Goal: Contribute content: Contribute content

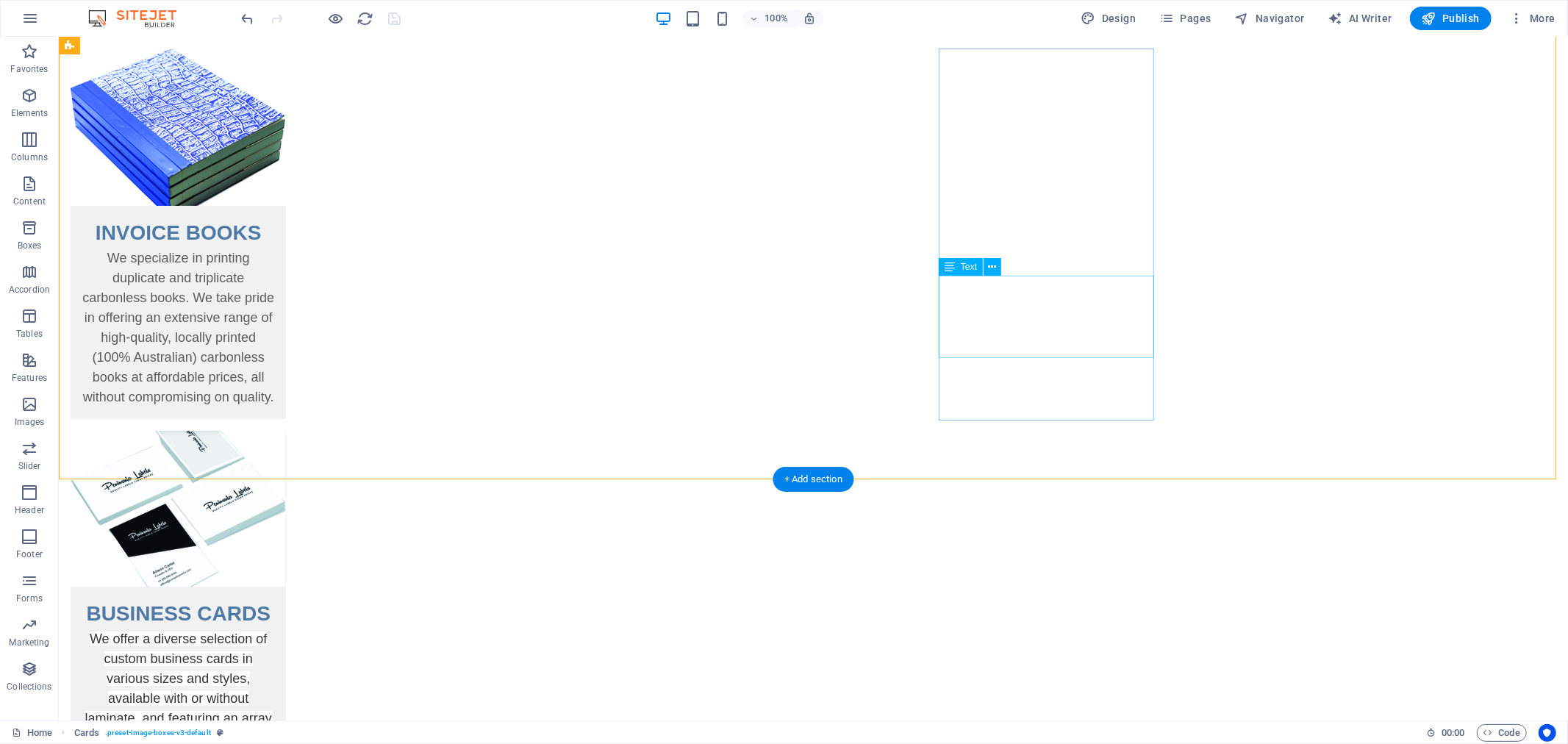
scroll to position [160, 0]
click at [285, 628] on div "We offer a diverse selection of custom business cards in various sizes and styl…" at bounding box center [178, 704] width 216 height 151
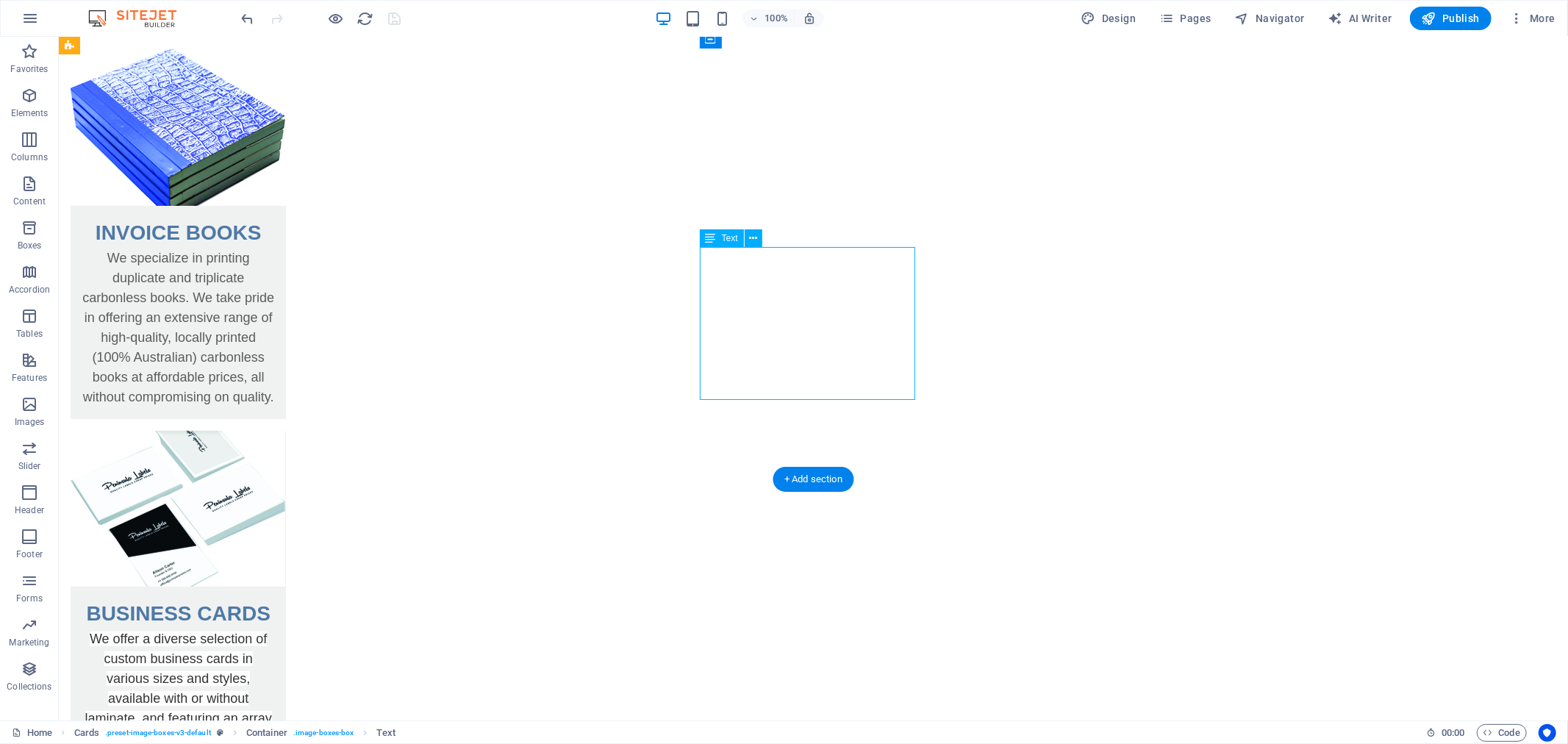
drag, startPoint x: 708, startPoint y: 253, endPoint x: 792, endPoint y: 337, distance: 118.8
click at [285, 628] on div "We offer a diverse selection of custom business cards in various sizes and styl…" at bounding box center [178, 704] width 216 height 151
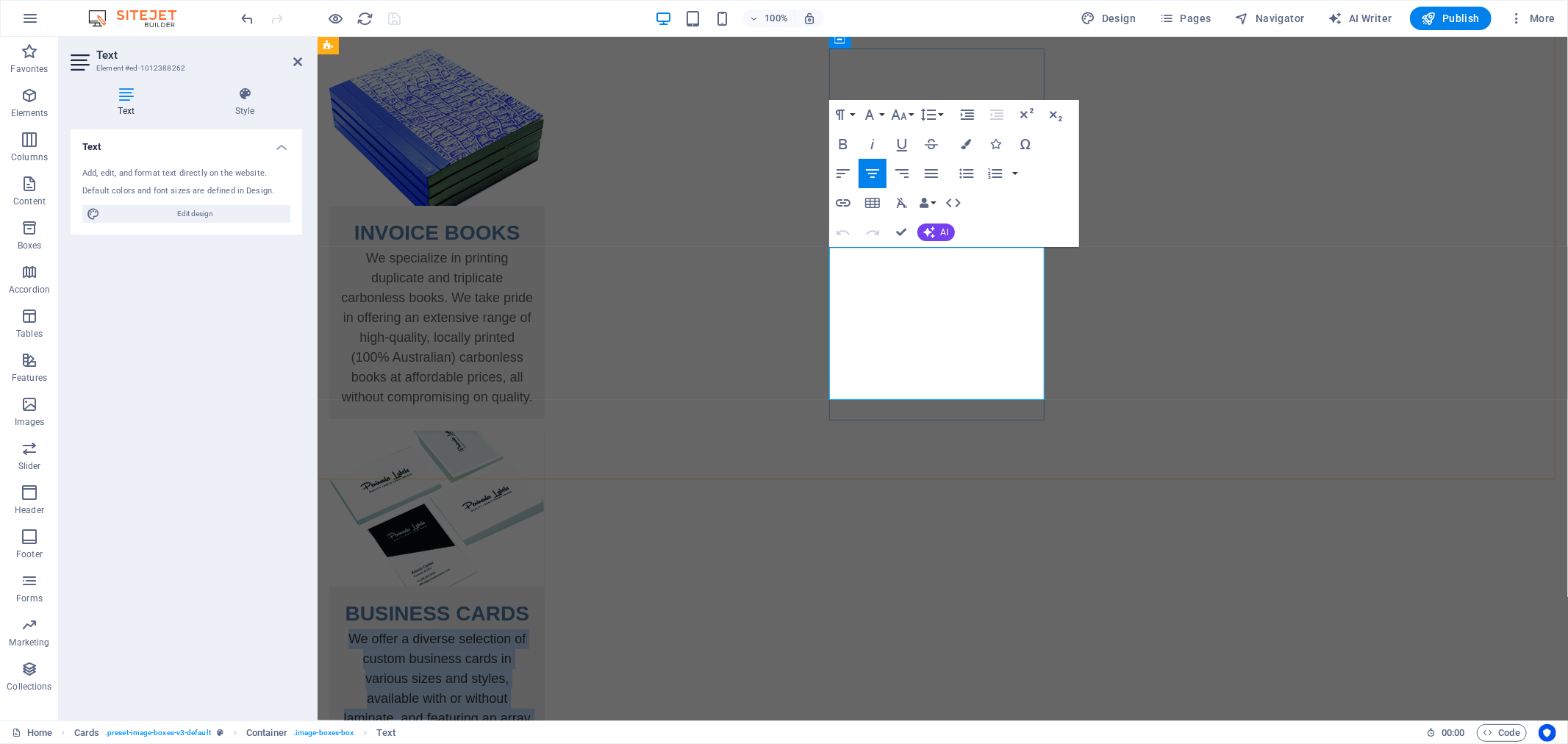
drag, startPoint x: 841, startPoint y: 255, endPoint x: 1012, endPoint y: 389, distance: 217.2
click at [544, 628] on div "We offer a diverse selection of custom business cards in various sizes and styl…" at bounding box center [436, 704] width 216 height 151
copy span "We offer a diverse selection of custom business cards in various sizes and styl…"
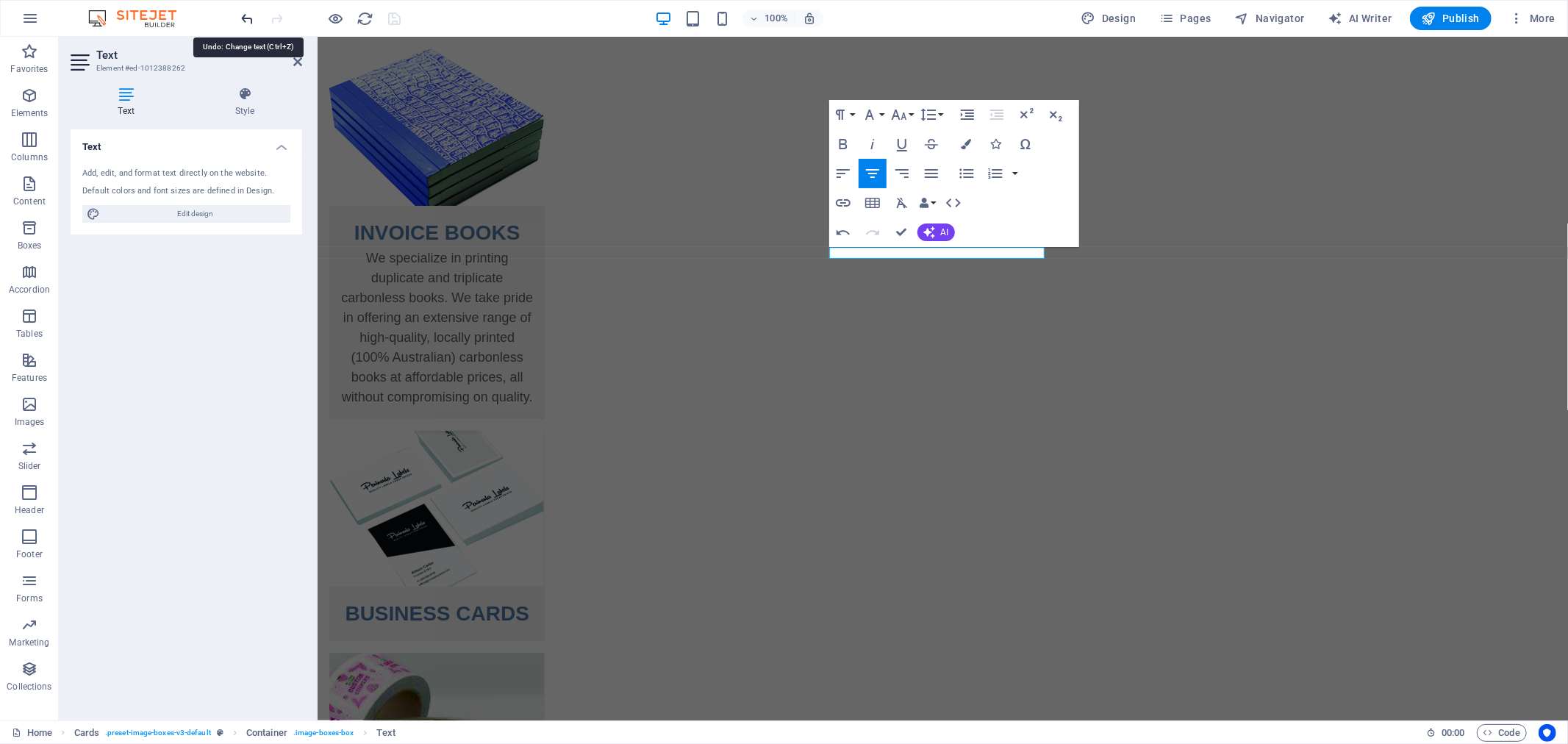
click at [251, 17] on icon "undo" at bounding box center [248, 19] width 17 height 17
click at [245, 16] on icon "undo" at bounding box center [248, 19] width 17 height 17
click at [544, 430] on div "BUSINESS CARDS" at bounding box center [436, 535] width 216 height 210
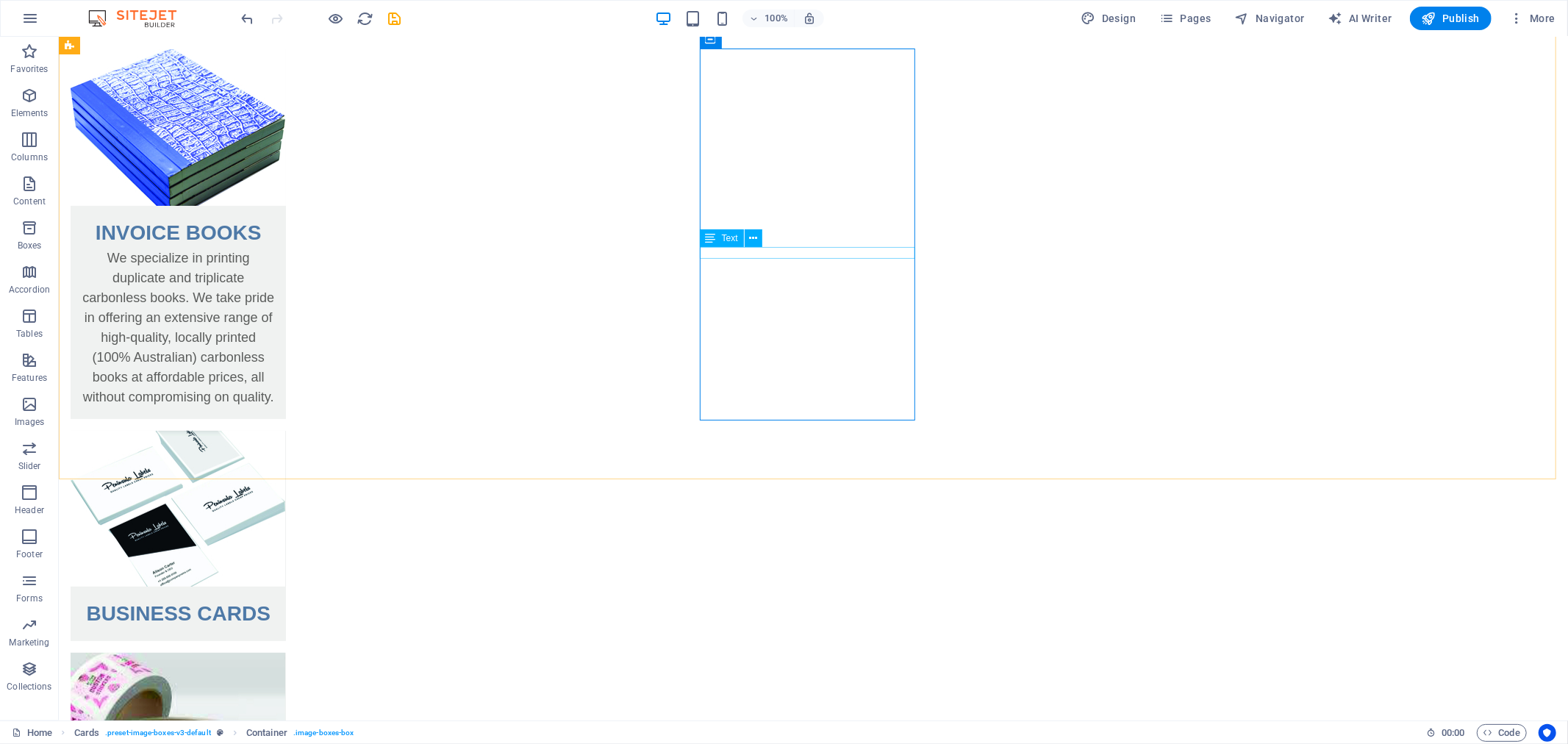
click at [722, 233] on span "Text" at bounding box center [730, 237] width 16 height 9
click at [724, 240] on span "Text" at bounding box center [730, 237] width 16 height 9
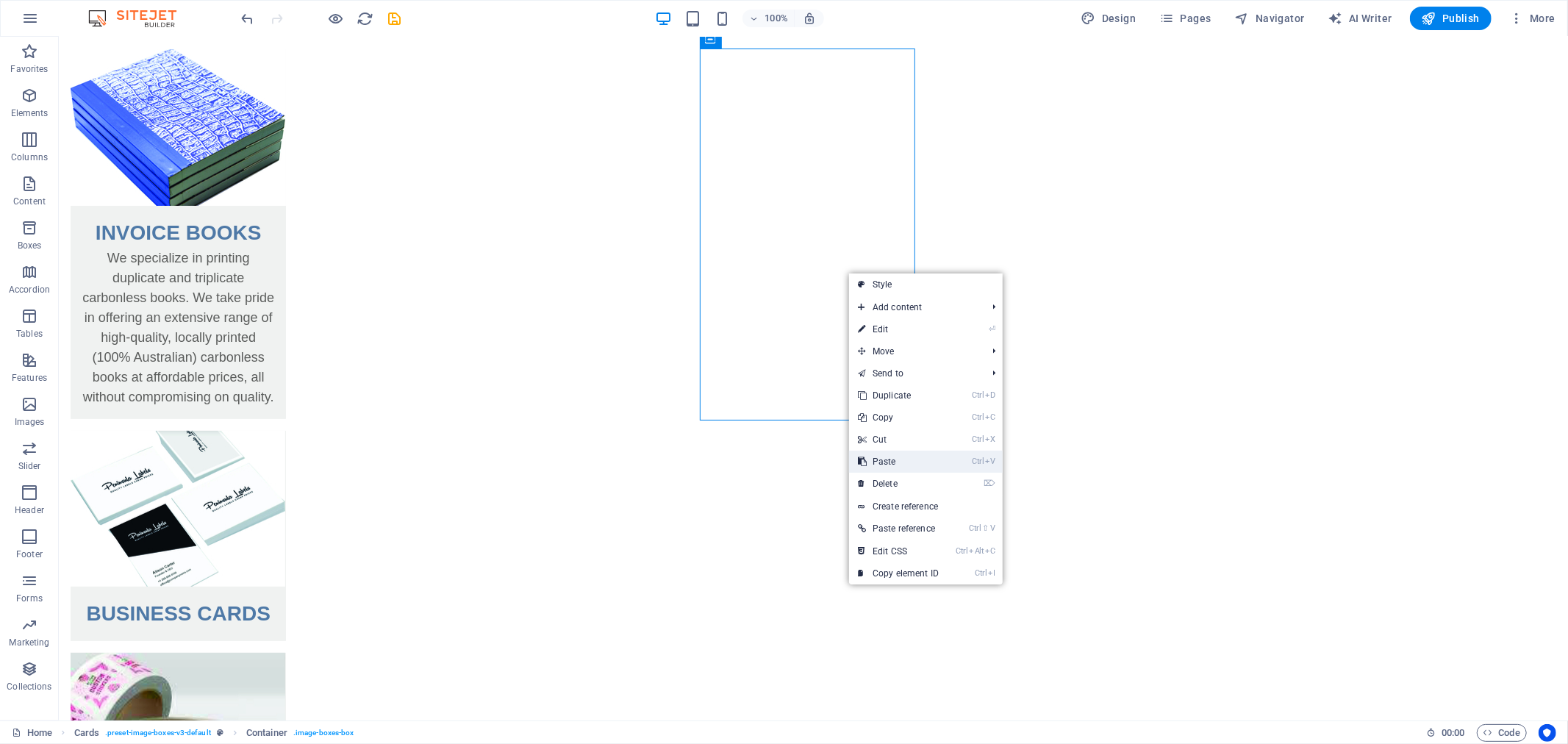
click at [892, 453] on link "Ctrl V Paste" at bounding box center [898, 461] width 99 height 22
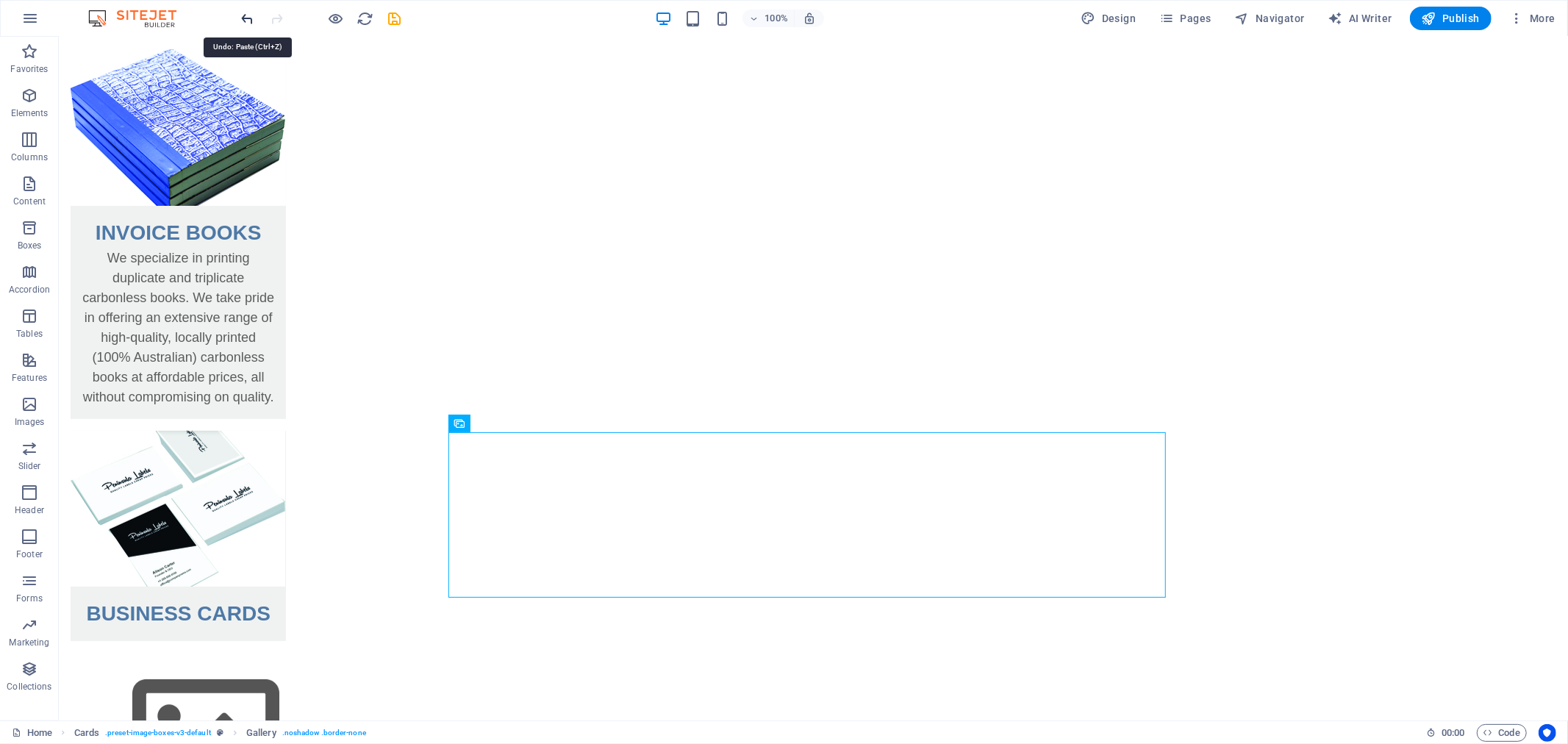
click at [251, 18] on icon "undo" at bounding box center [248, 19] width 17 height 17
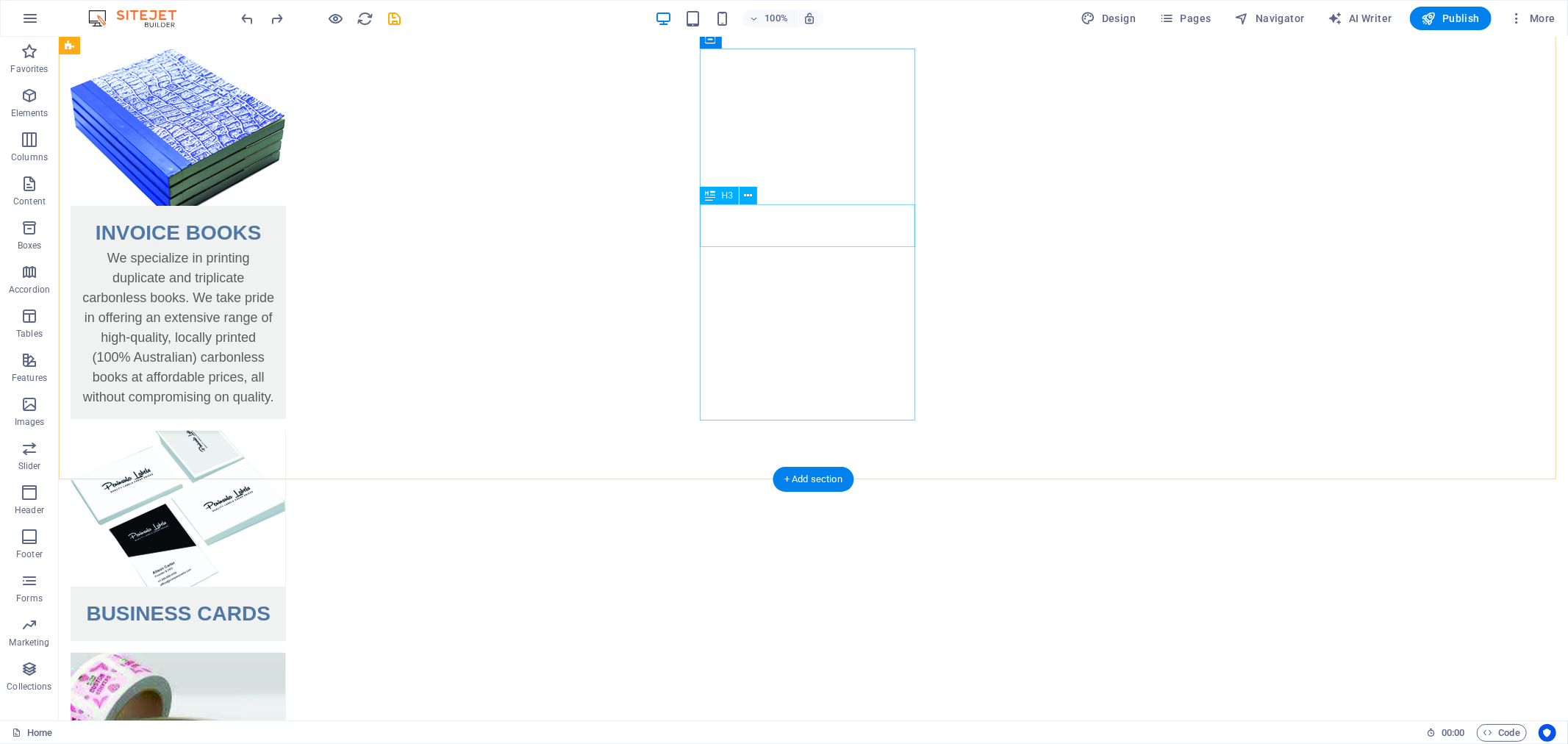
click at [285, 586] on div "BUSINESS CARDS" at bounding box center [178, 607] width 216 height 43
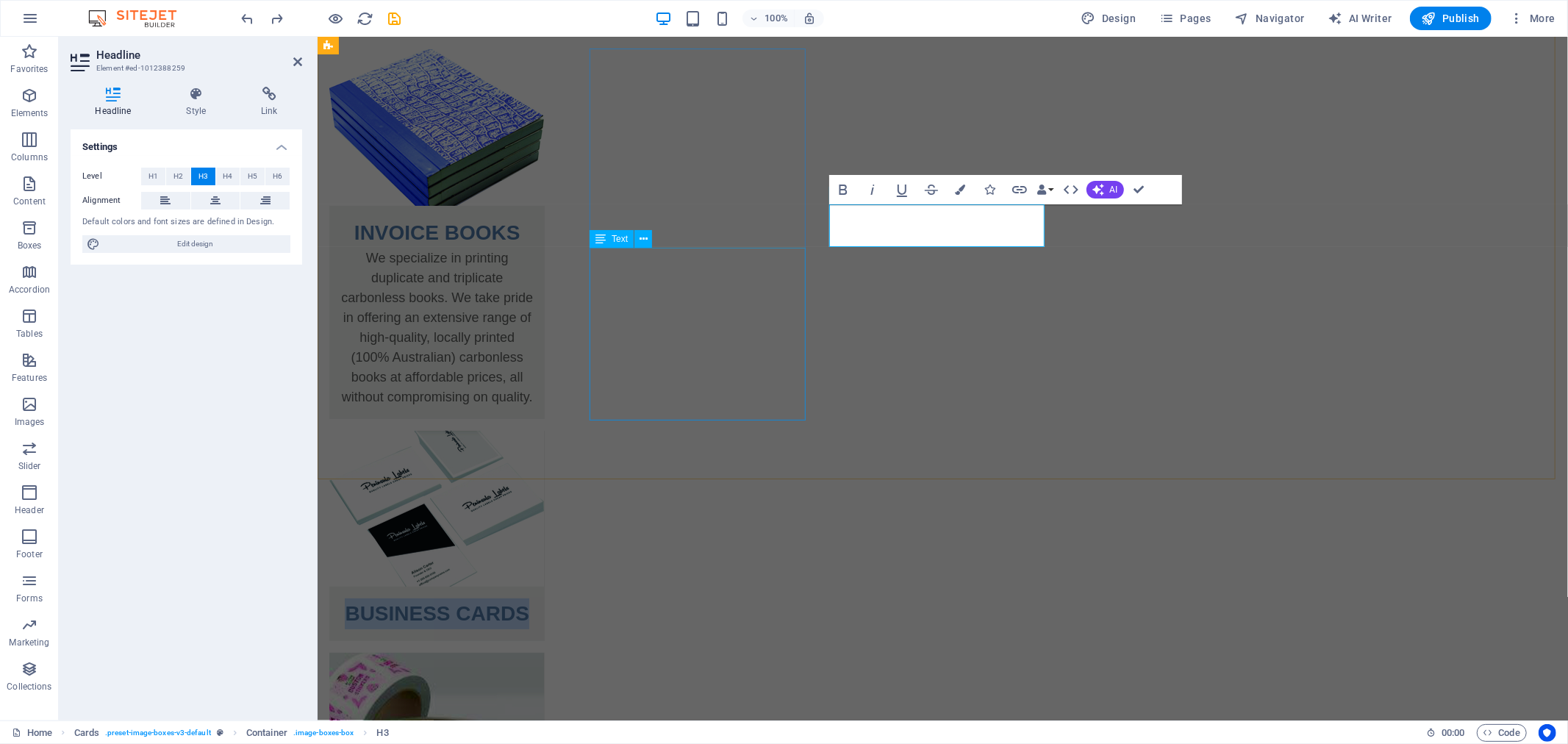
click at [544, 259] on div "We specialize in printing duplicate and triplicate carbonless books. We take pr…" at bounding box center [436, 332] width 216 height 170
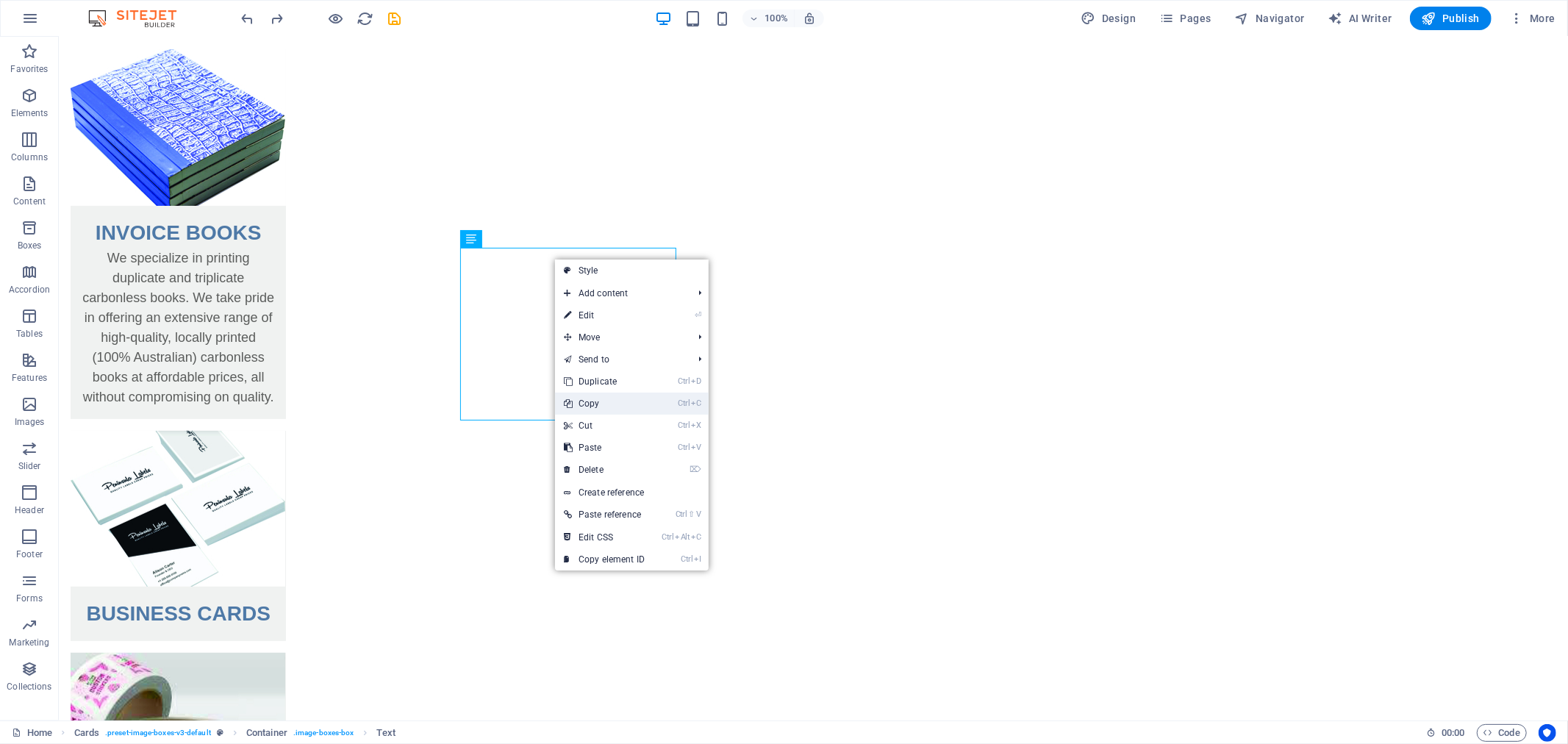
click at [608, 401] on link "Ctrl C Copy" at bounding box center [604, 403] width 99 height 22
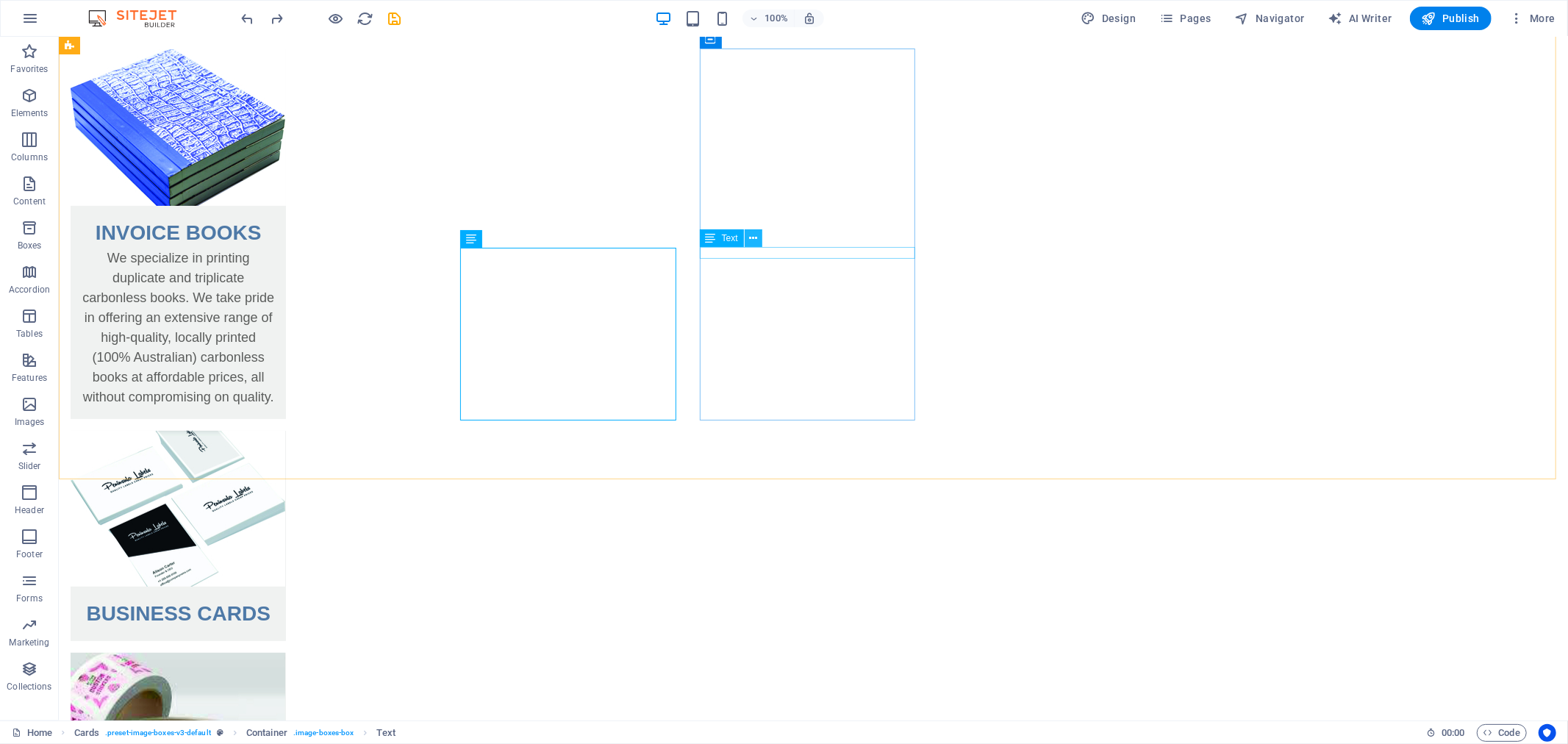
click at [754, 244] on icon at bounding box center [753, 239] width 8 height 16
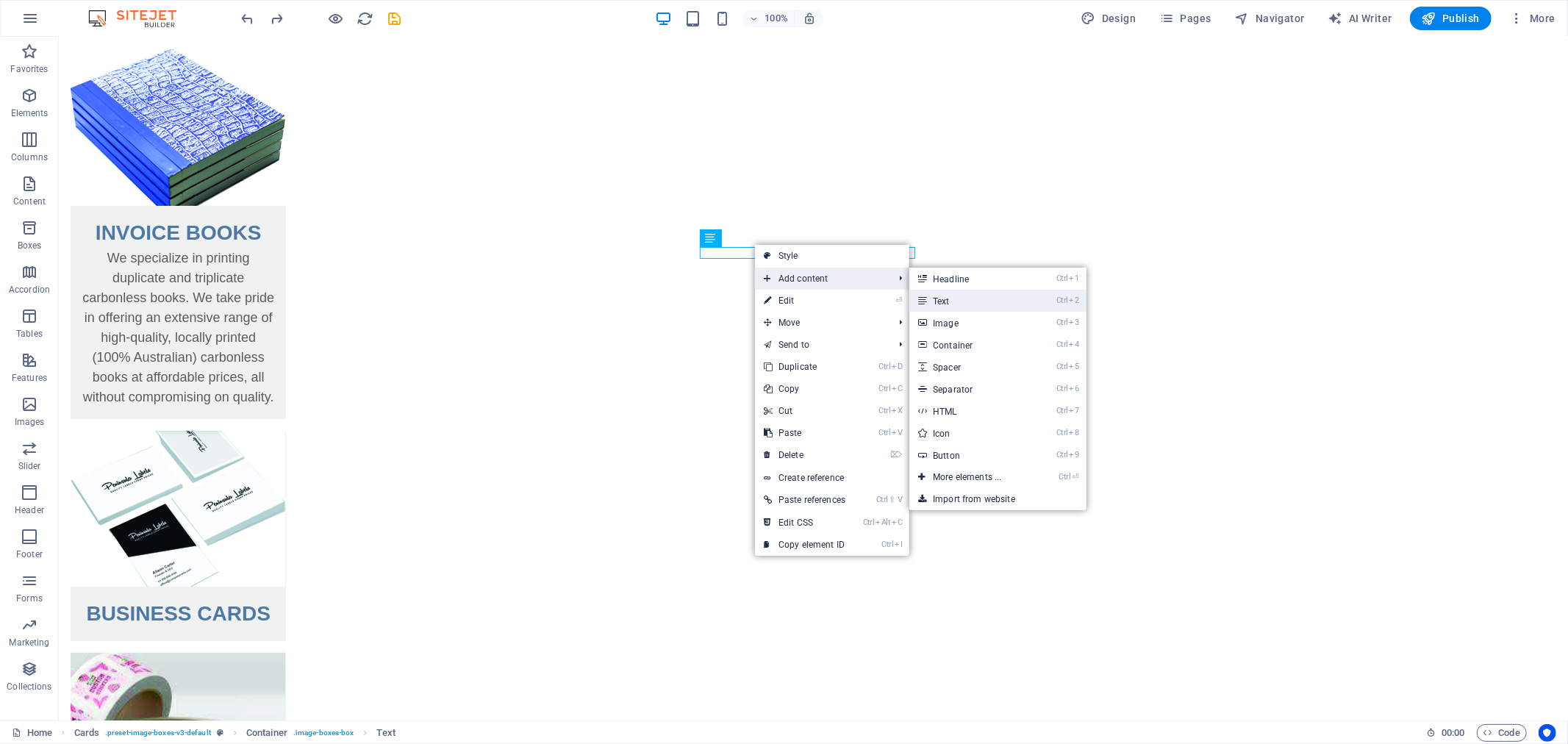
click at [937, 295] on link "Ctrl 2 Text" at bounding box center [970, 300] width 121 height 22
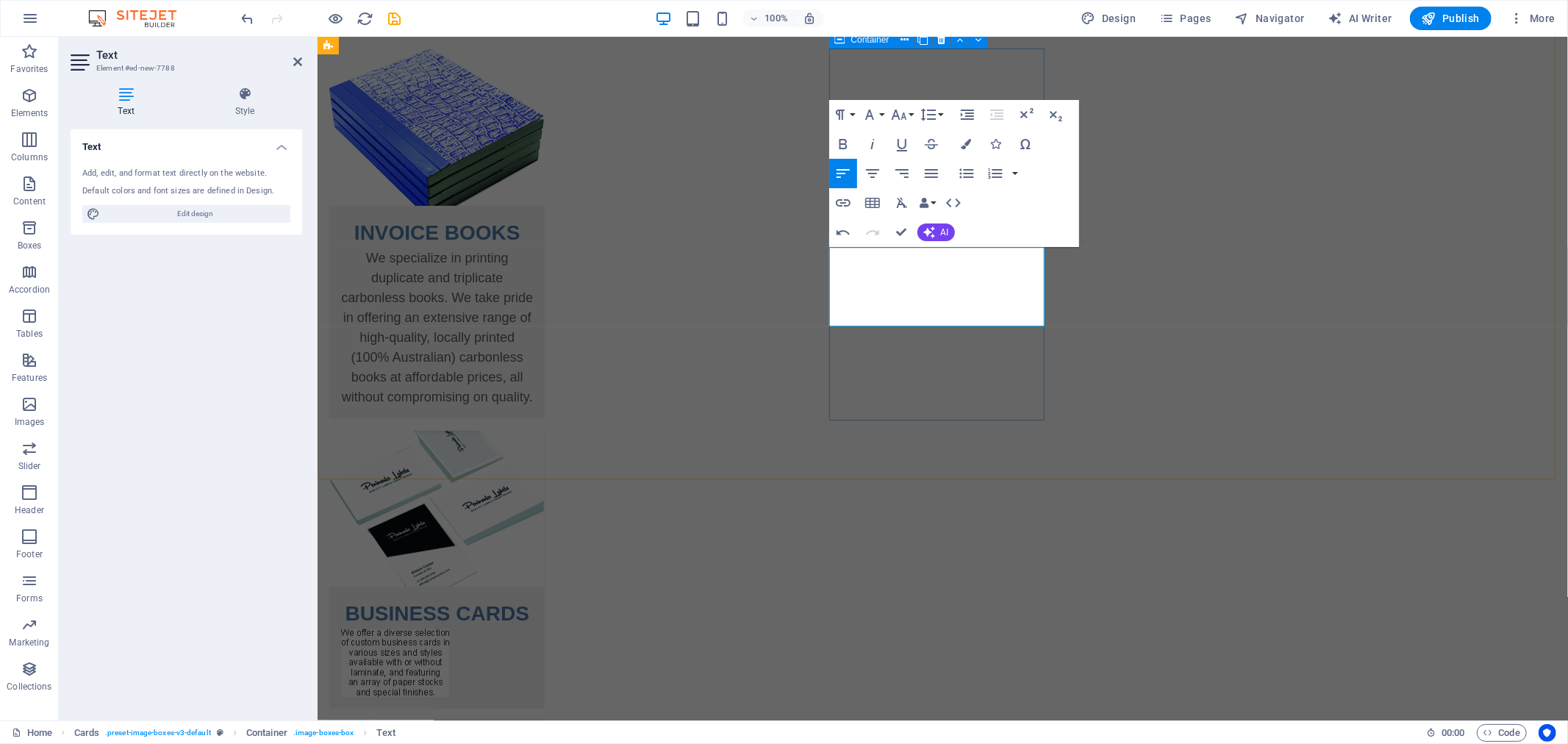
scroll to position [0, 107]
click at [903, 118] on icon "button" at bounding box center [899, 114] width 18 height 18
click at [905, 236] on link "12" at bounding box center [914, 231] width 53 height 22
click at [448, 628] on img at bounding box center [394, 662] width 108 height 68
click at [544, 430] on div "BUSINESS CARDS ​" at bounding box center [436, 568] width 216 height 278
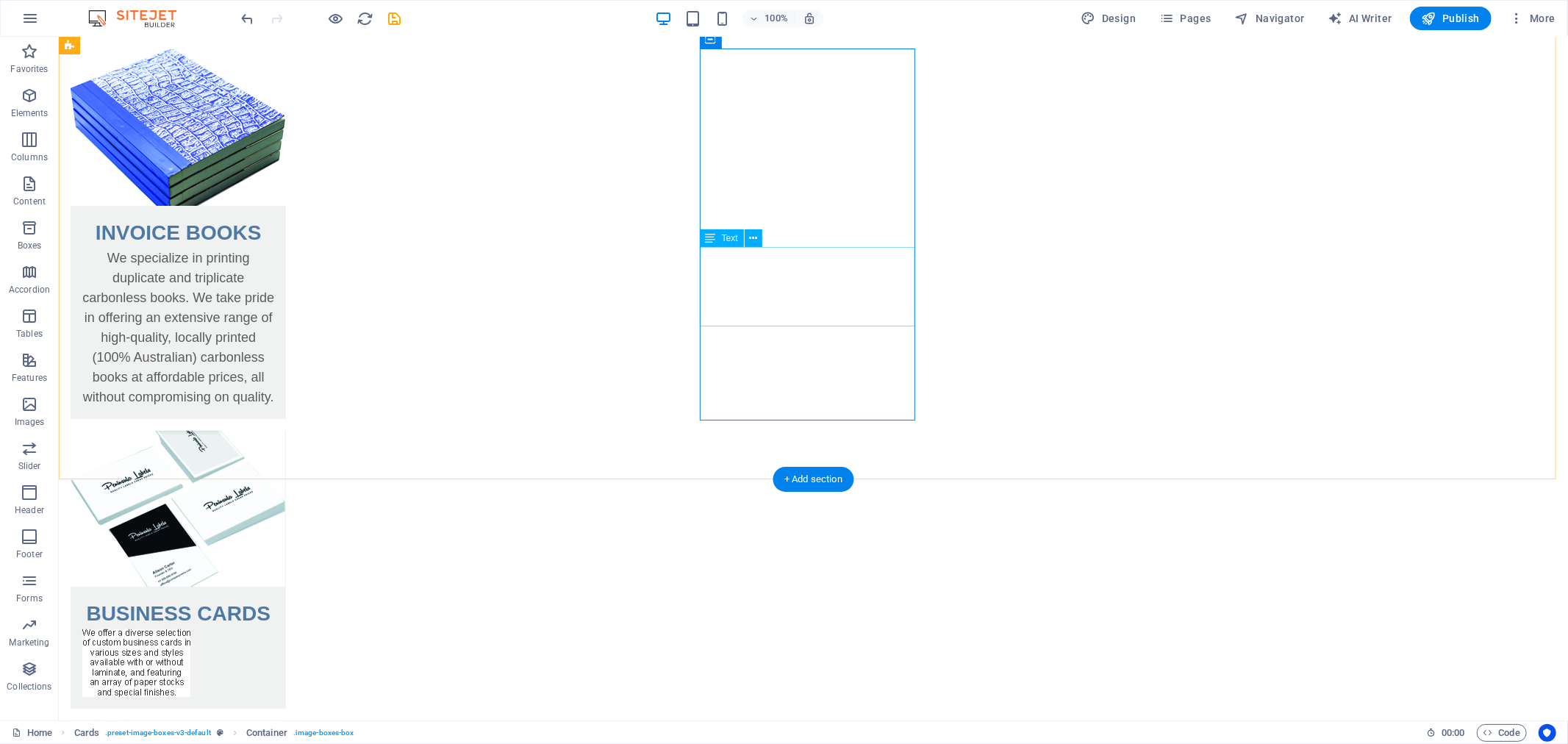
click at [285, 628] on div at bounding box center [178, 668] width 216 height 79
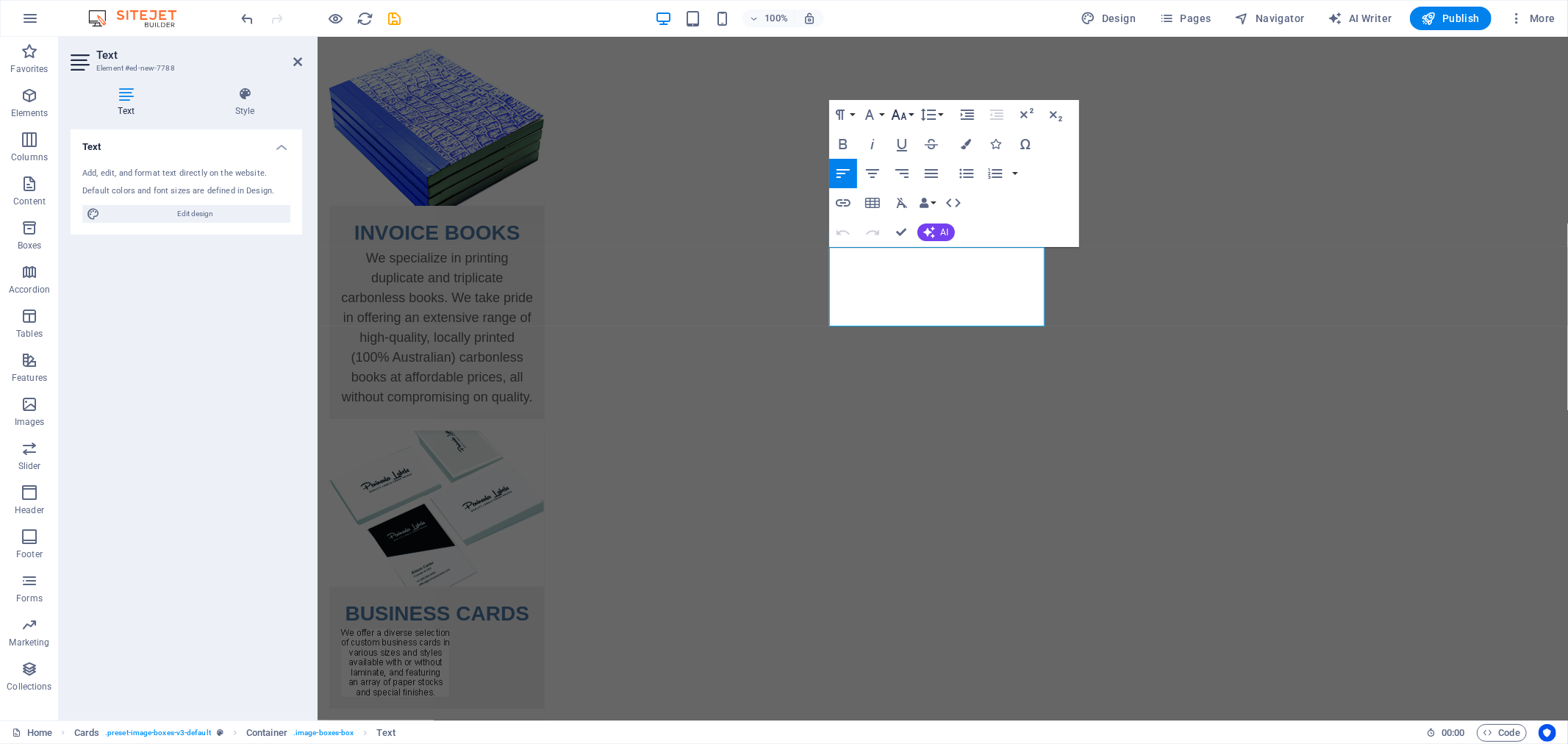
click at [902, 114] on icon "button" at bounding box center [899, 114] width 18 height 18
click at [533, 628] on p at bounding box center [436, 662] width 192 height 68
click at [448, 628] on img at bounding box center [394, 662] width 108 height 68
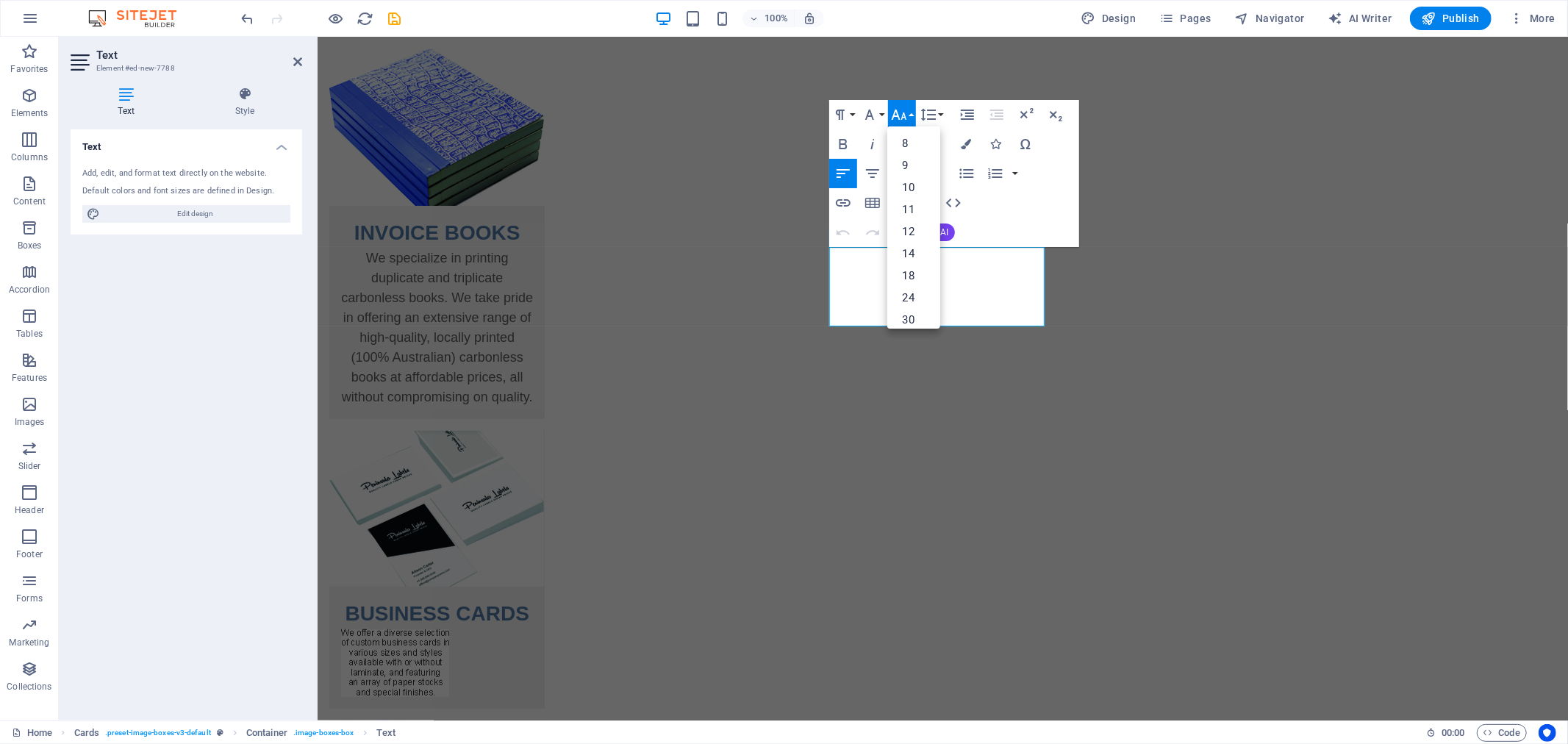
click at [898, 108] on icon "button" at bounding box center [899, 114] width 18 height 18
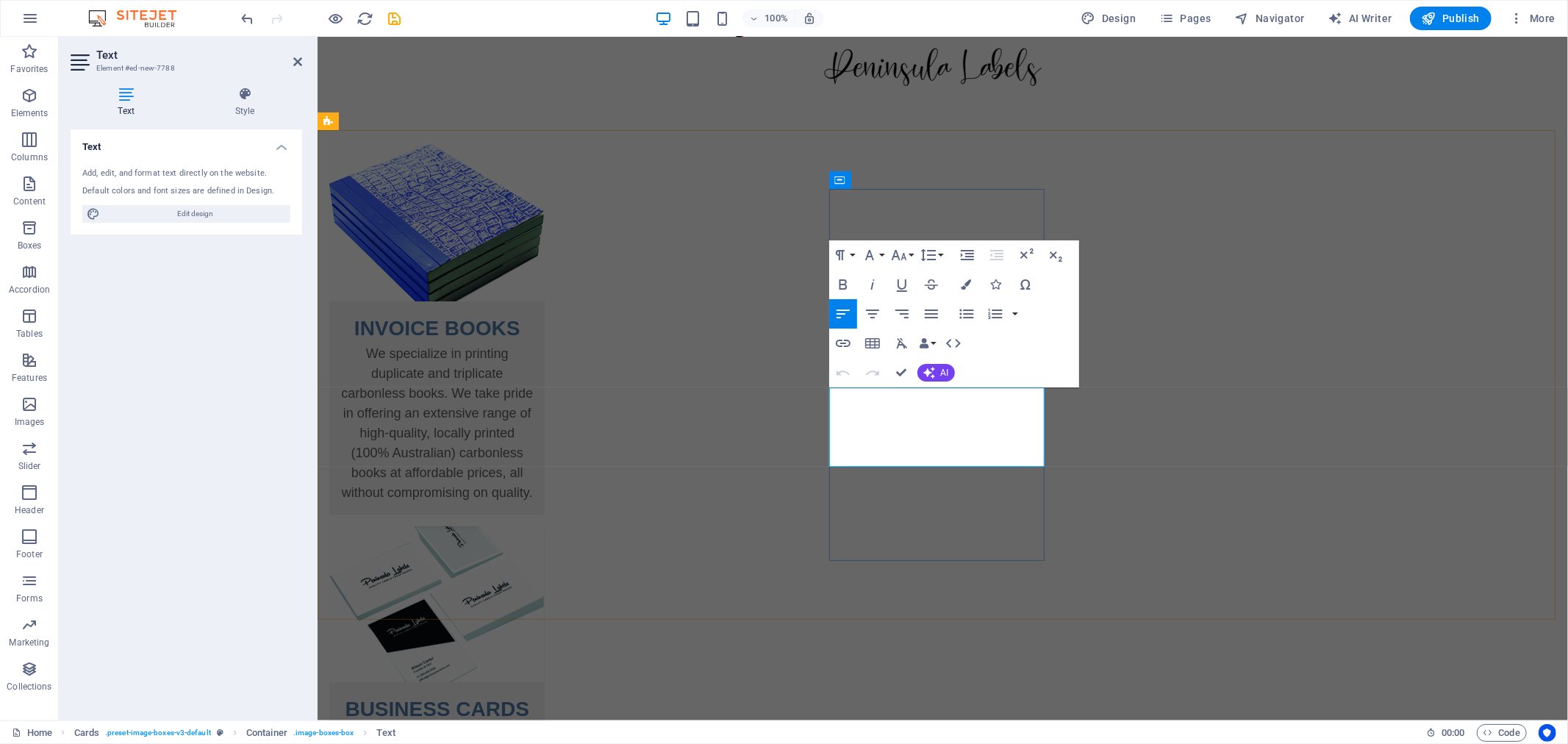
scroll to position [82, 0]
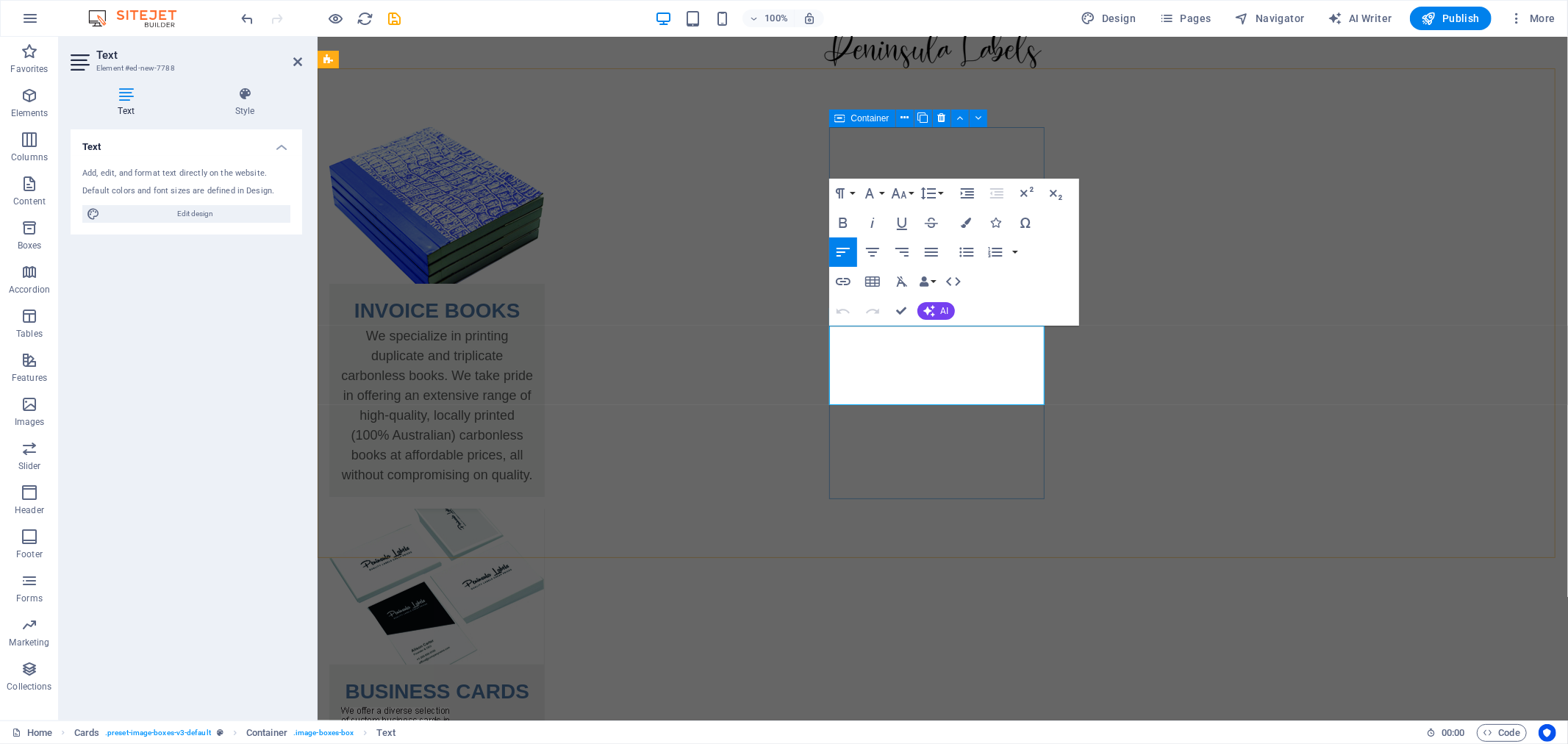
click at [544, 508] on div "BUSINESS CARDS" at bounding box center [436, 647] width 216 height 278
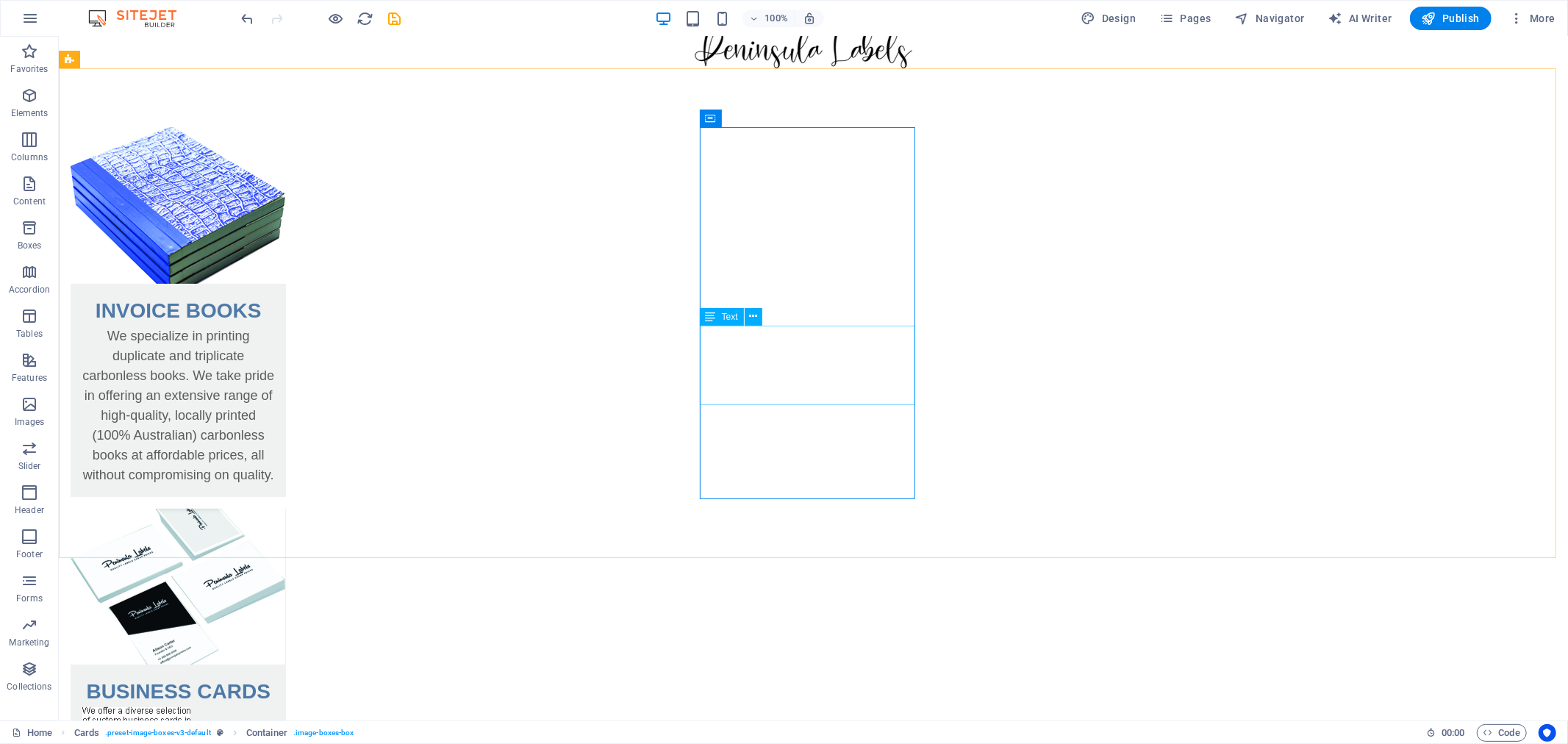
click at [726, 316] on span "Text" at bounding box center [730, 316] width 16 height 9
click at [758, 311] on button at bounding box center [754, 317] width 18 height 18
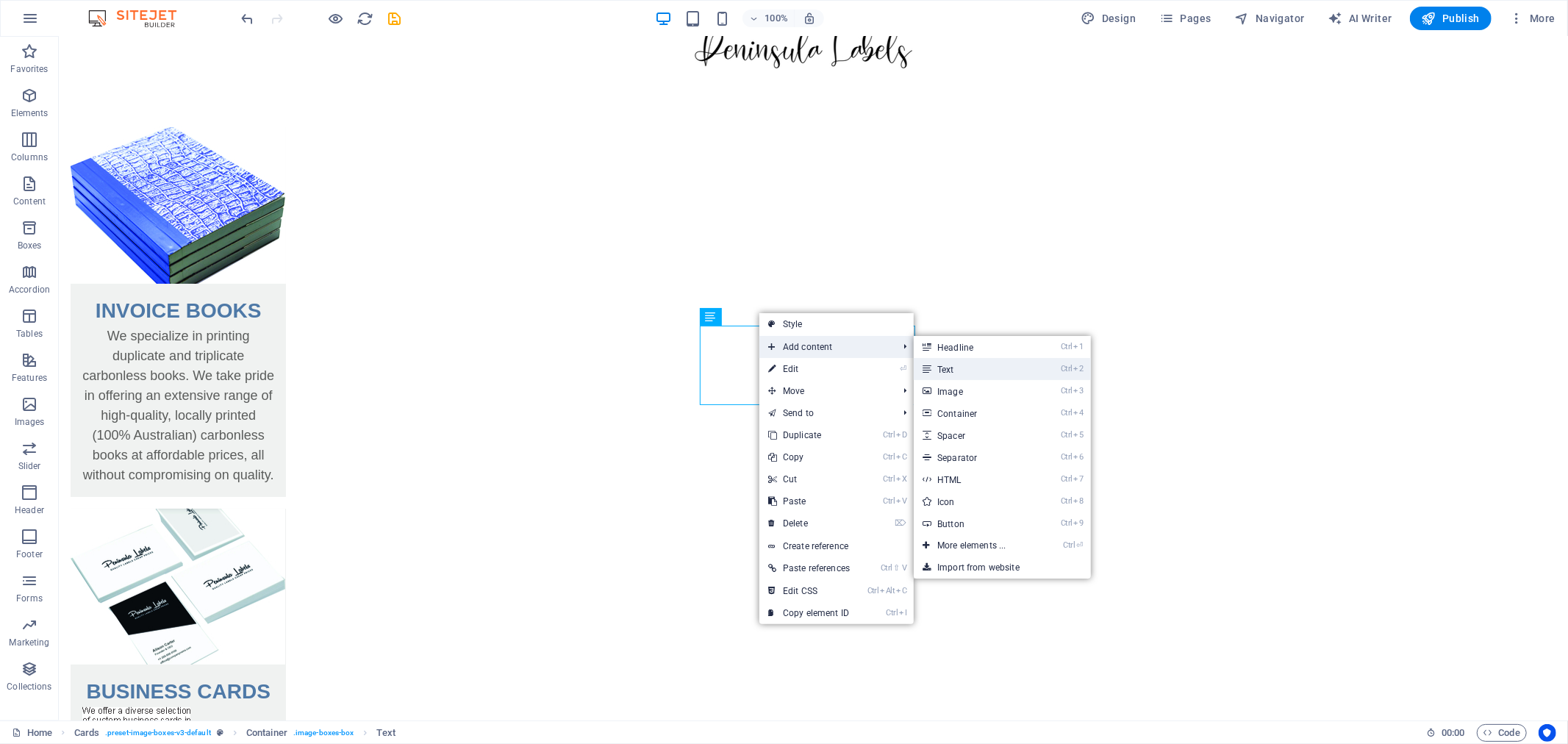
click at [967, 368] on link "Ctrl 2 Text" at bounding box center [975, 369] width 121 height 22
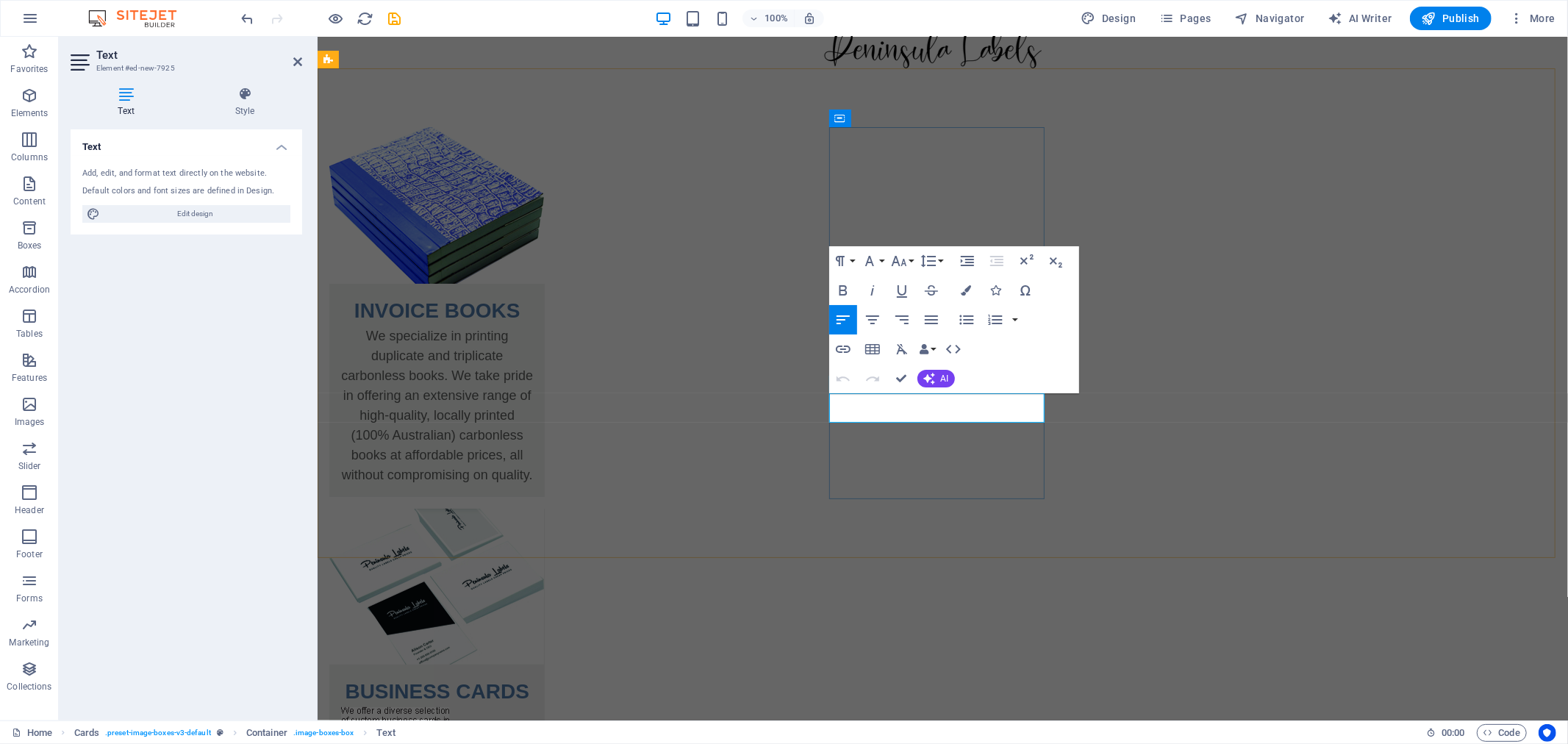
click at [544, 508] on div "BUSINESS CARDS We offer a New text element" at bounding box center [436, 656] width 216 height 296
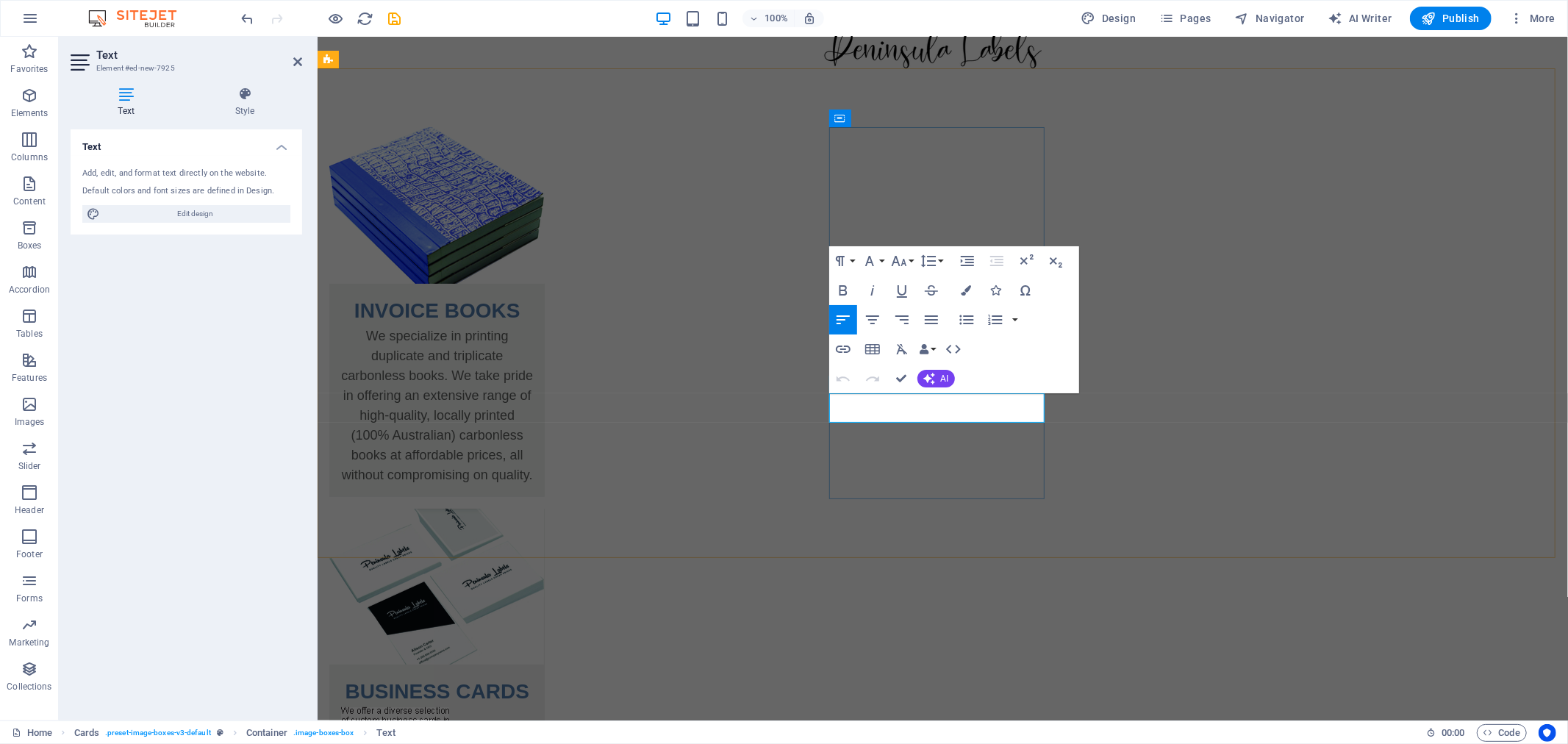
drag, startPoint x: 896, startPoint y: 404, endPoint x: 1075, endPoint y: 429, distance: 180.7
click at [1046, 429] on div "INVOICE BOOKS We specialize in printing duplicate and triplicate carbonless boo…" at bounding box center [676, 626] width 741 height 1139
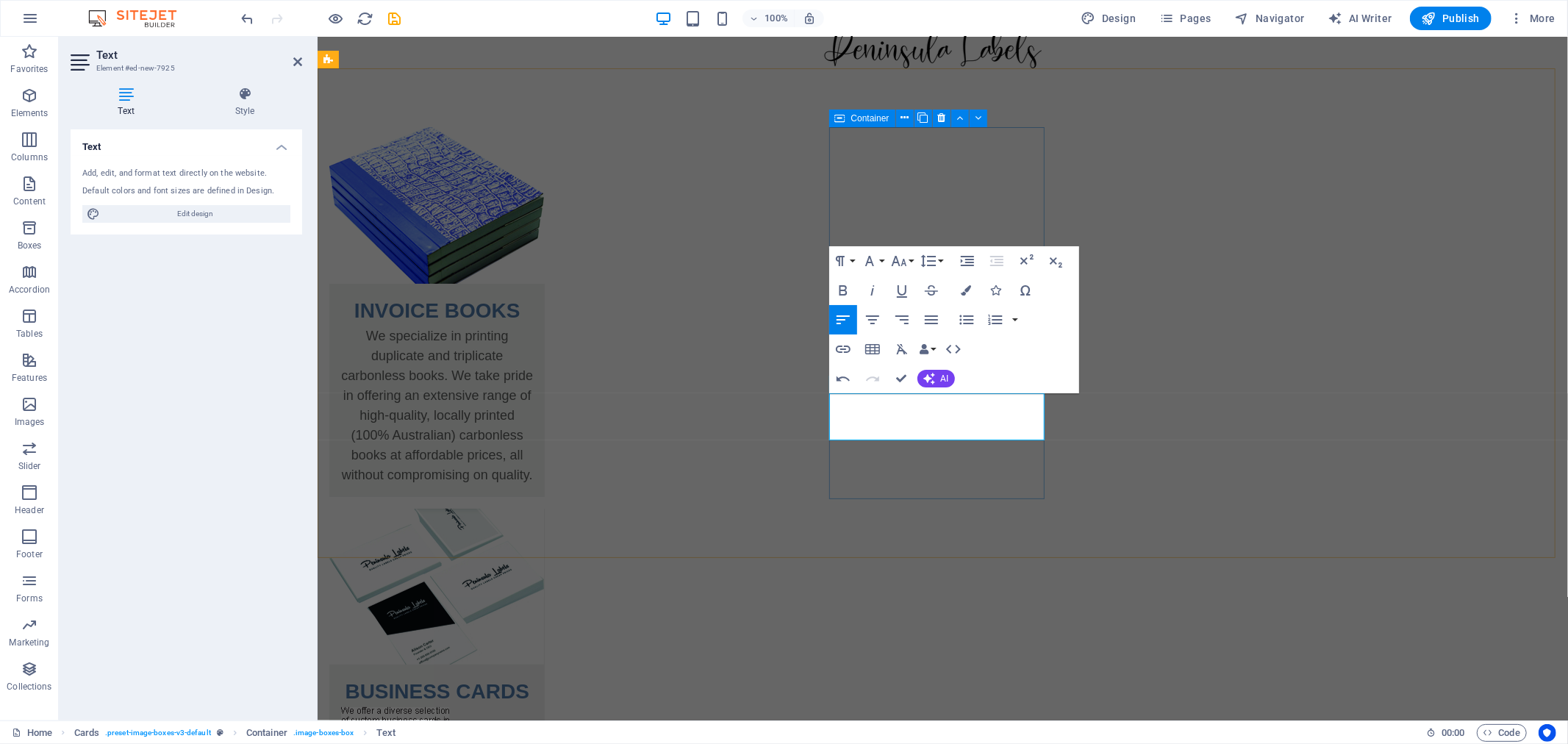
click at [544, 508] on div "BUSINESS CARDS We offer a diverse range of business cards in different sizes an…" at bounding box center [436, 665] width 216 height 313
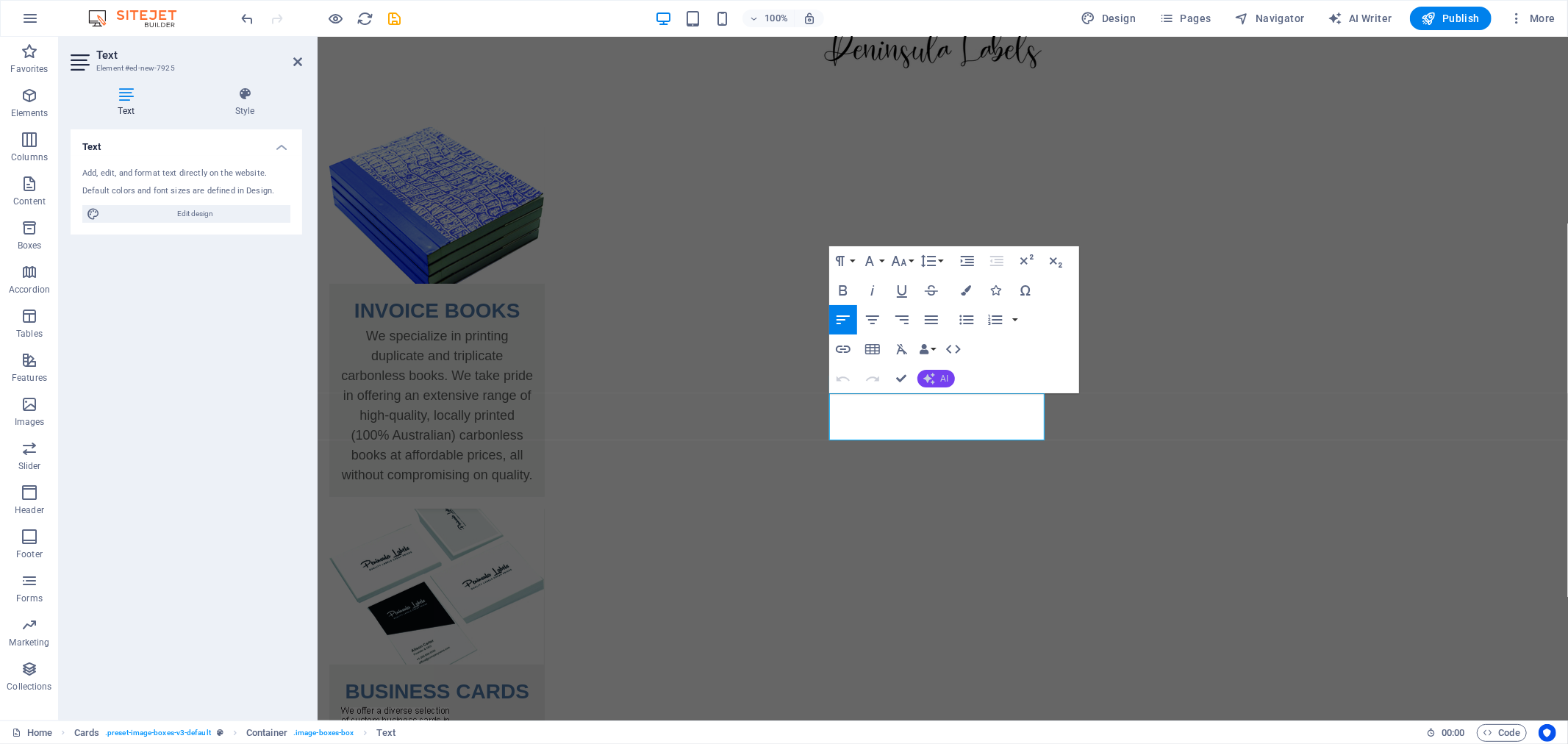
click at [937, 380] on button "AI" at bounding box center [936, 378] width 37 height 18
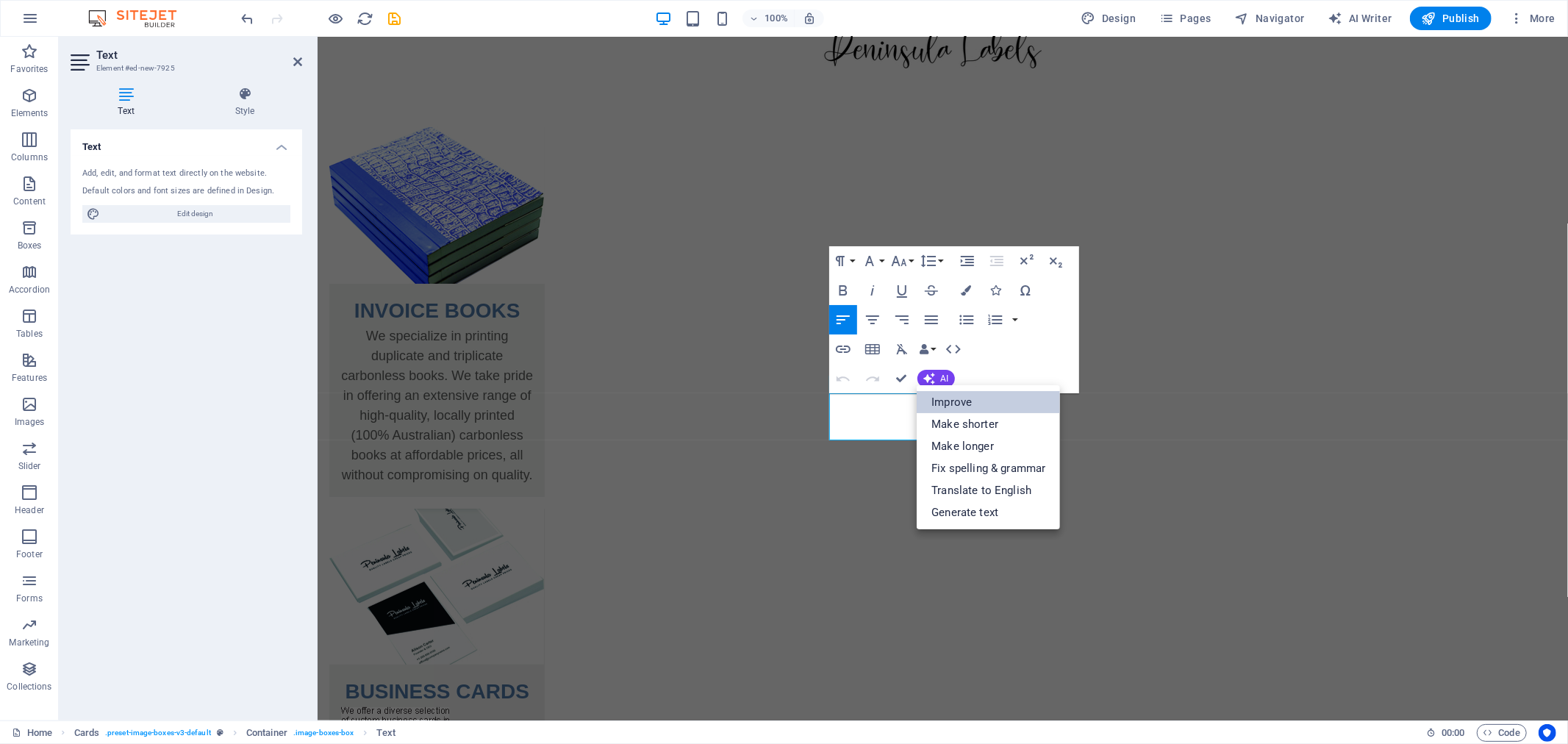
click at [971, 400] on link "Improve" at bounding box center [989, 402] width 143 height 22
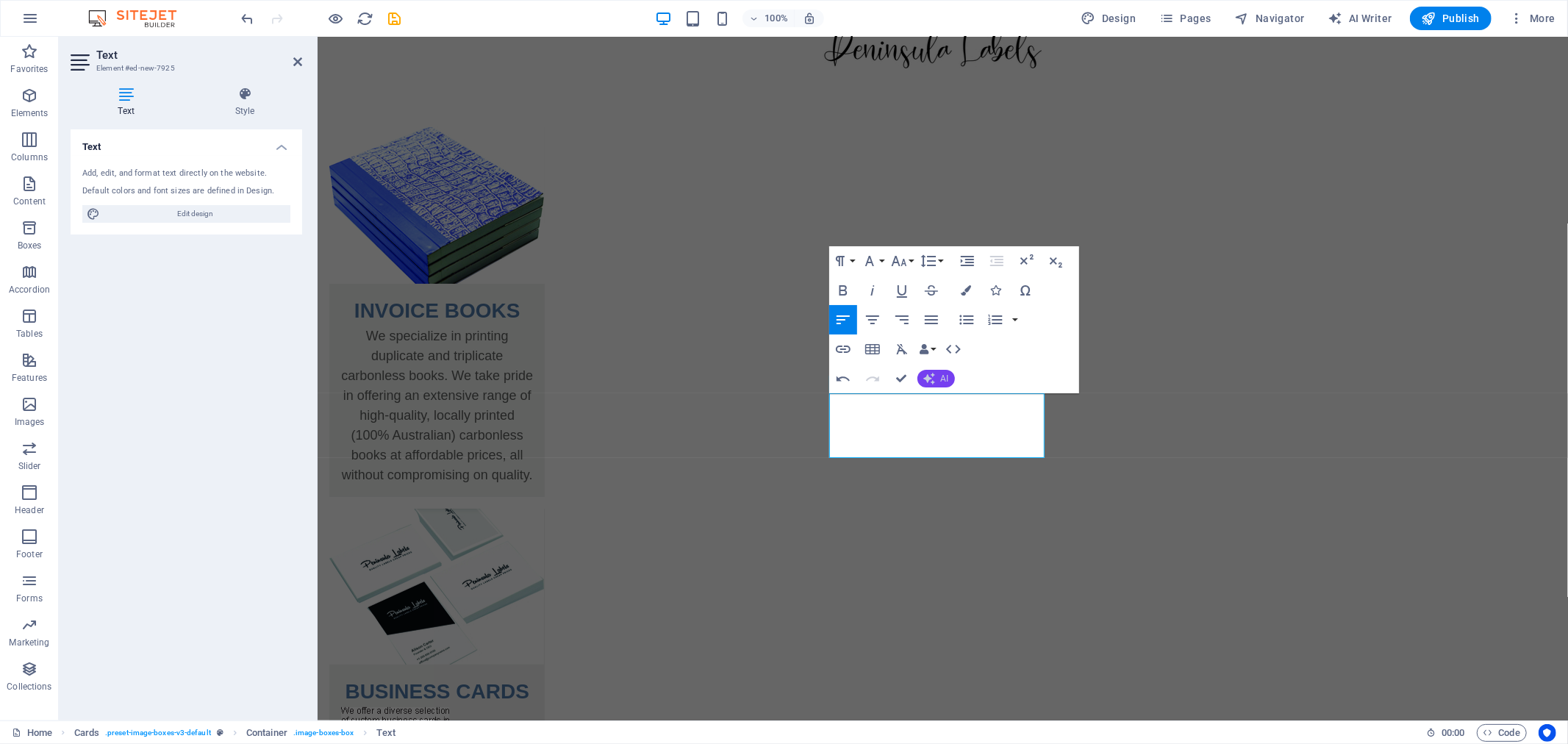
click at [944, 384] on button "AI" at bounding box center [936, 378] width 37 height 18
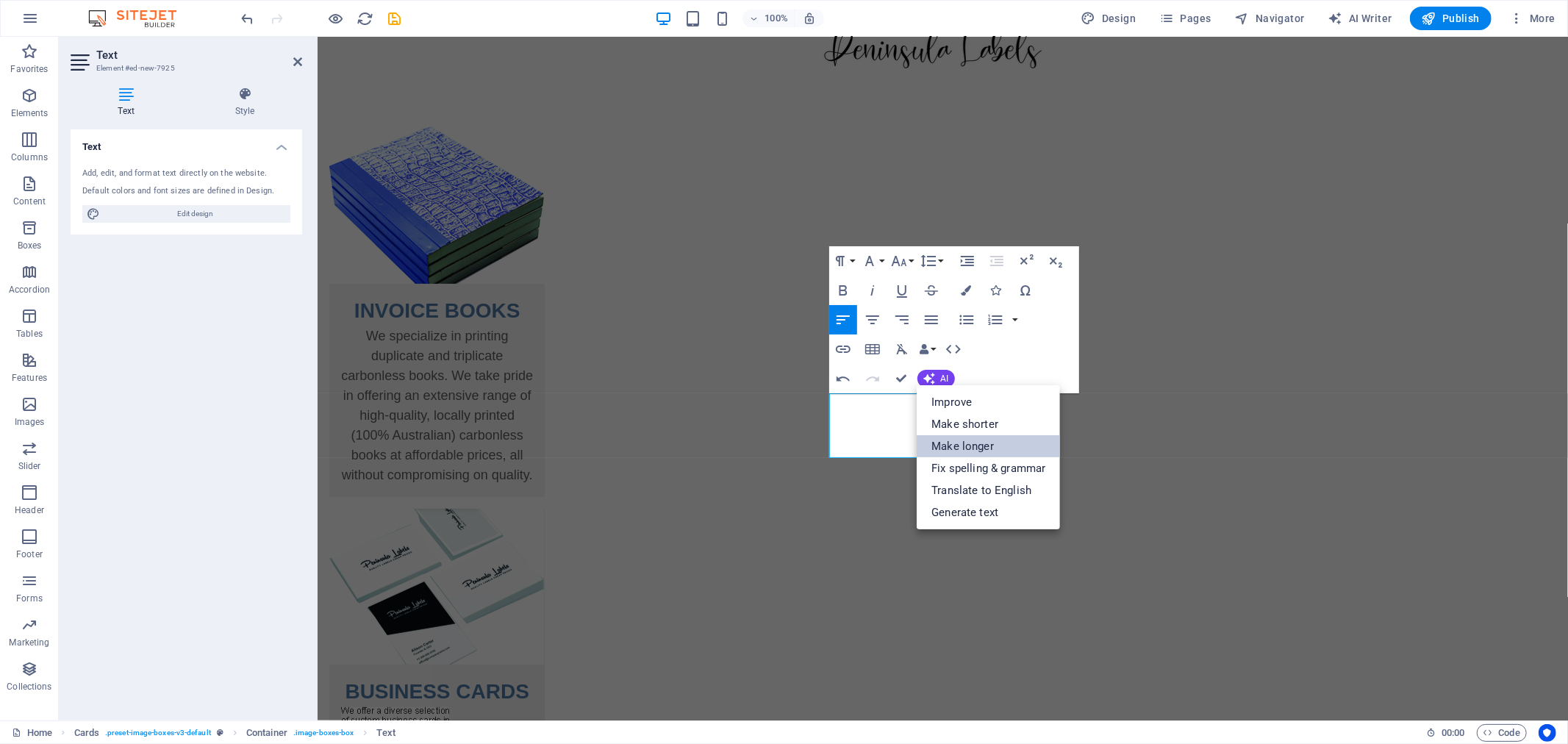
click at [937, 447] on link "Make longer" at bounding box center [989, 446] width 143 height 22
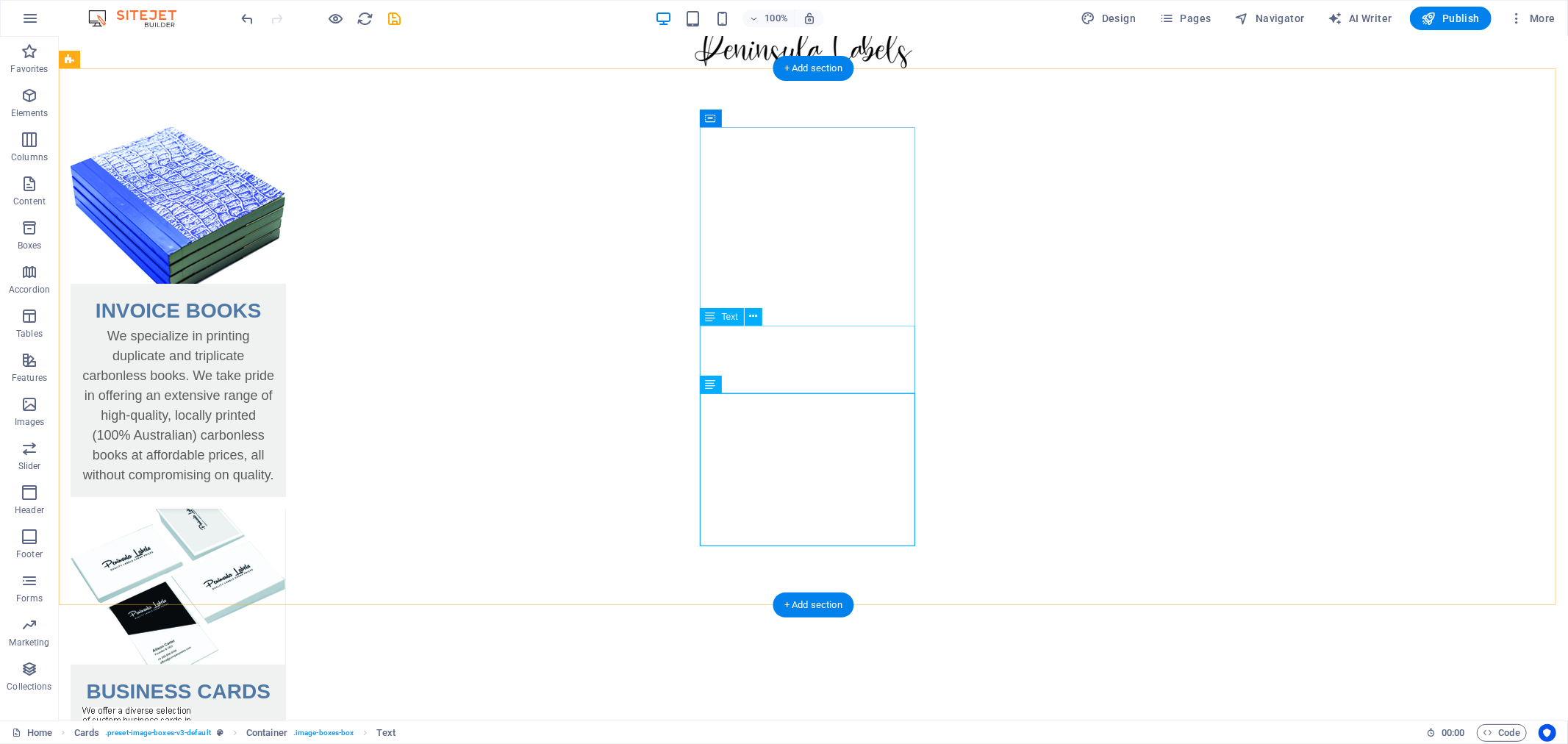
click at [285, 706] on div at bounding box center [178, 739] width 216 height 68
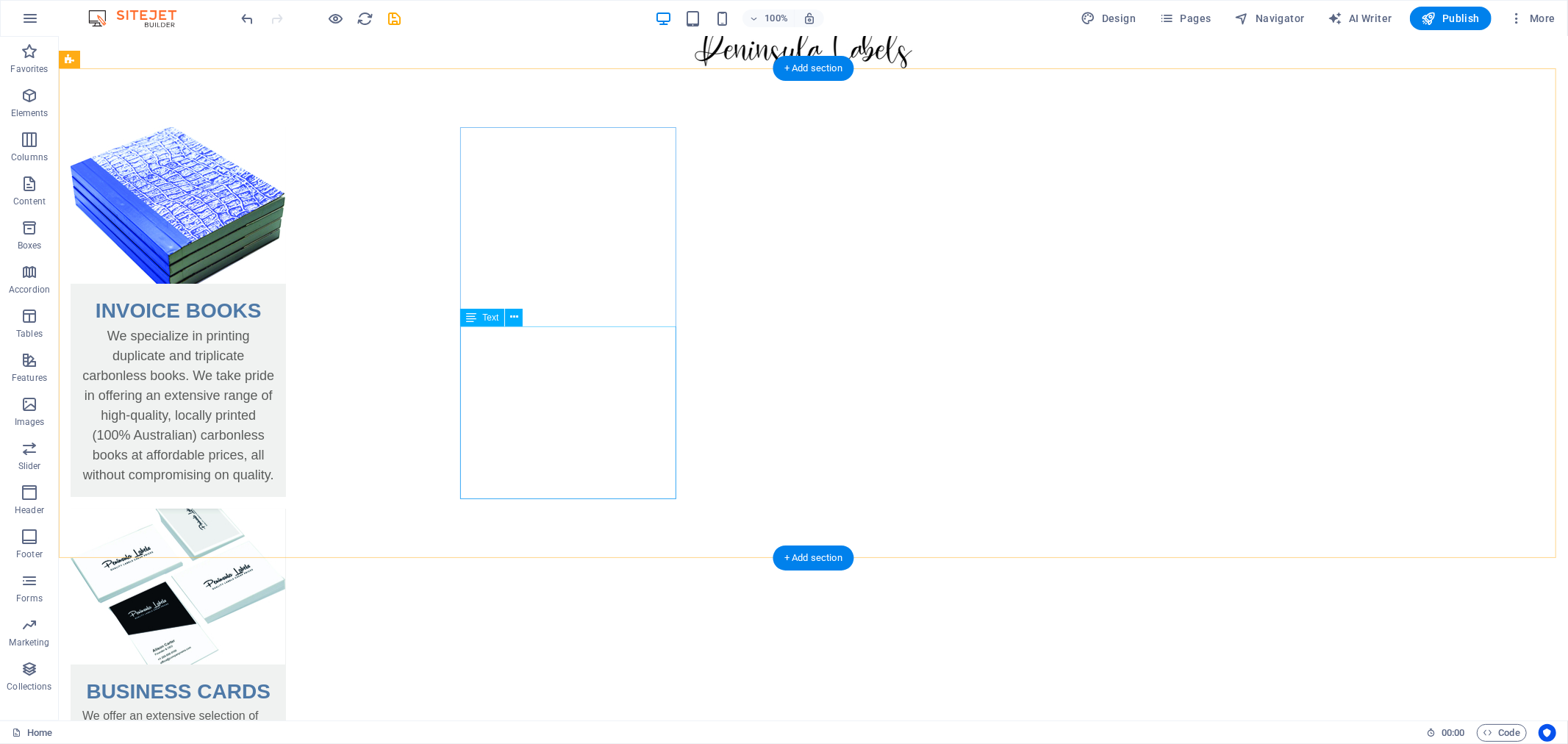
click at [285, 335] on div "We specialize in printing duplicate and triplicate carbonless books. We take pr…" at bounding box center [178, 410] width 216 height 170
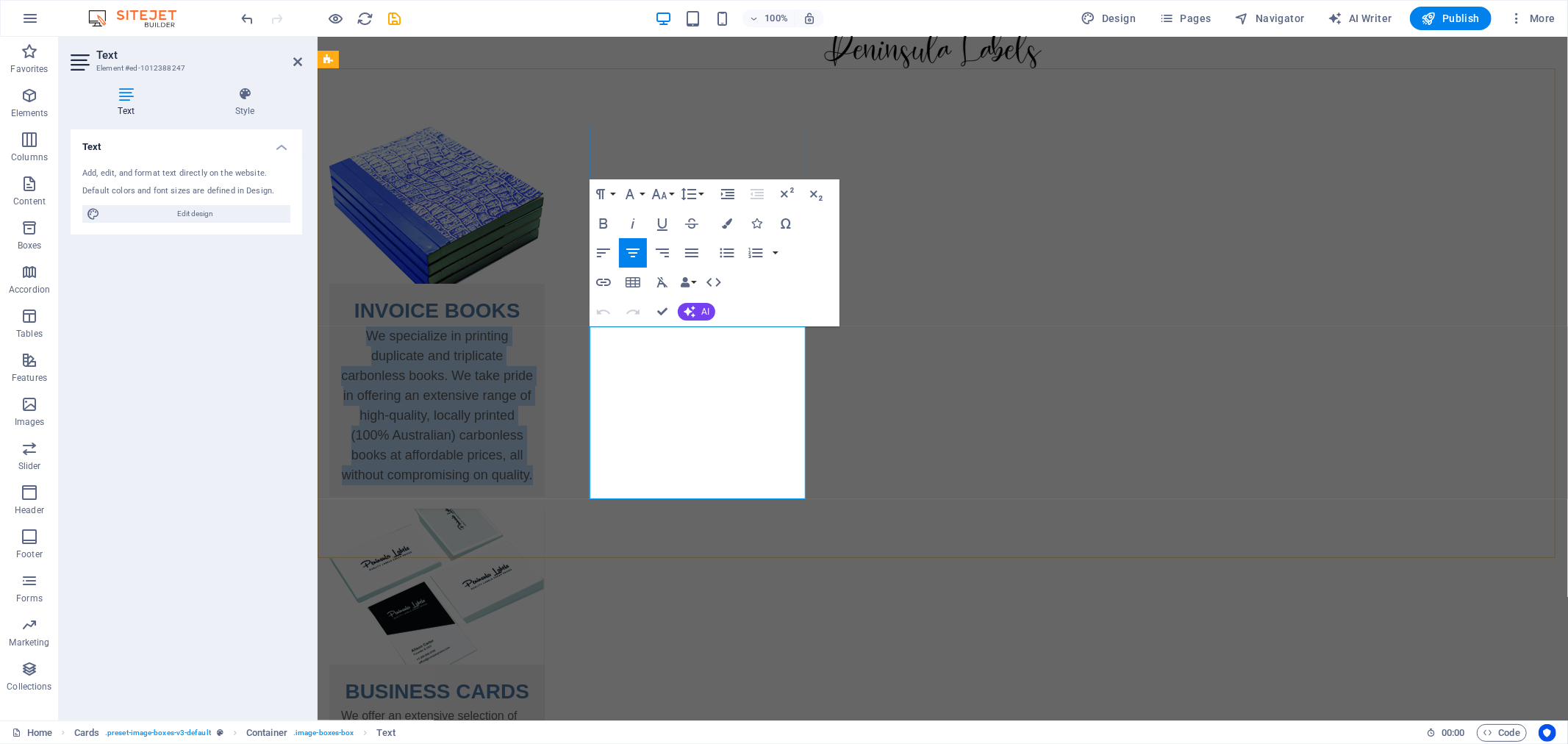
drag, startPoint x: 611, startPoint y: 339, endPoint x: 796, endPoint y: 478, distance: 231.4
click at [544, 478] on div "We specialize in printing duplicate and triplicate carbonless books. We take pr…" at bounding box center [436, 410] width 216 height 170
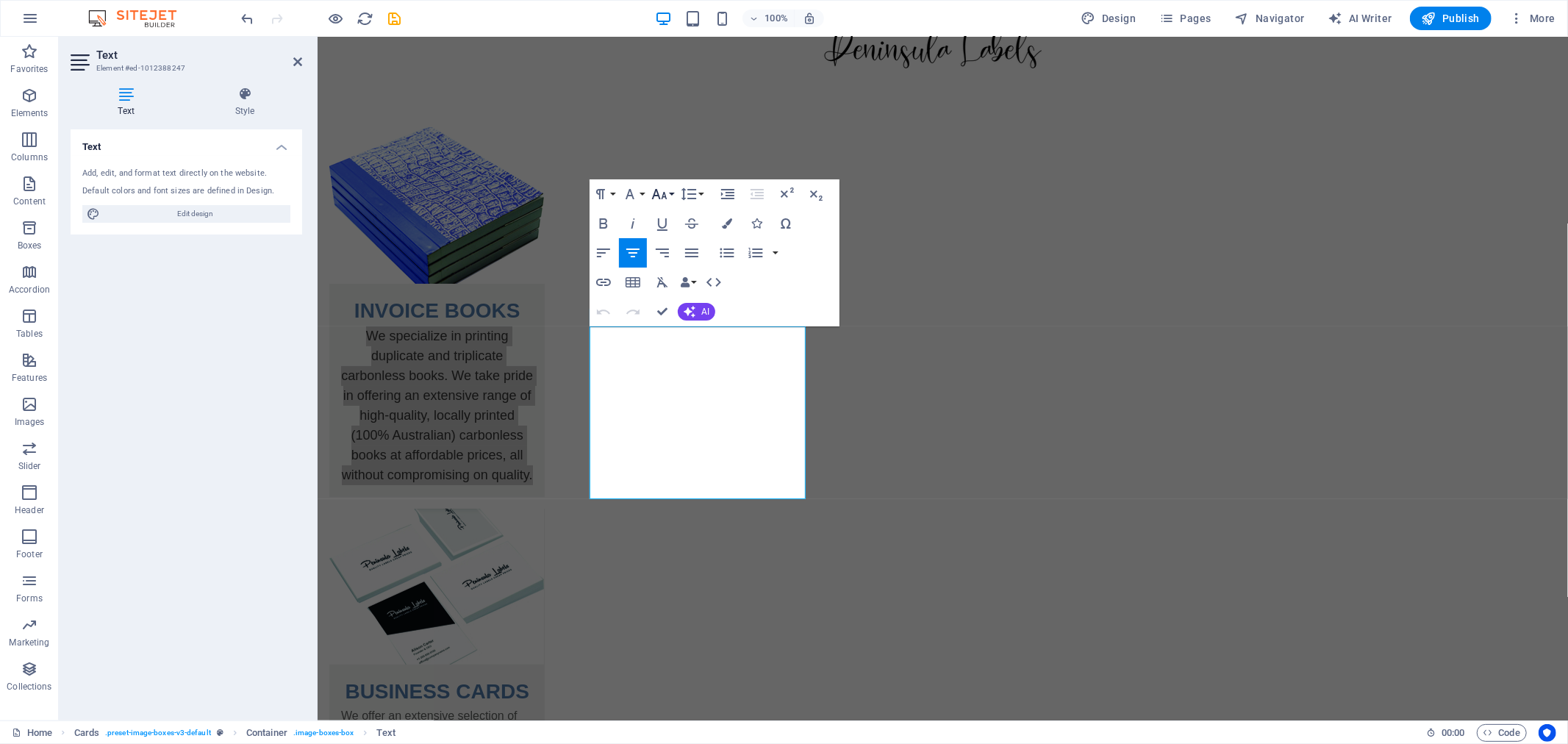
click at [664, 196] on icon "button" at bounding box center [660, 194] width 16 height 10
click at [667, 191] on icon "button" at bounding box center [659, 194] width 18 height 18
click at [628, 188] on icon "button" at bounding box center [630, 194] width 18 height 18
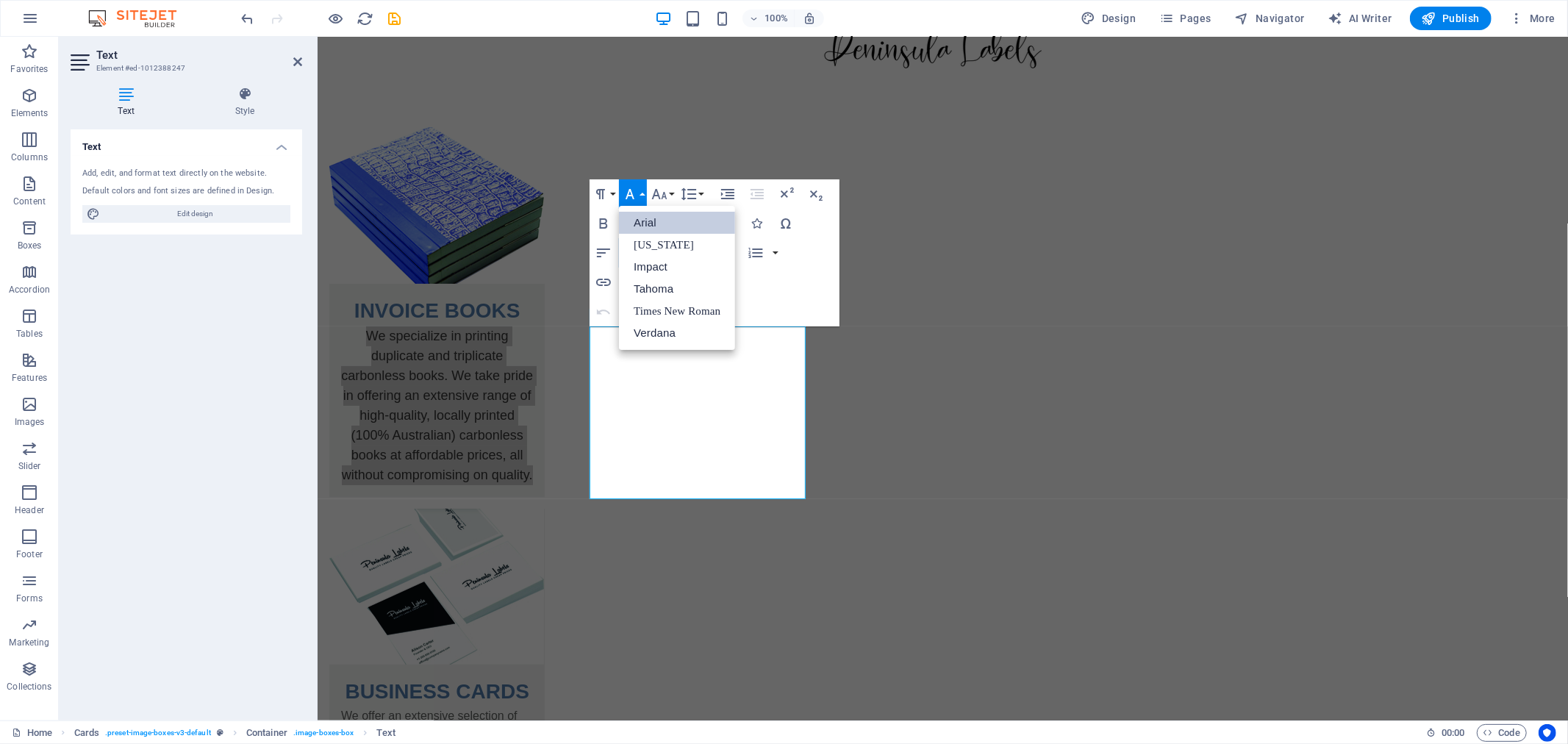
click at [628, 188] on icon "button" at bounding box center [630, 194] width 18 height 18
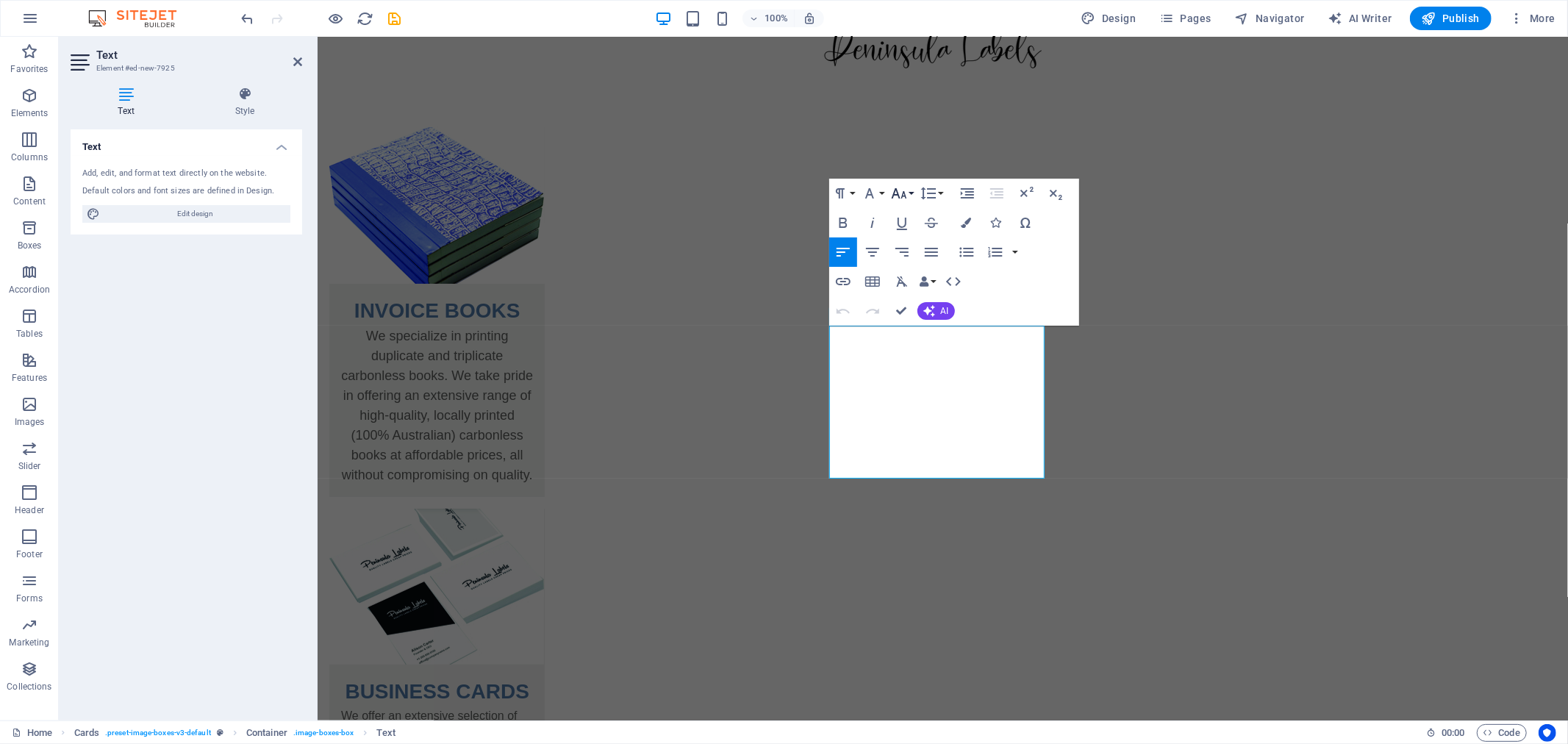
click at [897, 195] on icon "button" at bounding box center [898, 193] width 16 height 10
click at [906, 356] on link "18" at bounding box center [914, 354] width 53 height 22
click at [870, 190] on icon "button" at bounding box center [869, 193] width 9 height 10
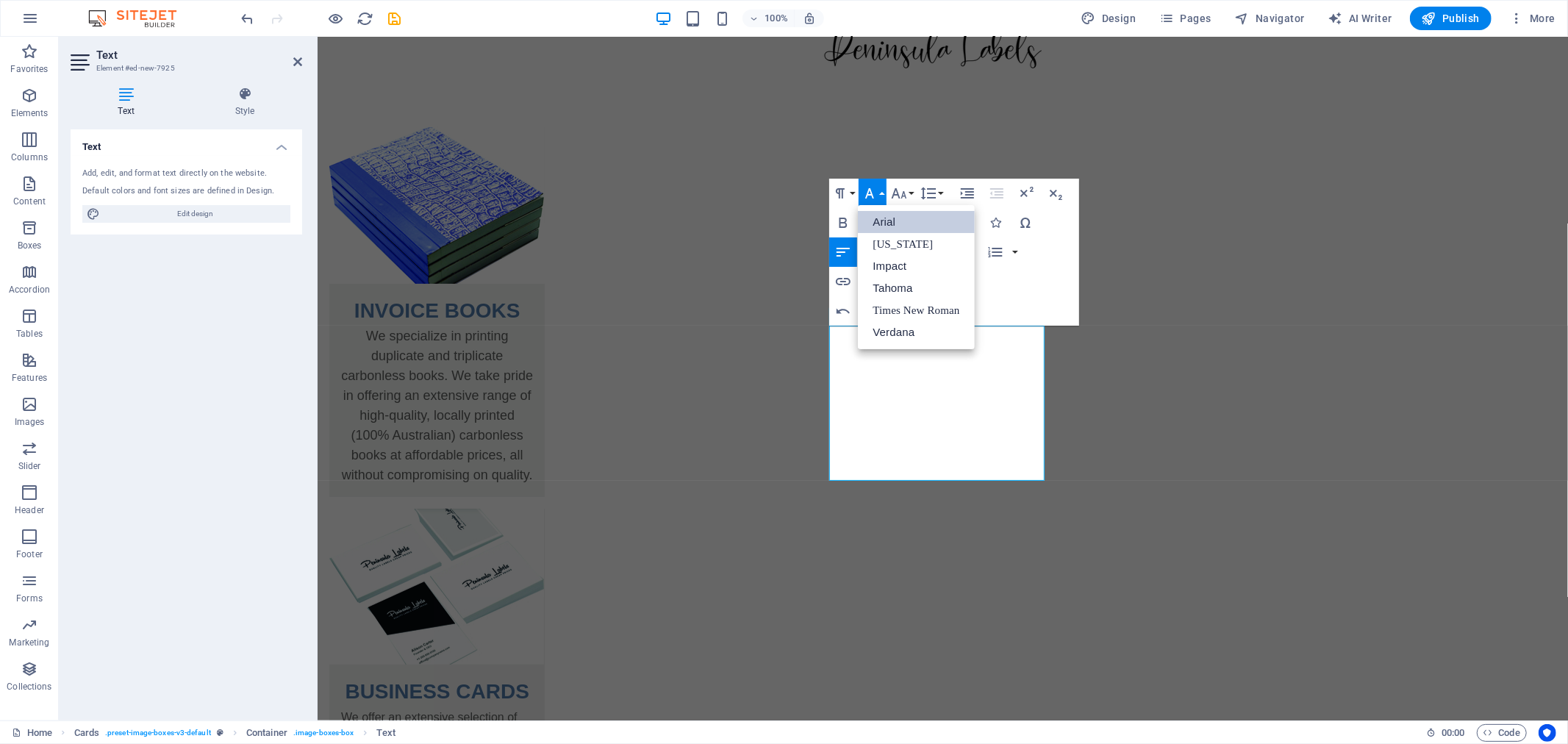
click at [875, 223] on link "Arial" at bounding box center [916, 222] width 116 height 22
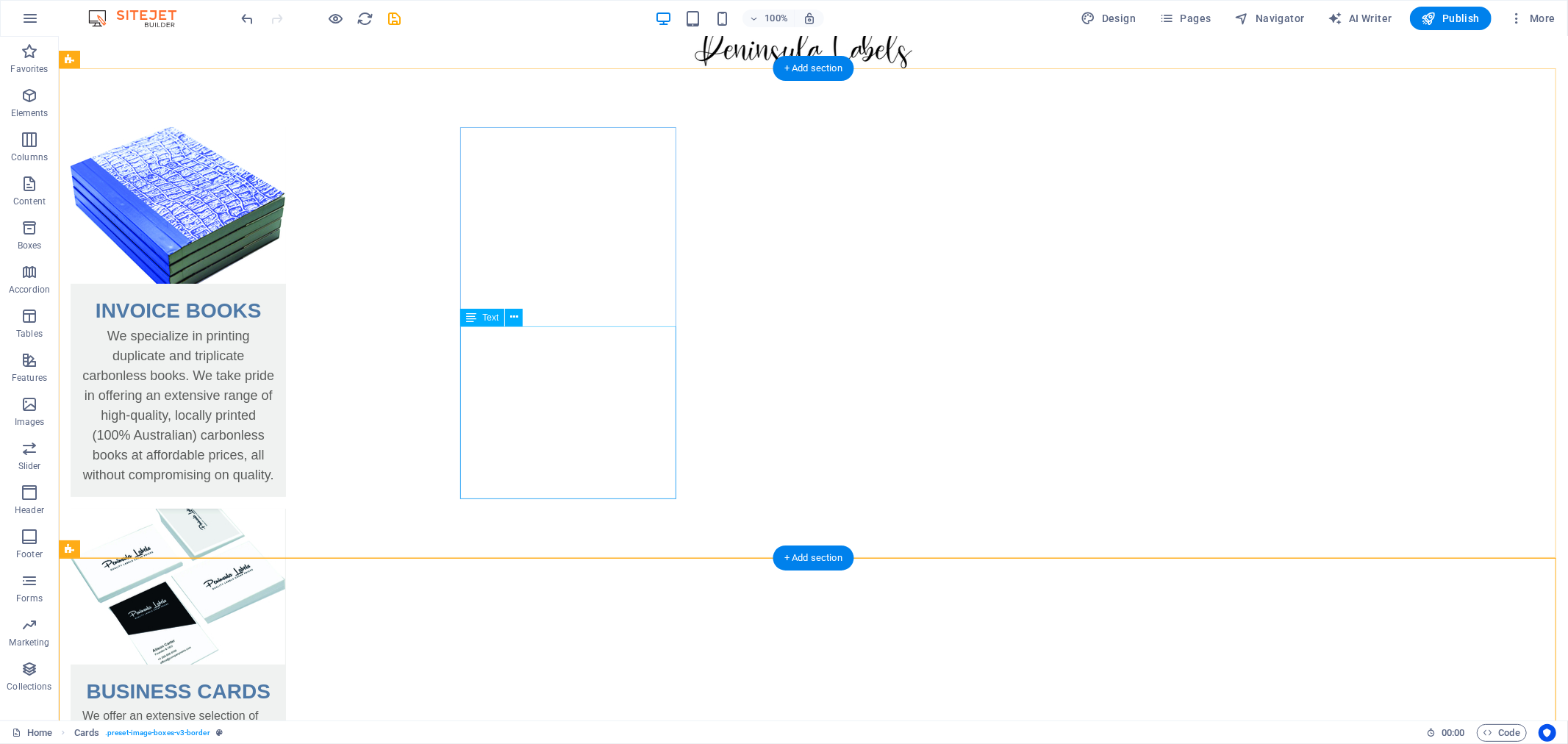
click at [285, 333] on div "We specialize in printing duplicate and triplicate carbonless books. We take pr…" at bounding box center [178, 410] width 216 height 170
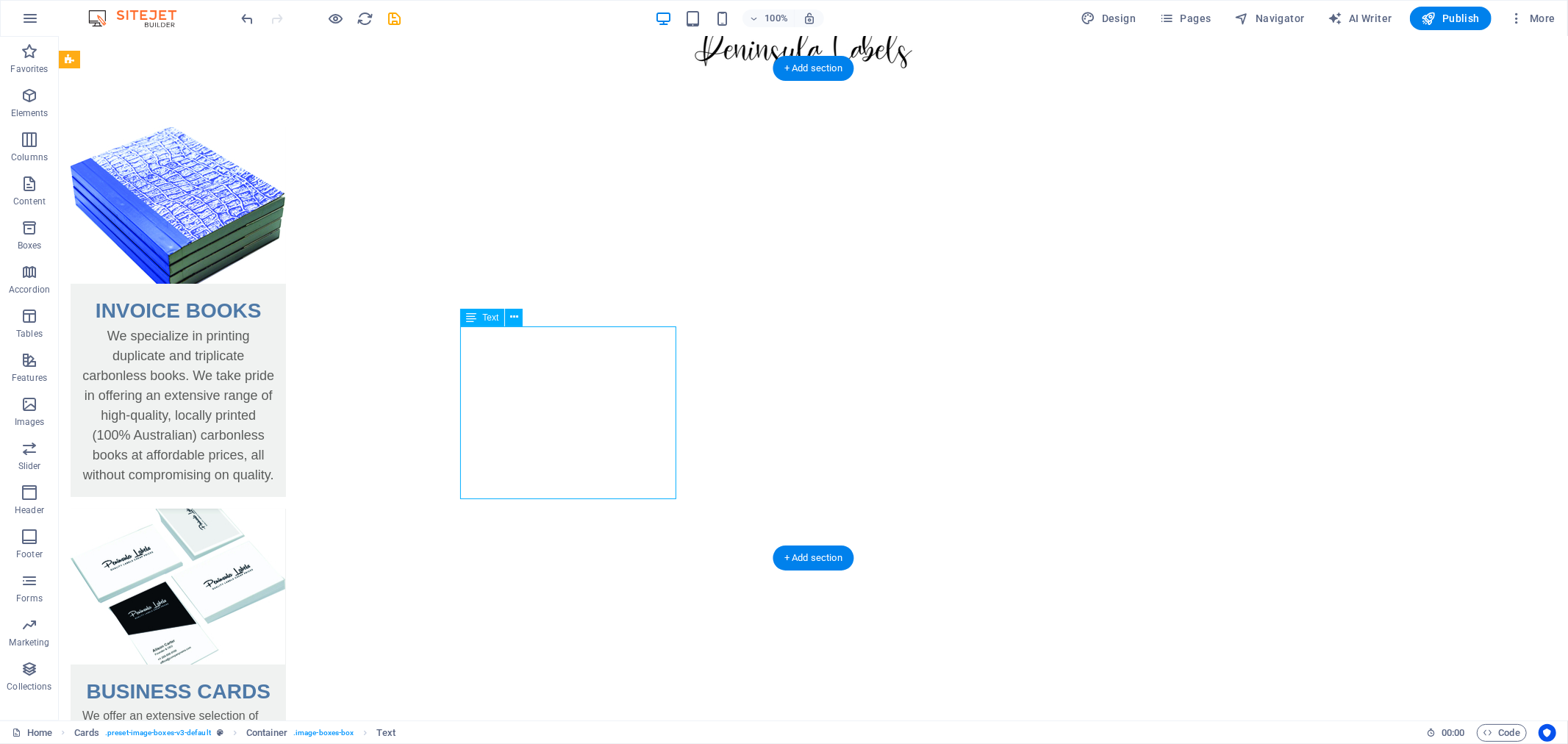
click at [285, 333] on div "We specialize in printing duplicate and triplicate carbonless books. We take pr…" at bounding box center [178, 410] width 216 height 170
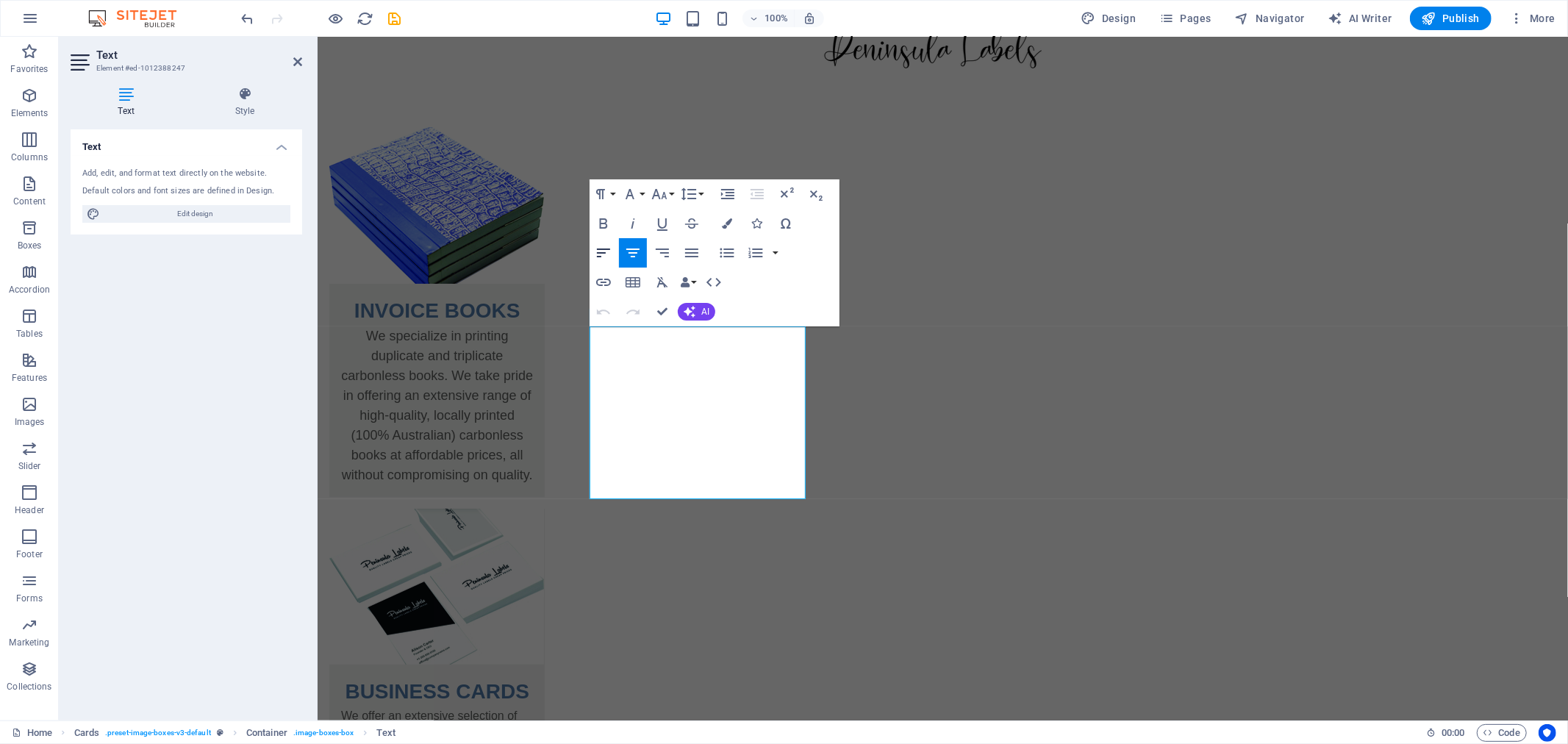
click at [596, 253] on icon "button" at bounding box center [603, 253] width 18 height 18
click at [462, 360] on div "INVOICE BOOKS We specialize in printing duplicate and triplicate carbonless boo…" at bounding box center [942, 653] width 1250 height 1171
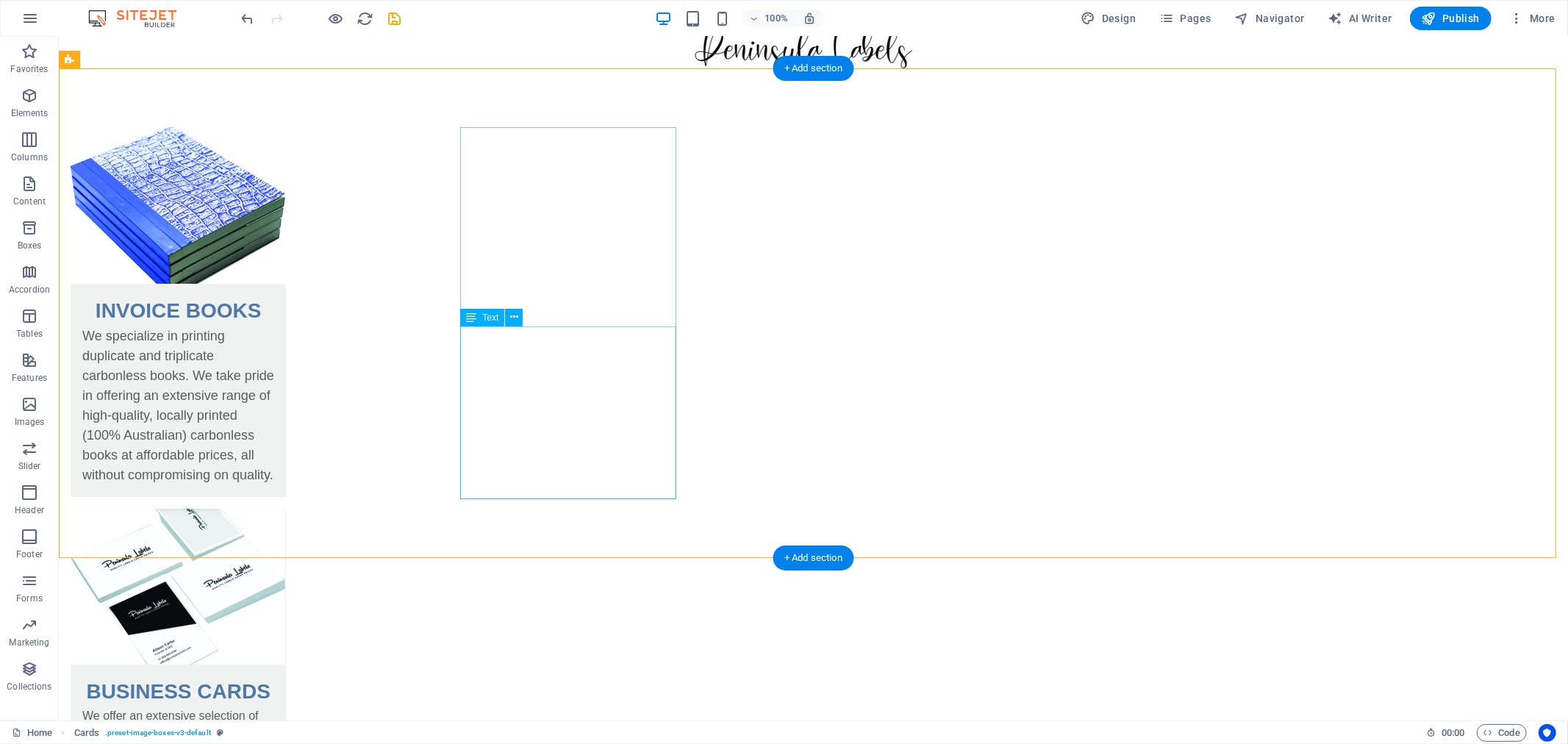
click at [285, 354] on div "We specialize in printing duplicate and triplicate carbonless books. We take pr…" at bounding box center [178, 410] width 216 height 170
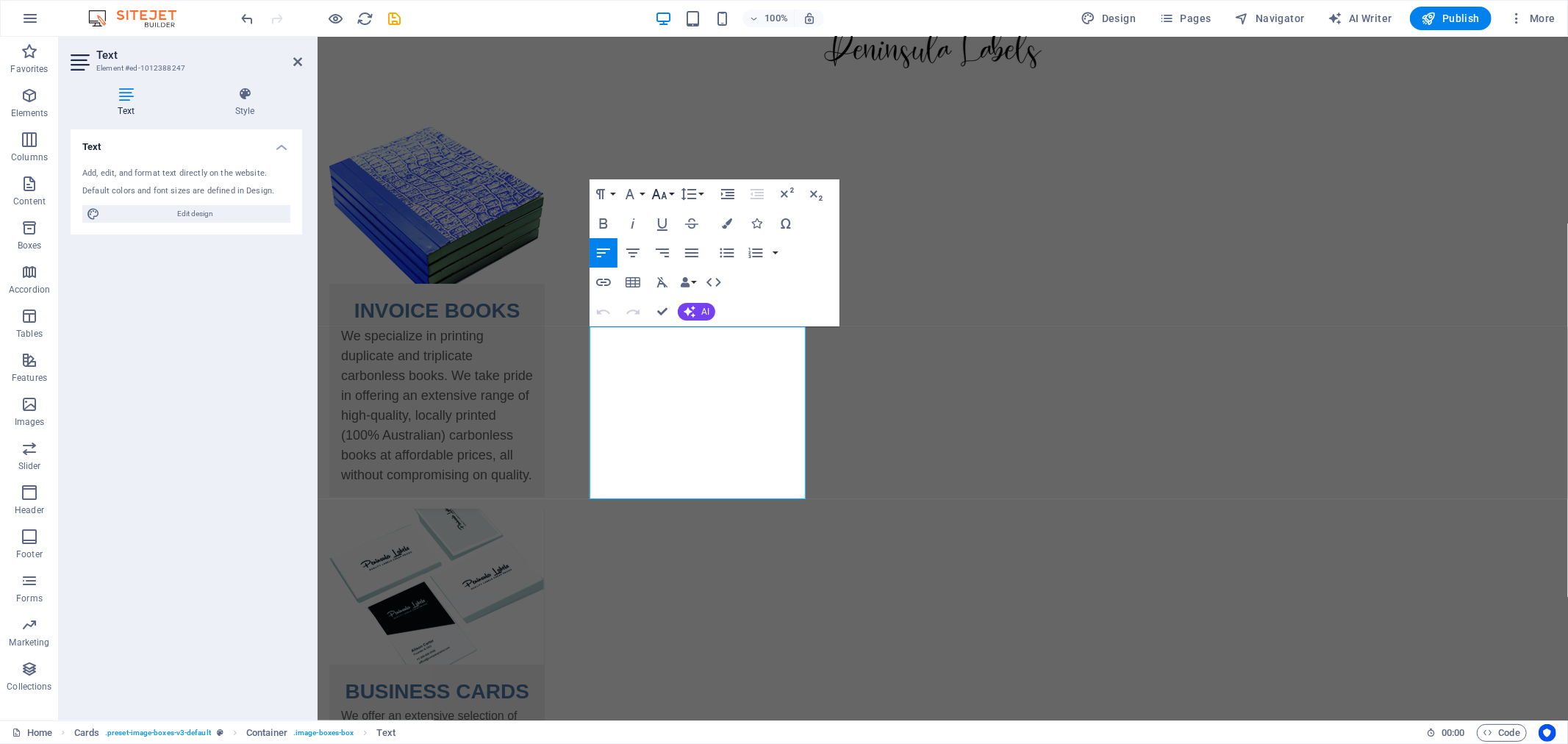
click at [660, 188] on icon "button" at bounding box center [659, 194] width 18 height 18
click at [519, 255] on div "INVOICE BOOKS We specialize in printing duplicate and triplicate carbonless boo…" at bounding box center [942, 653] width 1250 height 1171
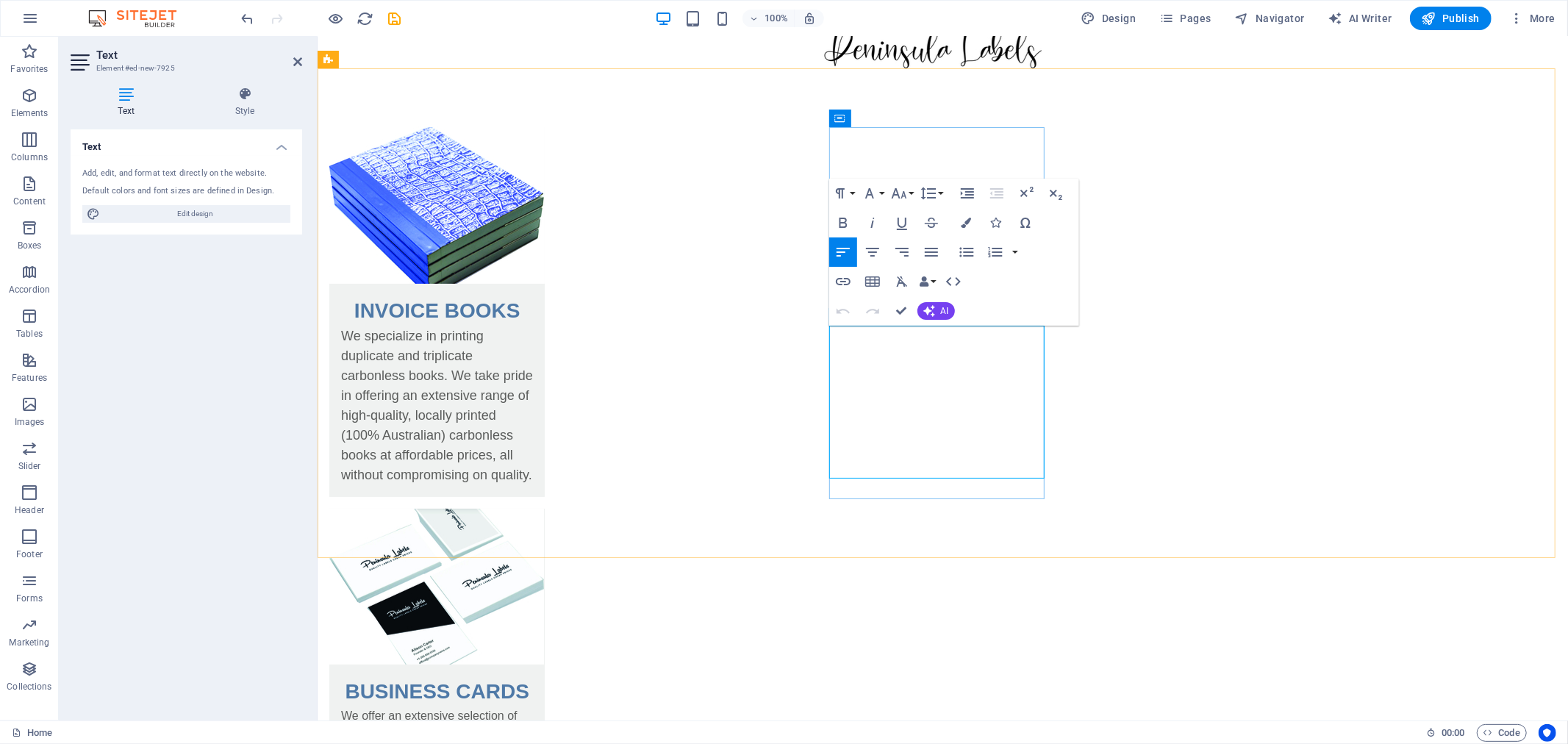
drag, startPoint x: 838, startPoint y: 335, endPoint x: 1028, endPoint y: 465, distance: 230.2
click at [902, 189] on icon "button" at bounding box center [899, 193] width 18 height 18
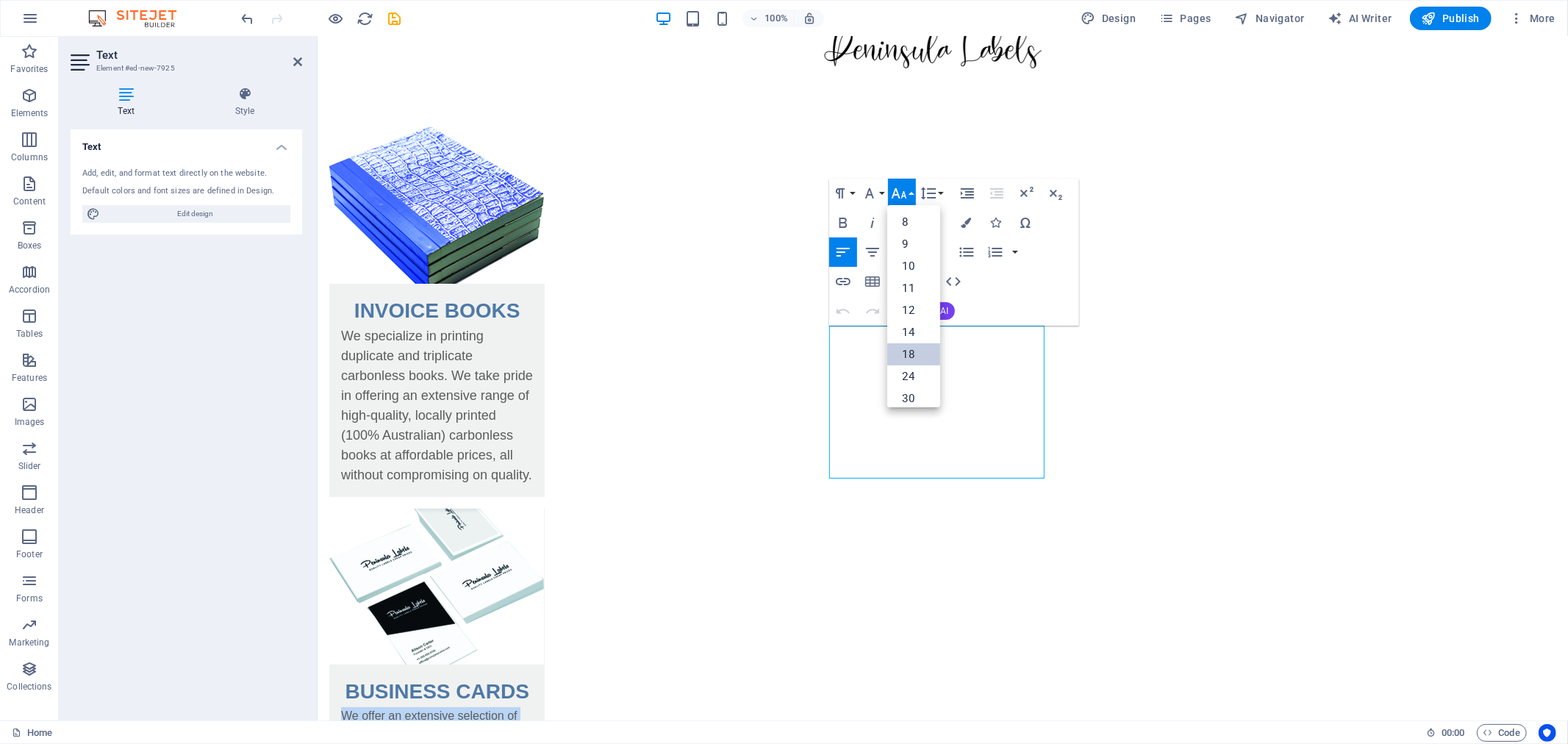
click at [917, 353] on link "18" at bounding box center [914, 354] width 53 height 22
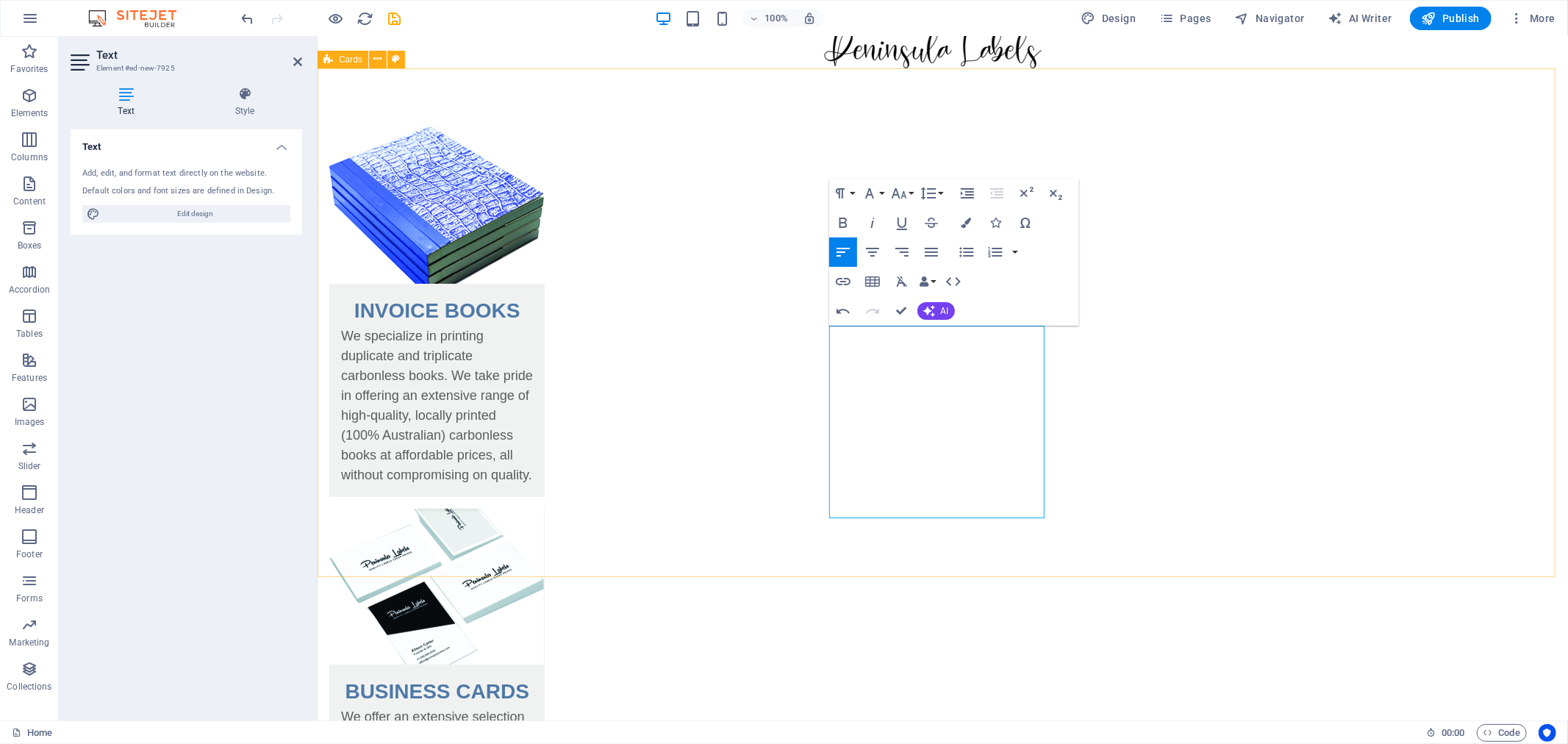
click at [505, 408] on div "INVOICE BOOKS We specialize in printing duplicate and triplicate carbonless boo…" at bounding box center [942, 672] width 1250 height 1209
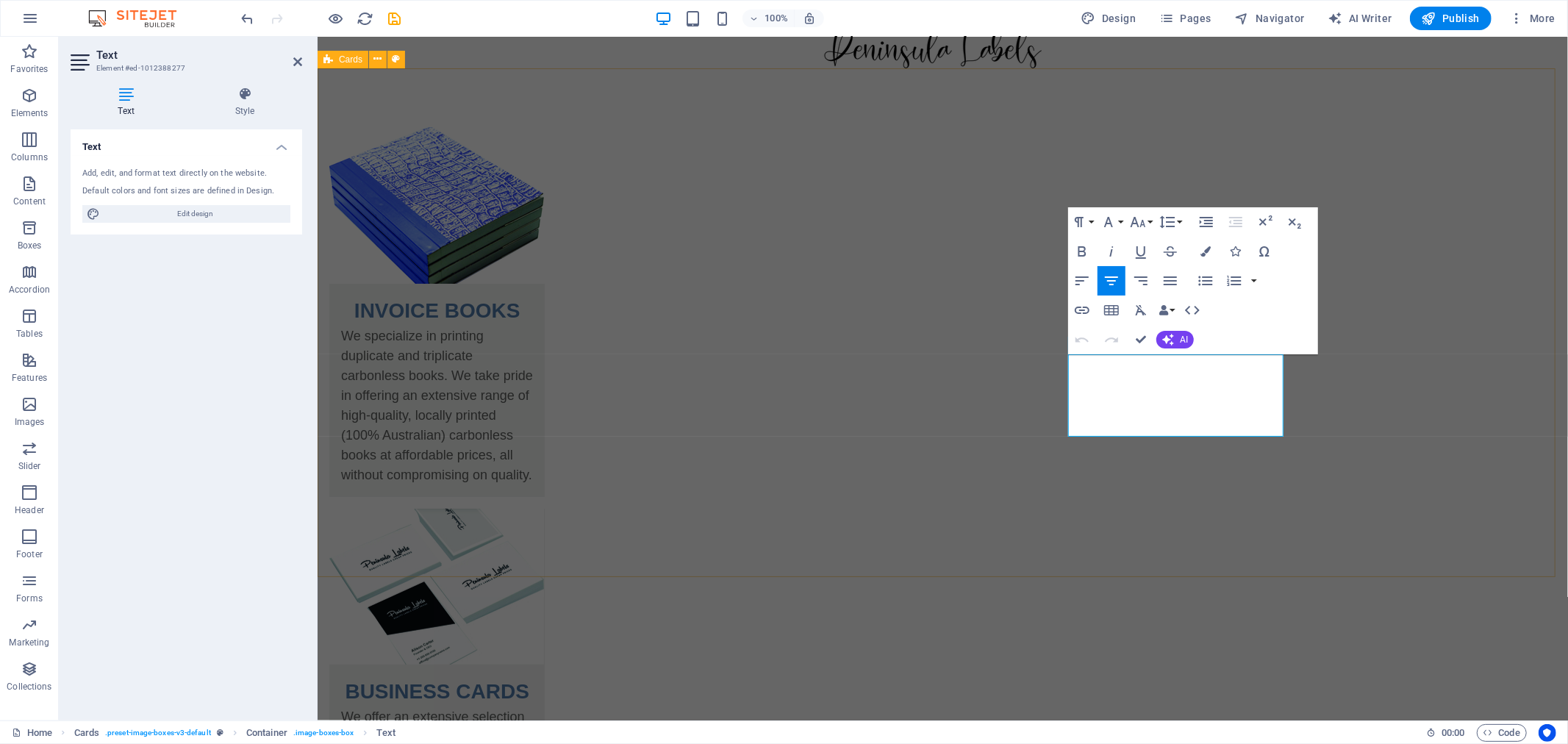
drag, startPoint x: 1103, startPoint y: 364, endPoint x: 1302, endPoint y: 431, distance: 210.0
click at [1302, 431] on div "INVOICE BOOKS We specialize in printing duplicate and triplicate carbonless boo…" at bounding box center [942, 672] width 1250 height 1209
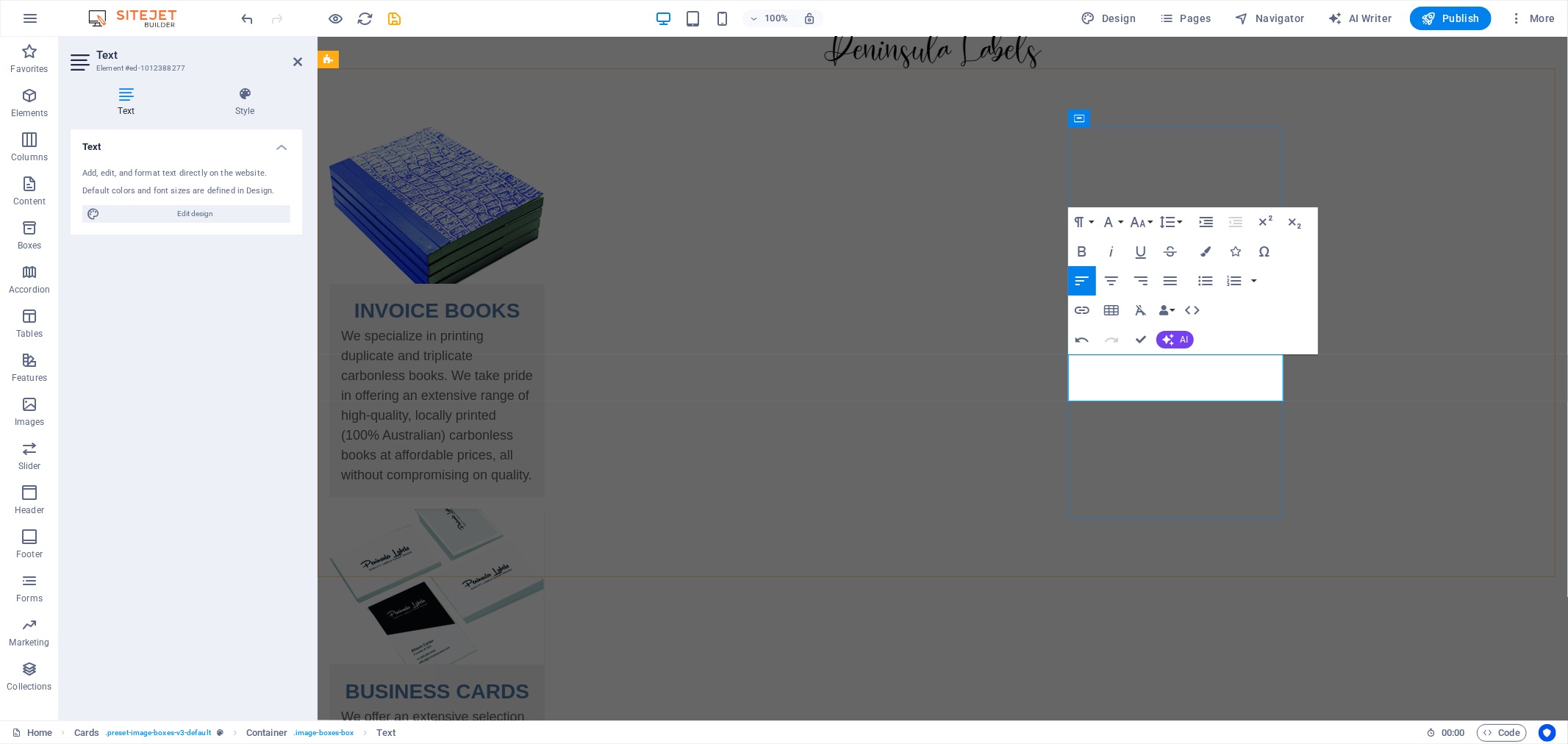
click at [1171, 334] on icon "button" at bounding box center [1168, 339] width 12 height 12
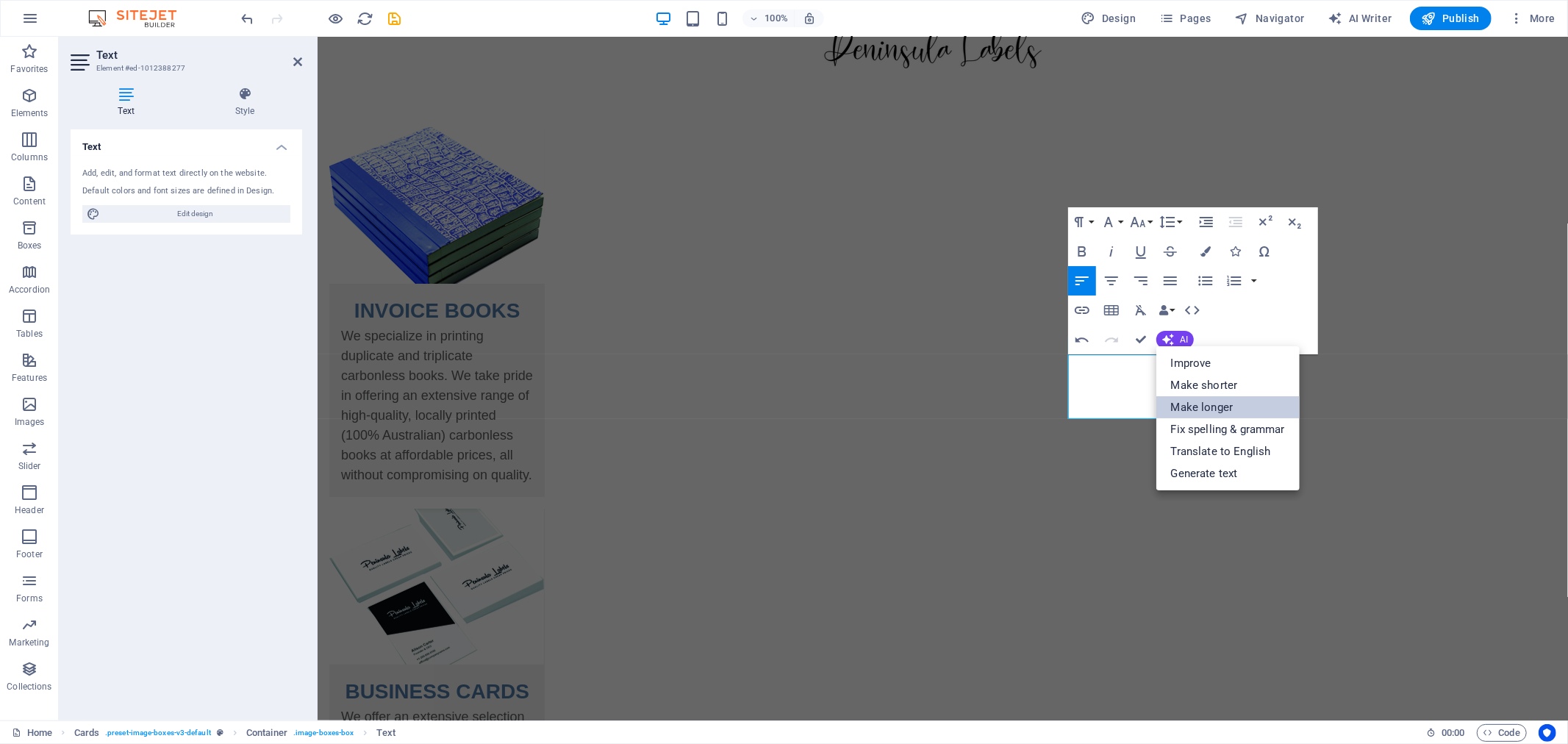
click at [1172, 401] on link "Make longer" at bounding box center [1228, 407] width 143 height 22
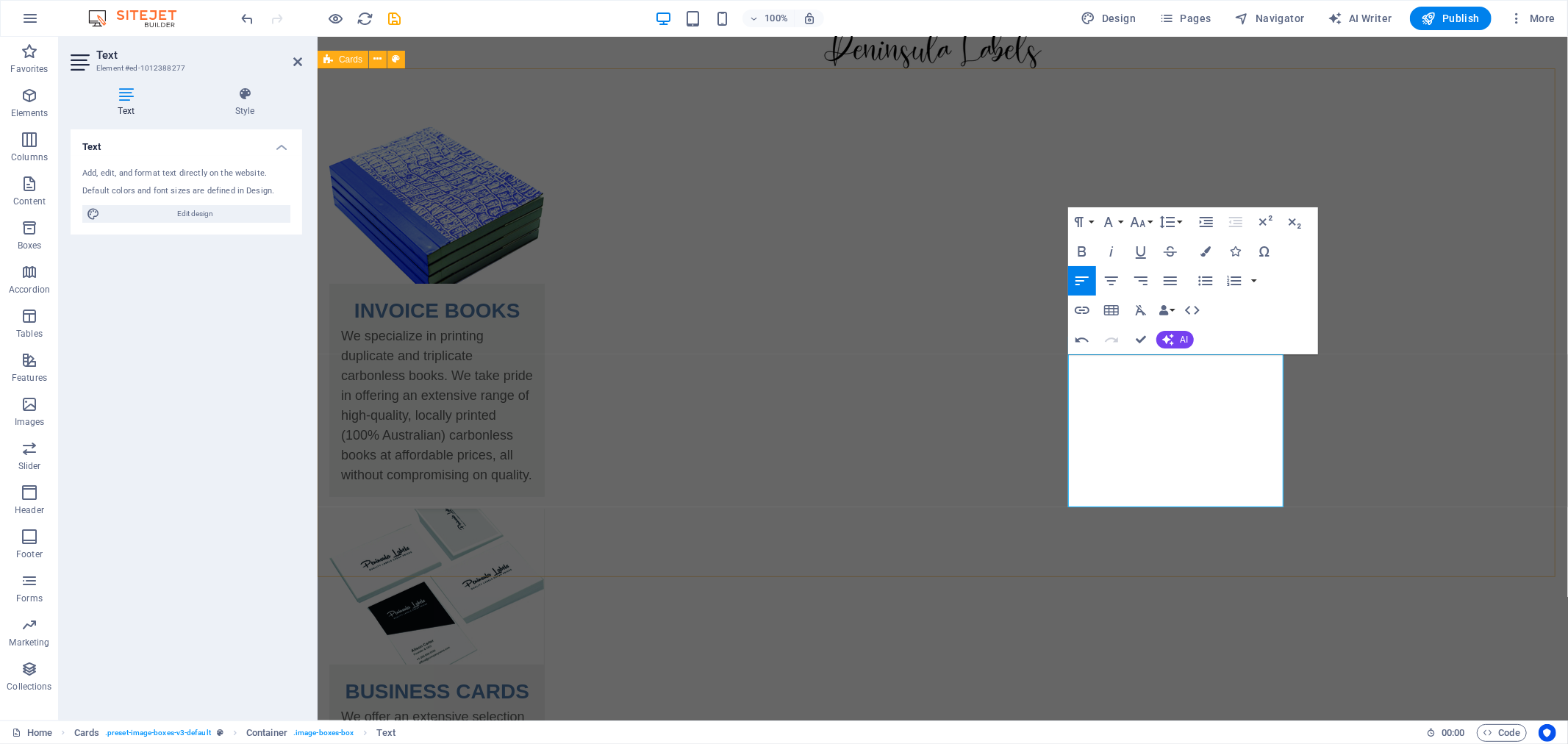
click at [1341, 472] on div "INVOICE BOOKS We specialize in printing duplicate and triplicate carbonless boo…" at bounding box center [942, 707] width 1250 height 1279
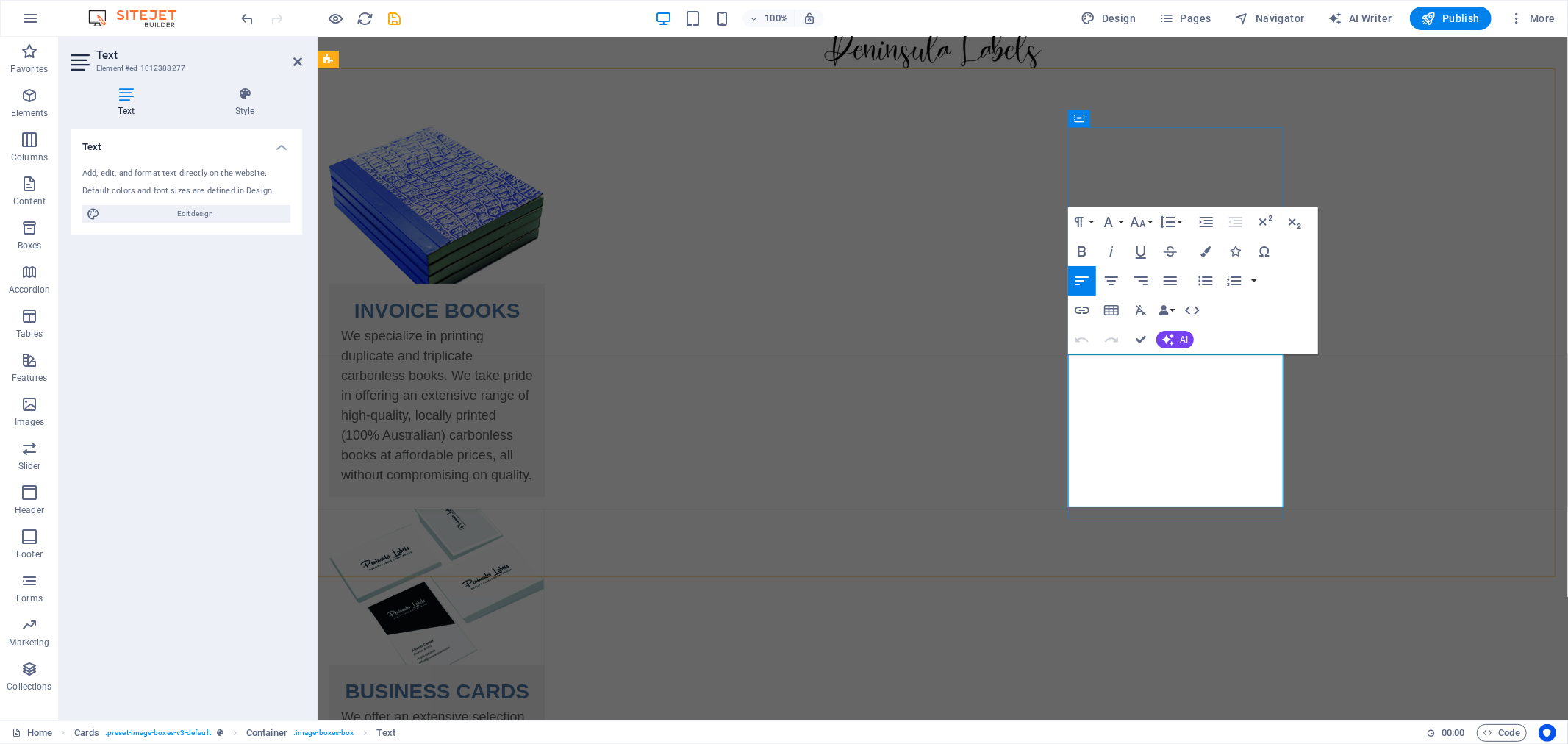
drag, startPoint x: 1183, startPoint y: 487, endPoint x: 1070, endPoint y: 364, distance: 167.0
click at [1133, 219] on icon "button" at bounding box center [1138, 222] width 16 height 10
click at [1157, 373] on link "18" at bounding box center [1154, 383] width 53 height 22
click at [1114, 221] on icon "button" at bounding box center [1109, 222] width 18 height 18
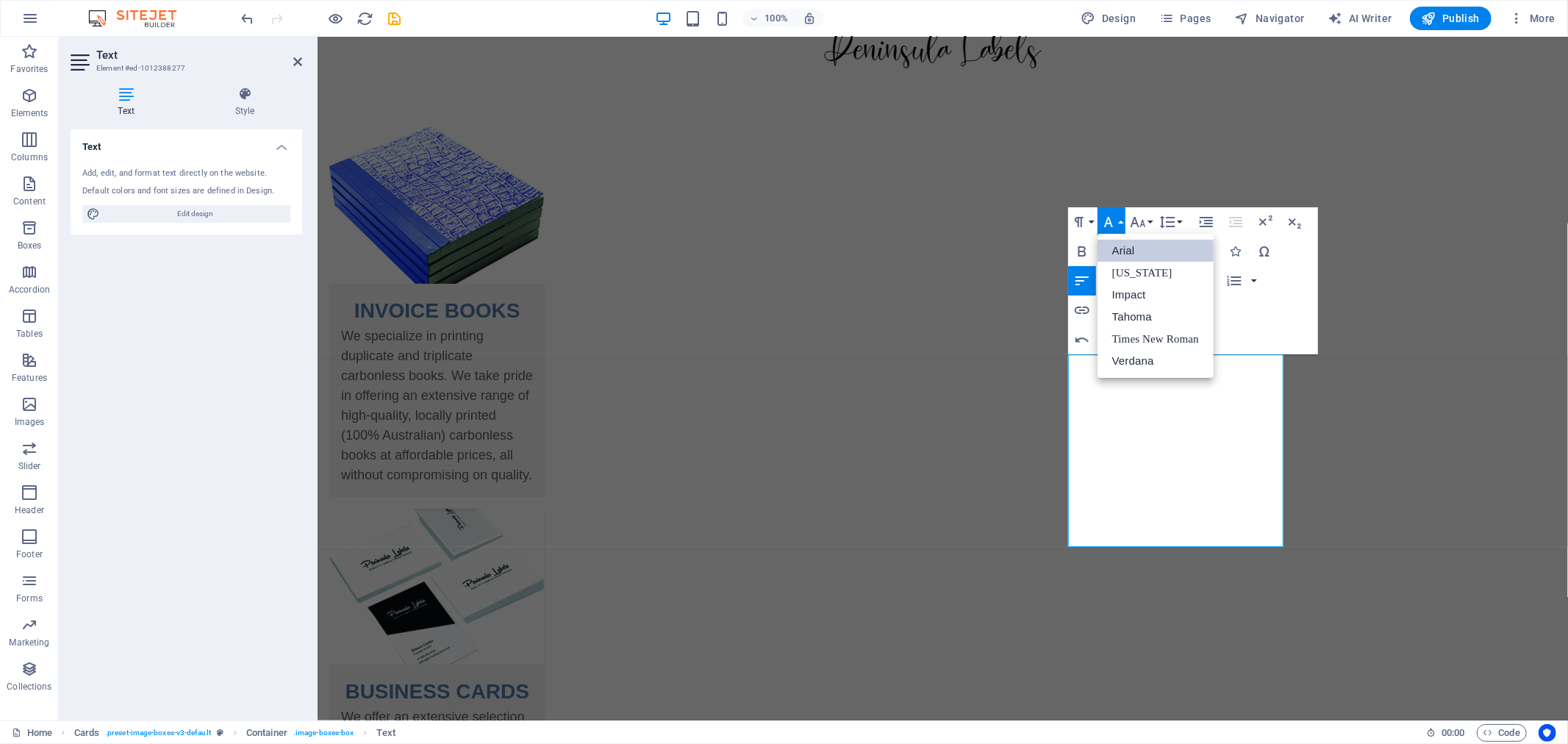
scroll to position [0, 0]
click at [1114, 221] on icon "button" at bounding box center [1109, 222] width 18 height 18
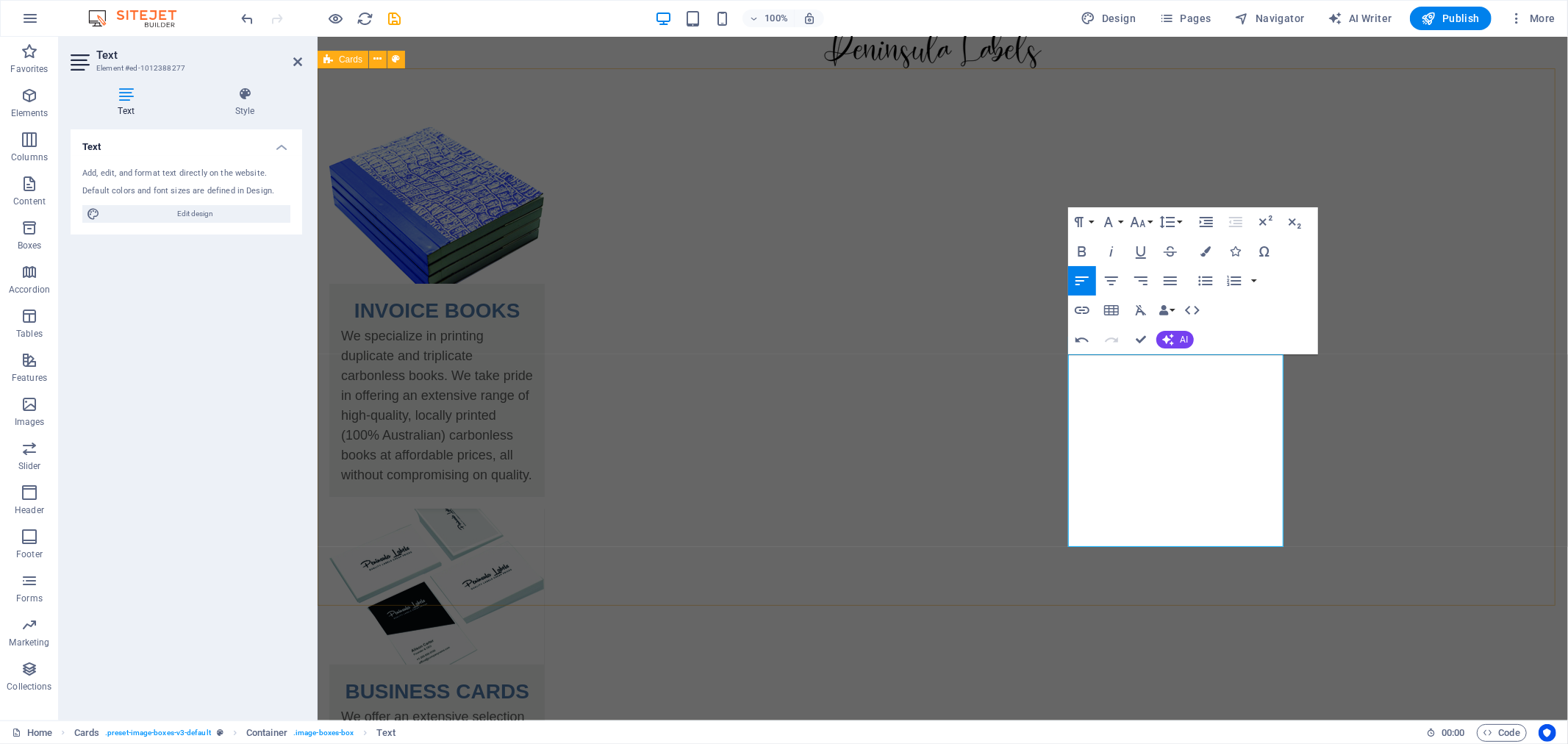
click at [1383, 308] on div "INVOICE BOOKS We specialize in printing duplicate and triplicate carbonless boo…" at bounding box center [942, 726] width 1250 height 1317
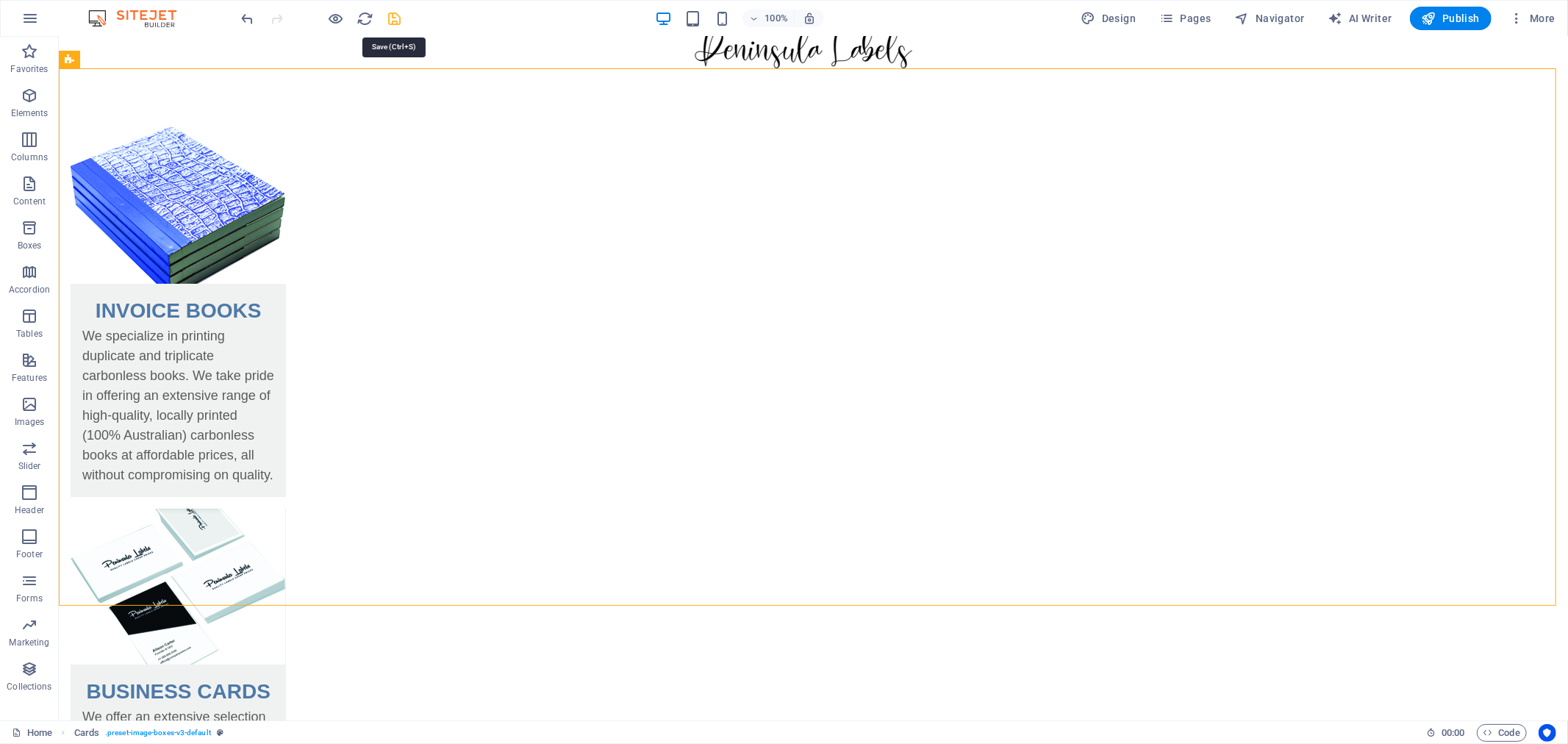
click at [399, 20] on icon "save" at bounding box center [396, 19] width 17 height 17
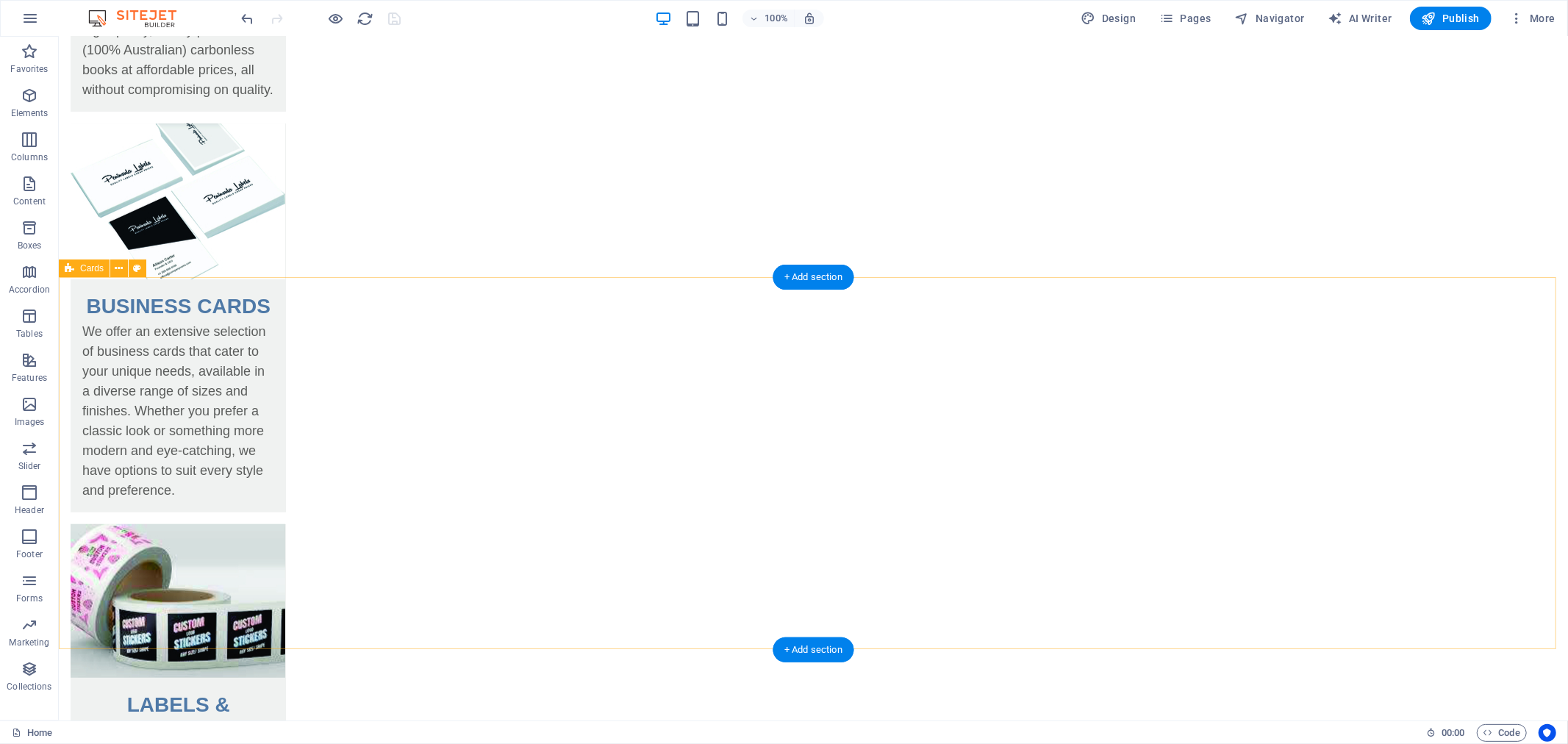
scroll to position [490, 0]
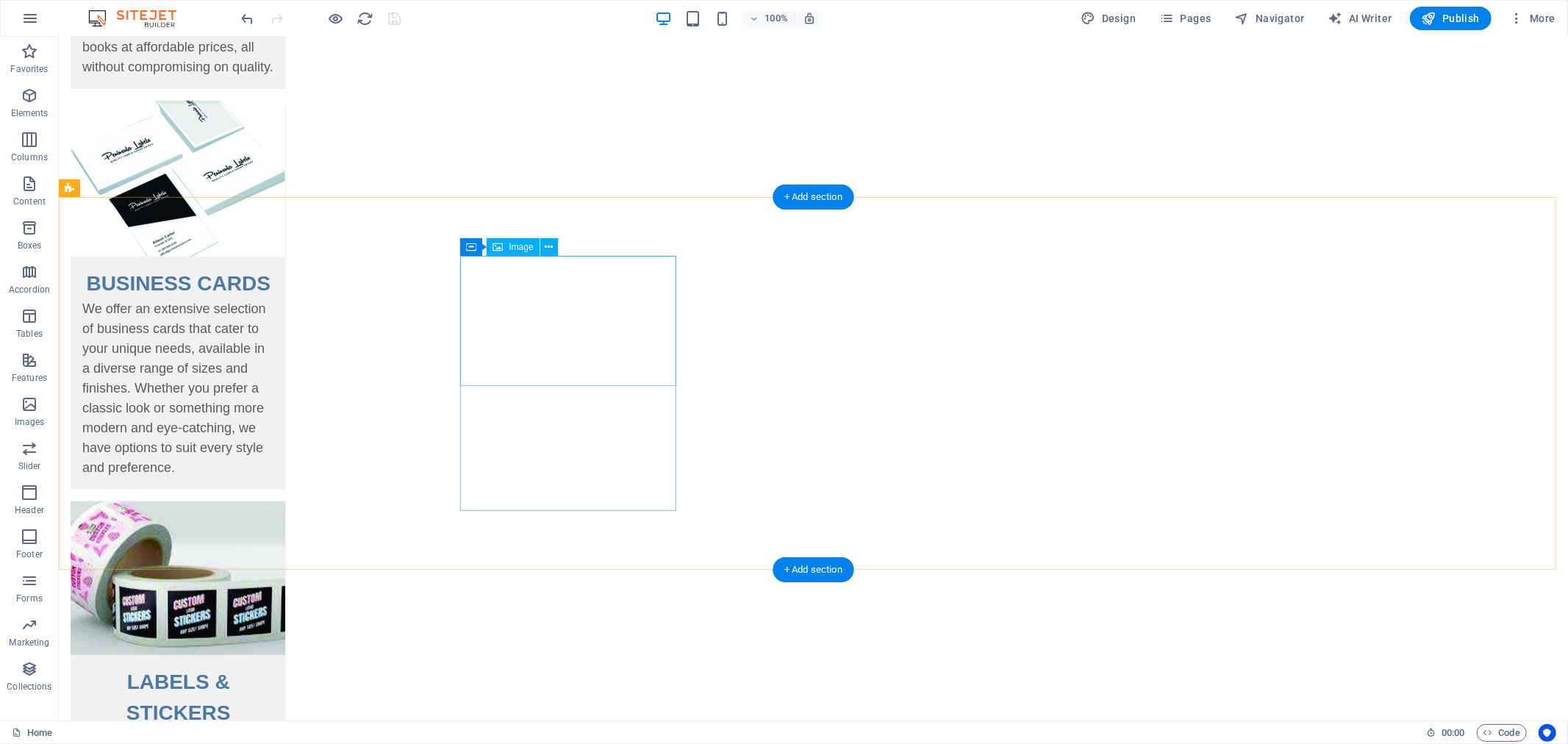
select select "%"
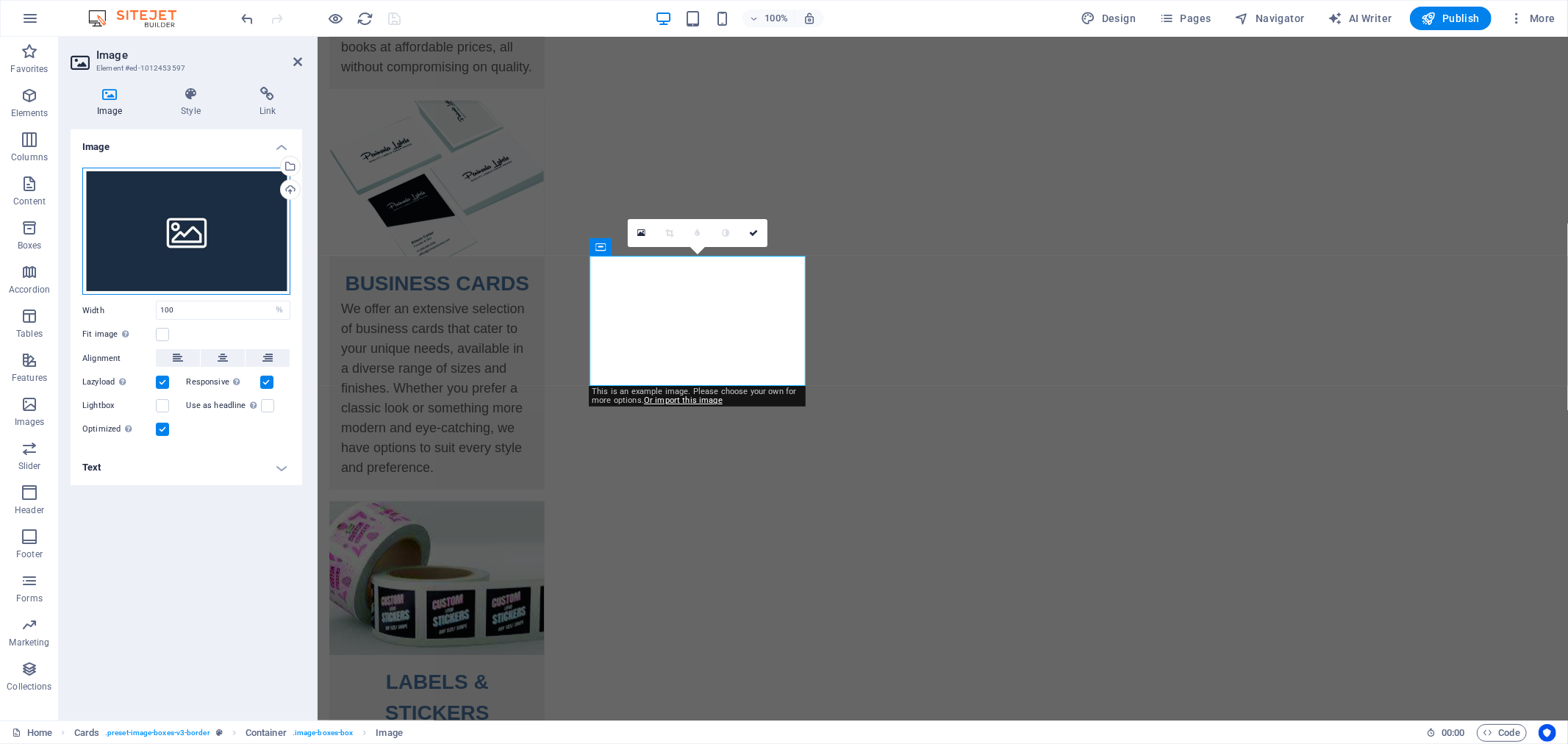
click at [179, 239] on div "Drag files here, click to choose files or select files from Files or our free s…" at bounding box center [186, 231] width 208 height 128
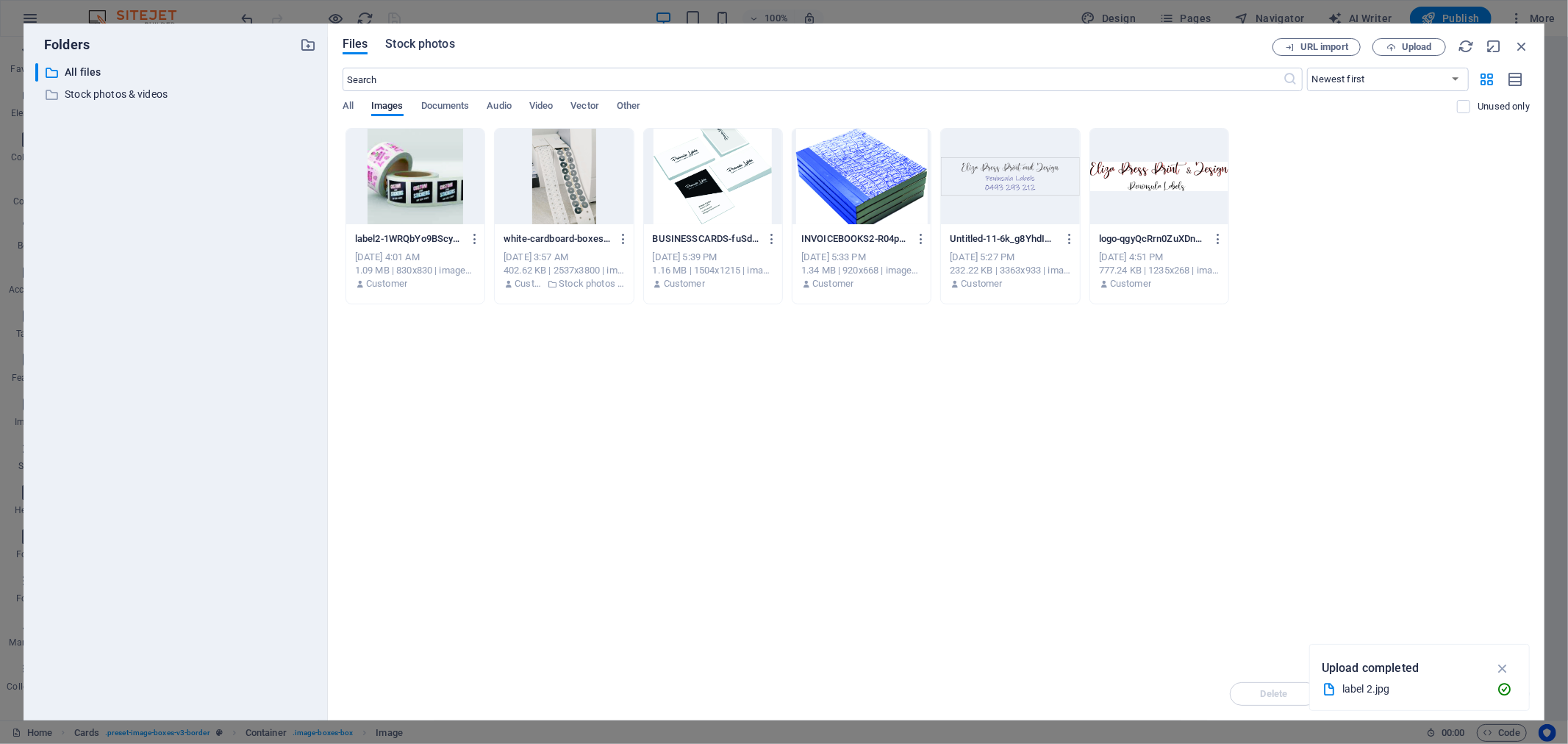
click at [429, 48] on span "Stock photos" at bounding box center [420, 44] width 69 height 18
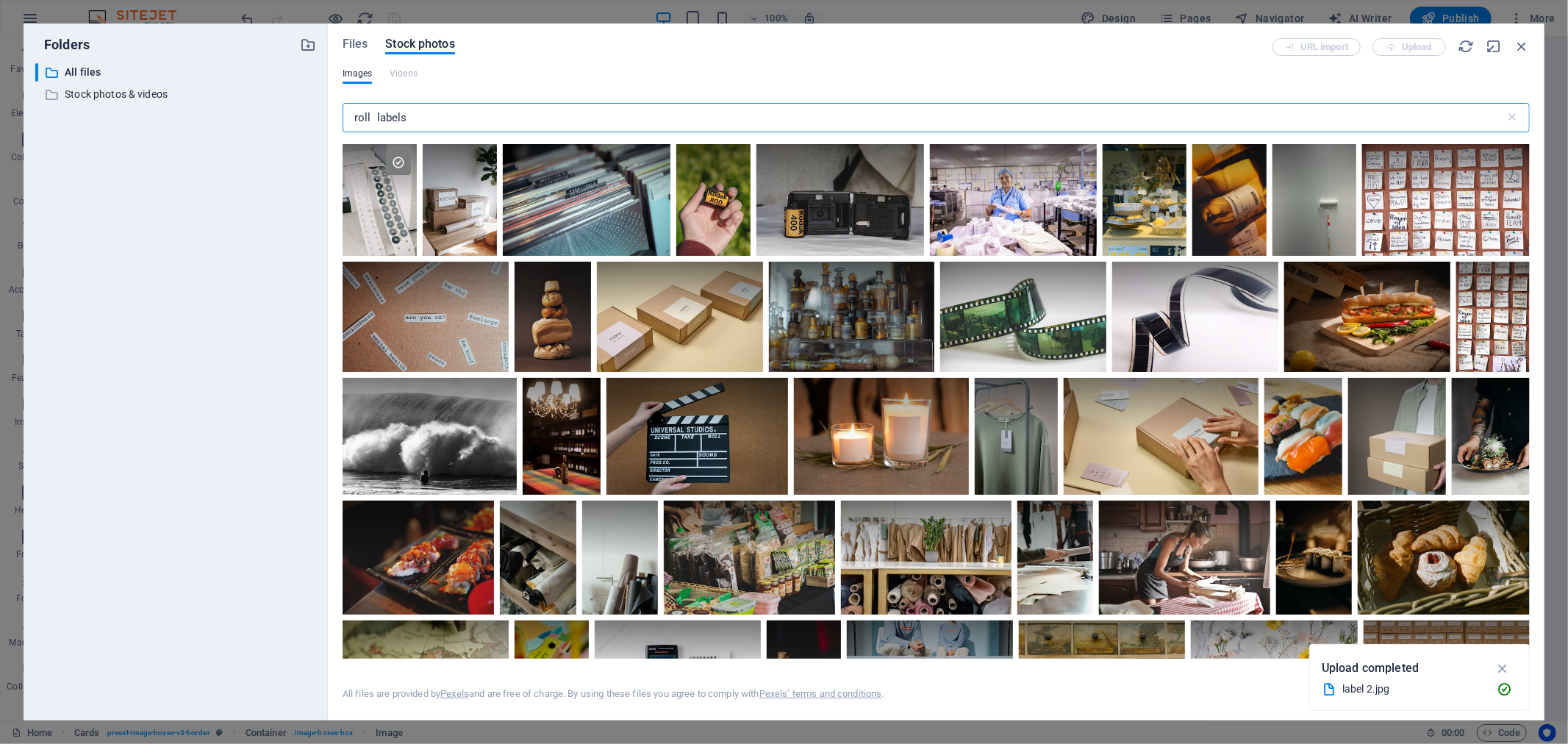
drag, startPoint x: 427, startPoint y: 113, endPoint x: 355, endPoint y: 114, distance: 72.0
click at [355, 114] on input "roll labels" at bounding box center [923, 118] width 1162 height 30
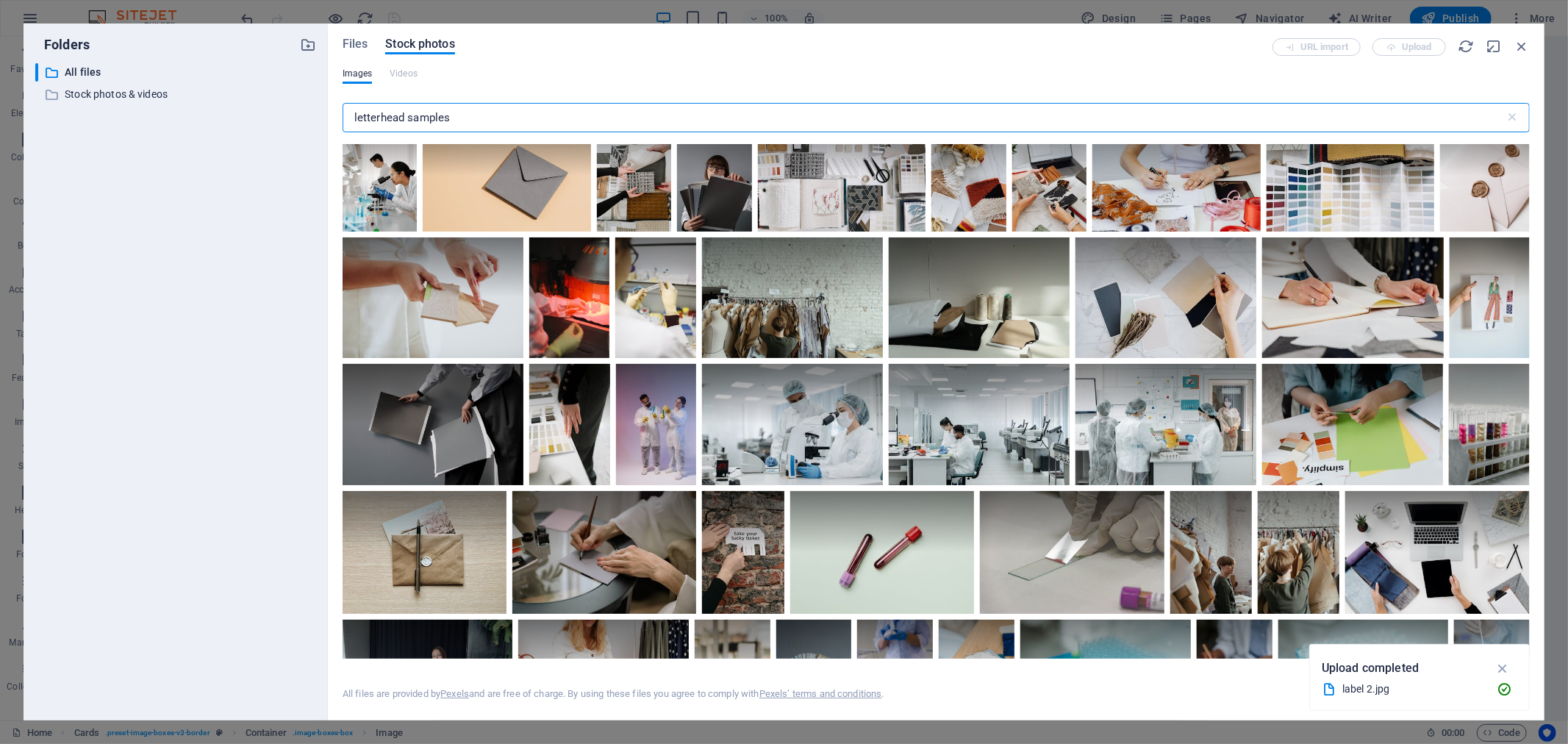
scroll to position [1959, 0]
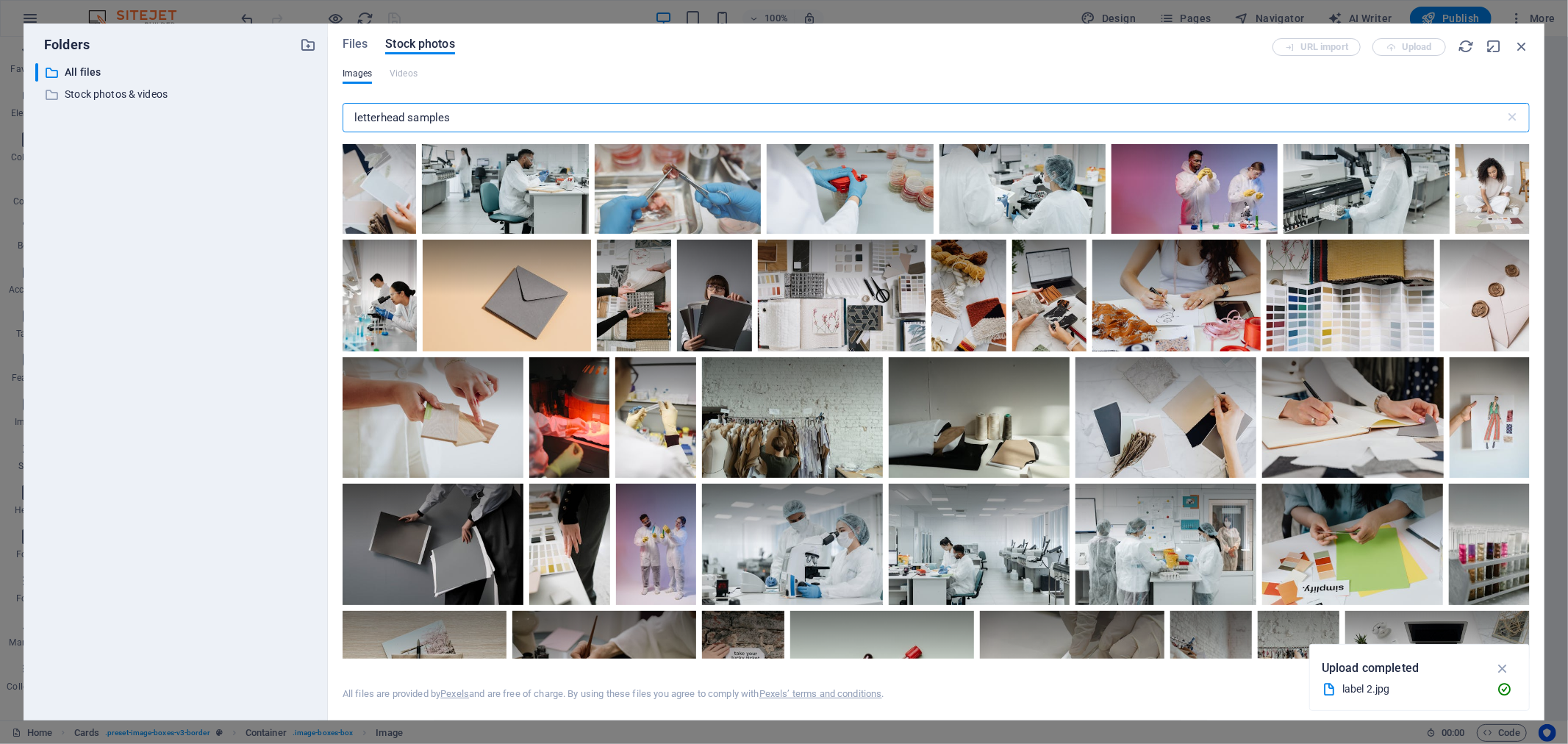
drag, startPoint x: 408, startPoint y: 115, endPoint x: 579, endPoint y: 128, distance: 171.5
click at [579, 128] on input "letterhead samples" at bounding box center [923, 118] width 1162 height 30
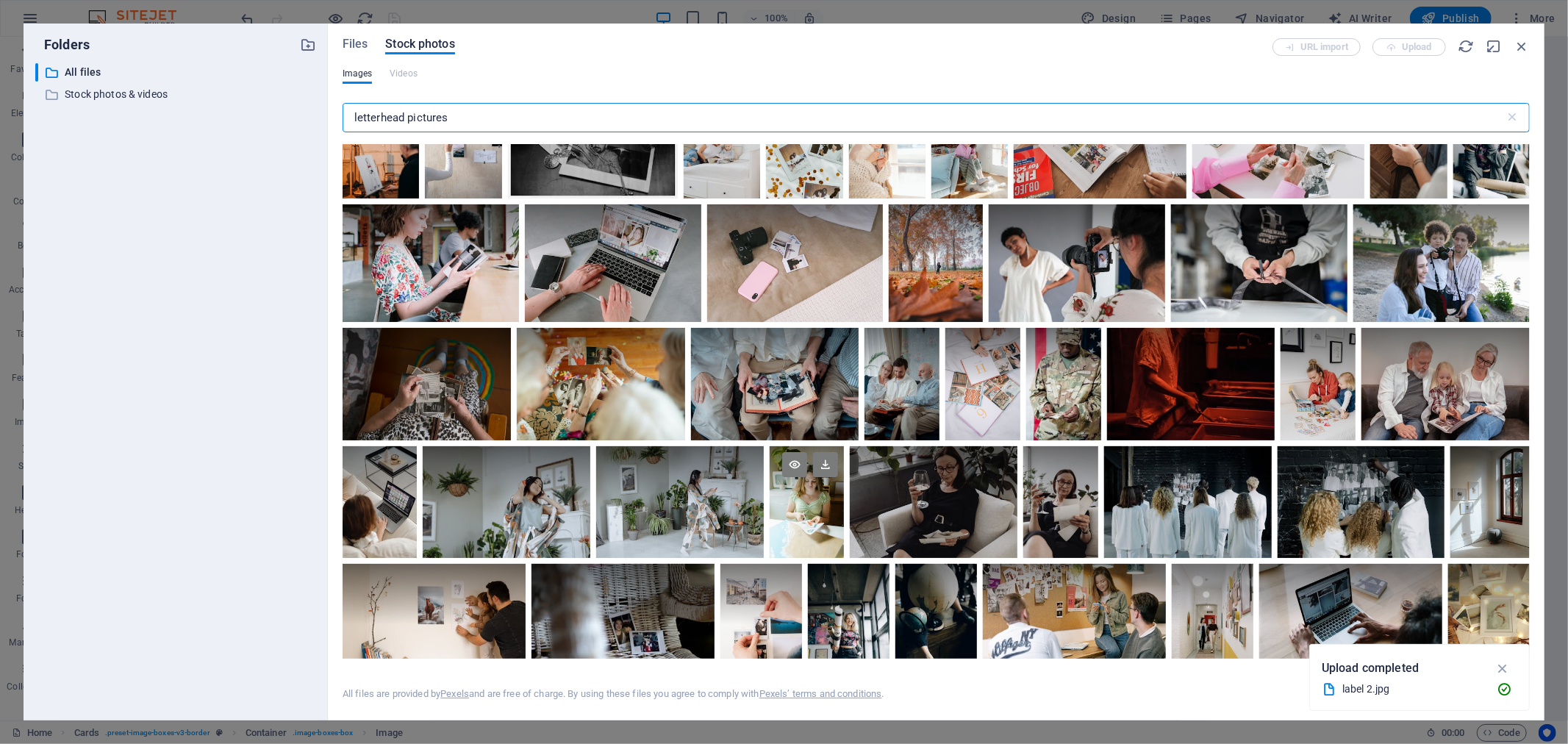
scroll to position [6028, 0]
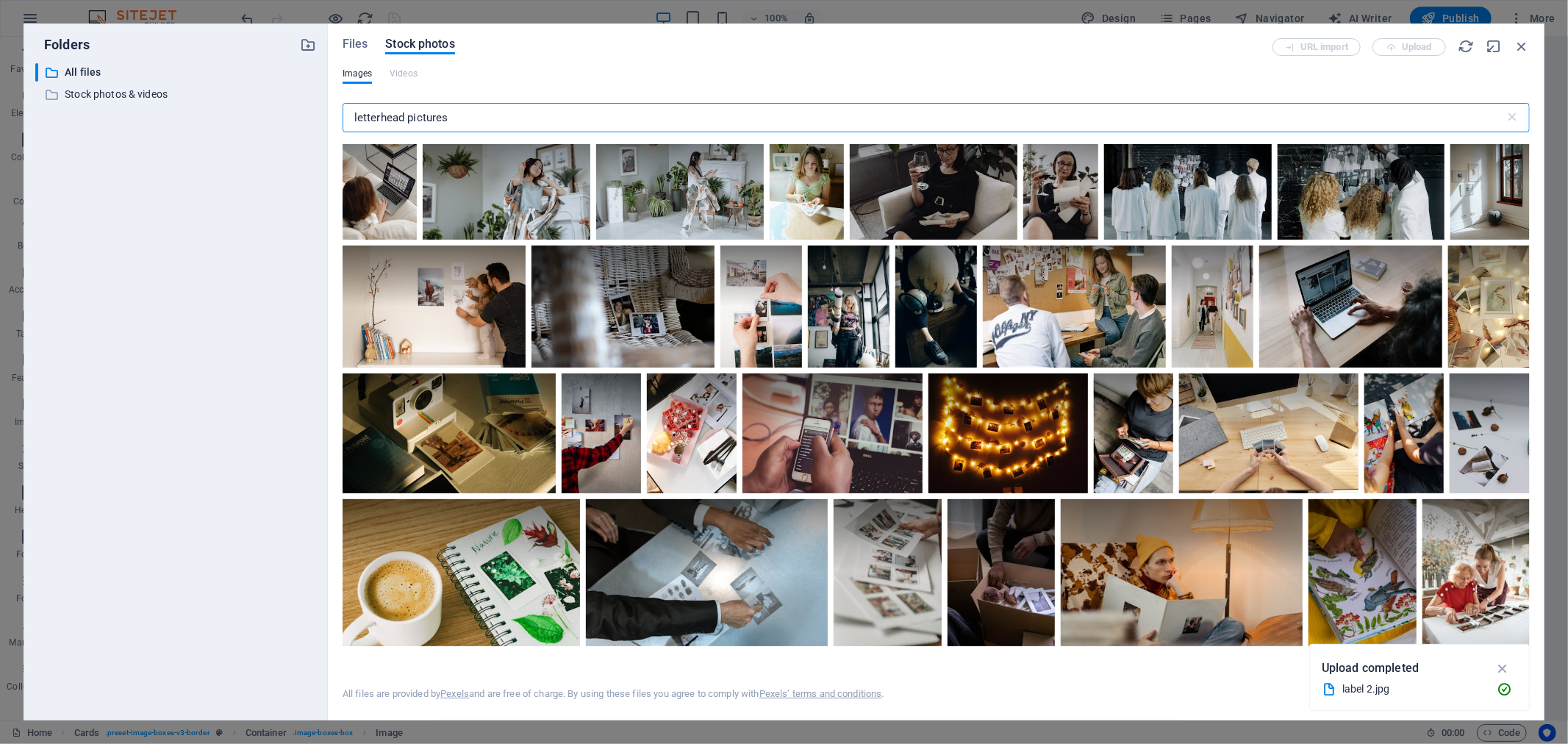
drag, startPoint x: 406, startPoint y: 115, endPoint x: 501, endPoint y: 121, distance: 95.2
click at [501, 121] on input "letterhead pictures" at bounding box center [923, 118] width 1162 height 30
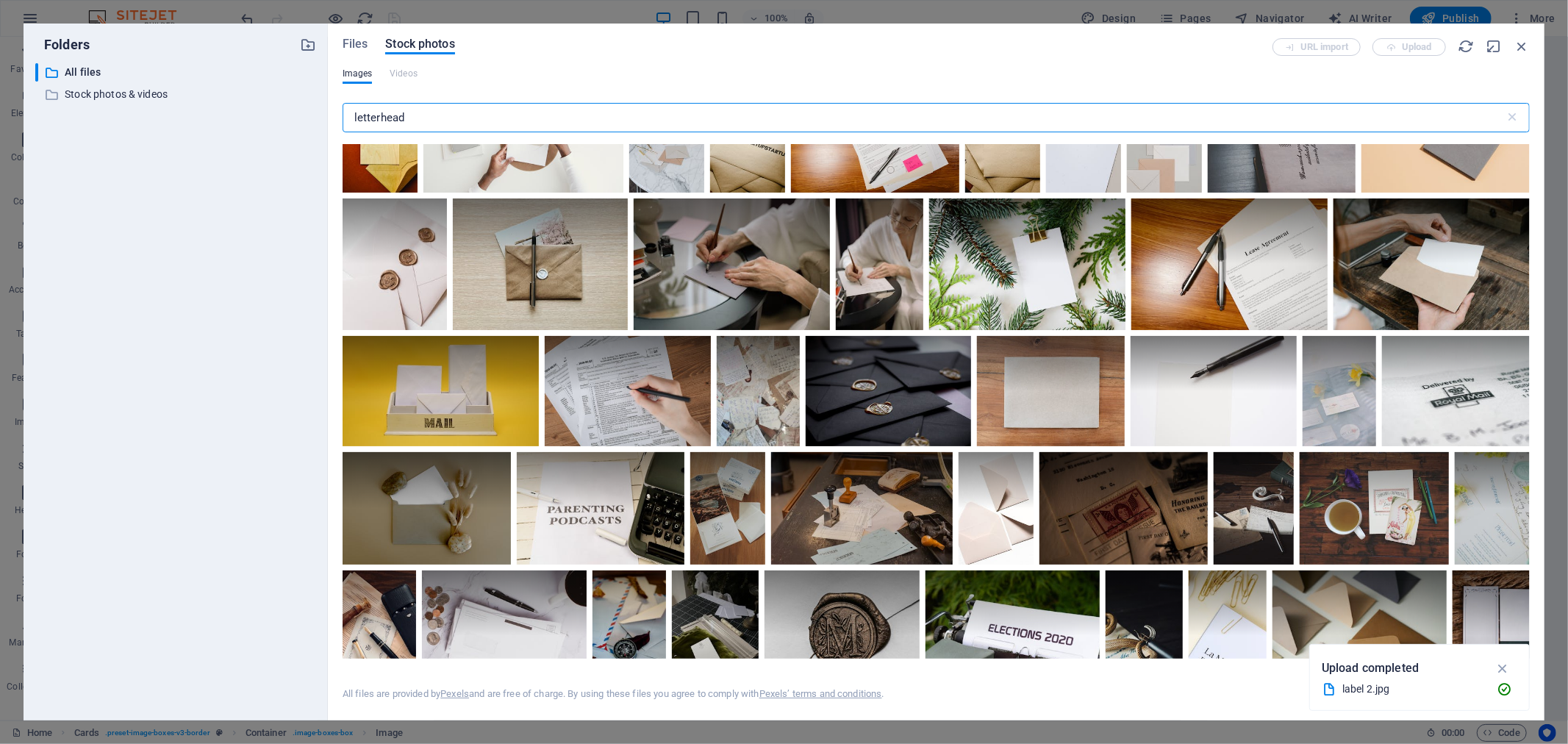
scroll to position [0, 0]
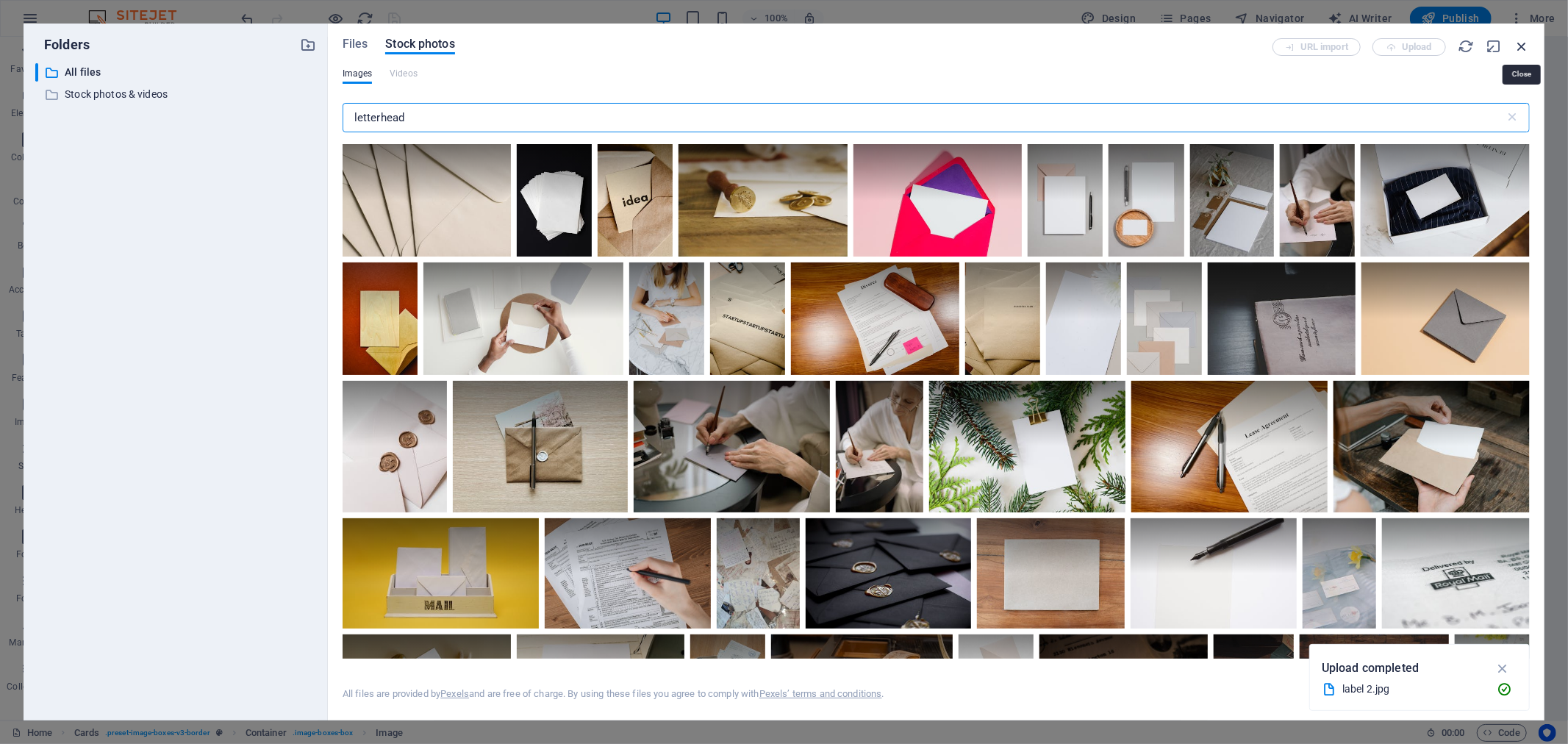
type input "letterhead"
click at [1522, 40] on icon "button" at bounding box center [1521, 46] width 16 height 16
